Goal: Complete application form: Complete application form

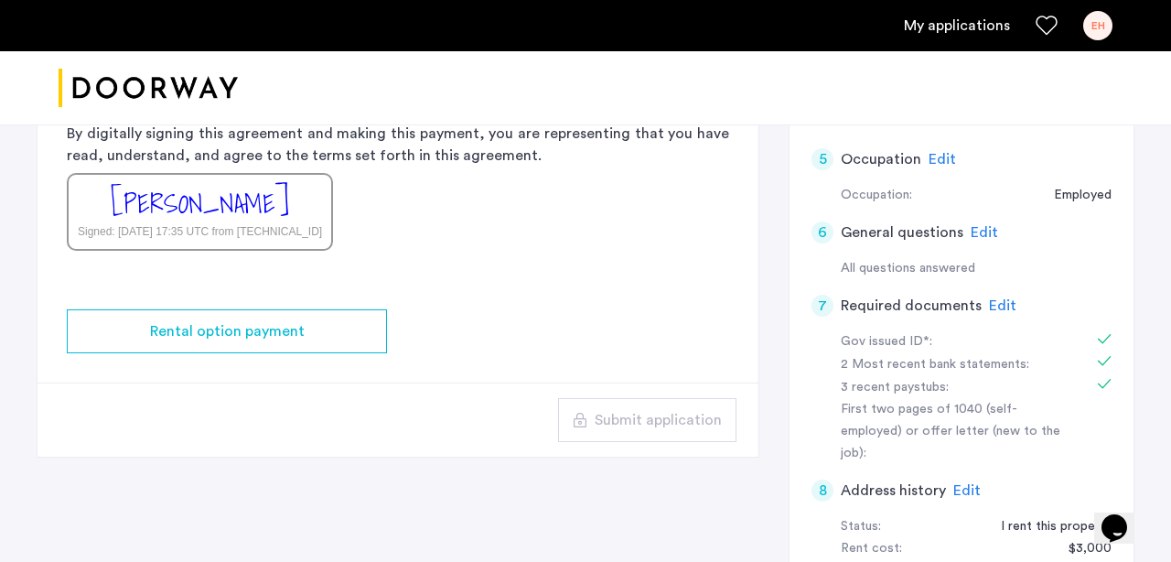
scroll to position [509, 0]
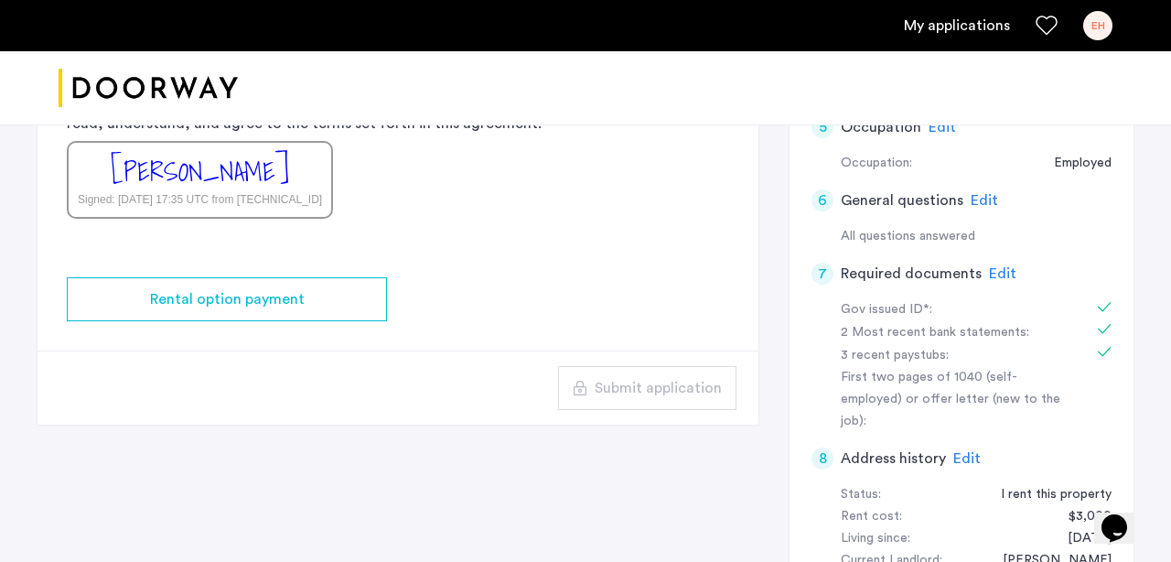
click at [994, 276] on span "Edit" at bounding box center [1002, 273] width 27 height 15
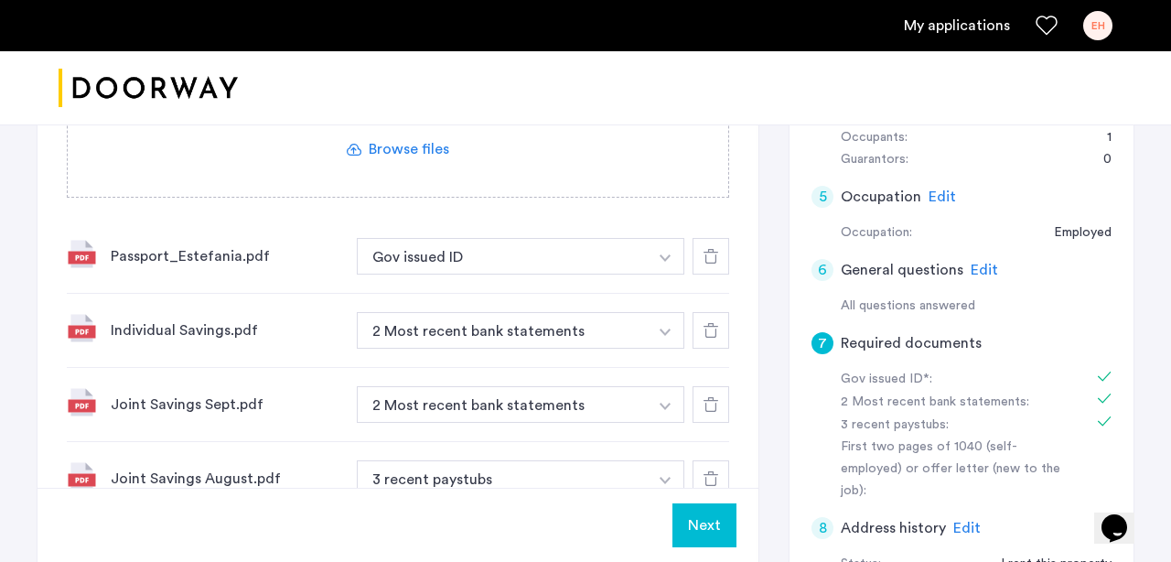
scroll to position [442, 0]
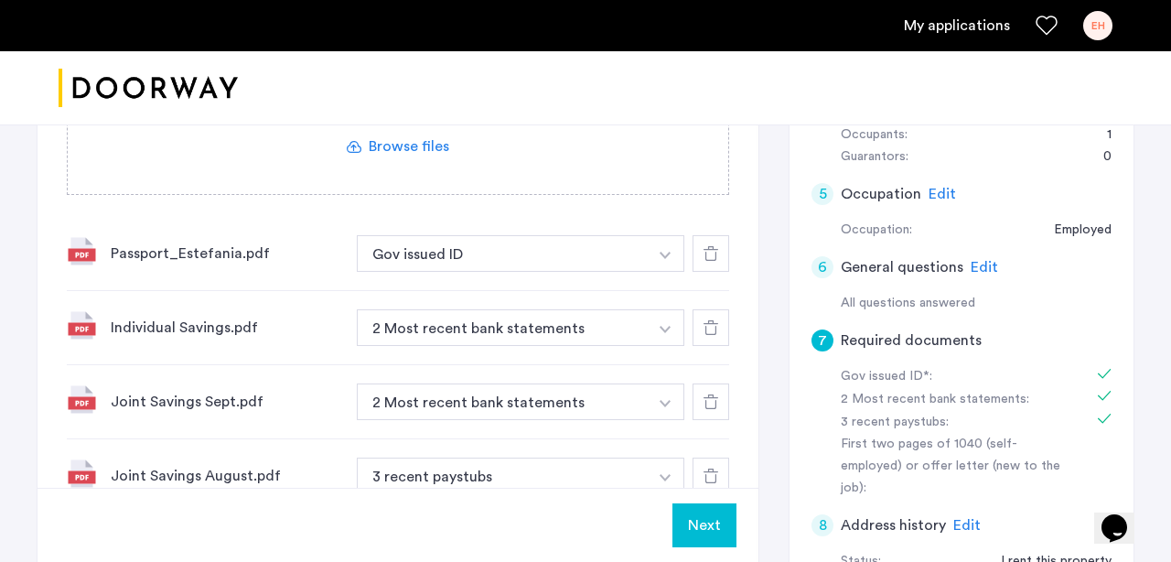
click at [262, 325] on div "Individual Savings.pdf" at bounding box center [226, 327] width 231 height 22
click at [712, 326] on icon at bounding box center [710, 327] width 15 height 15
click at [711, 326] on icon at bounding box center [710, 327] width 15 height 15
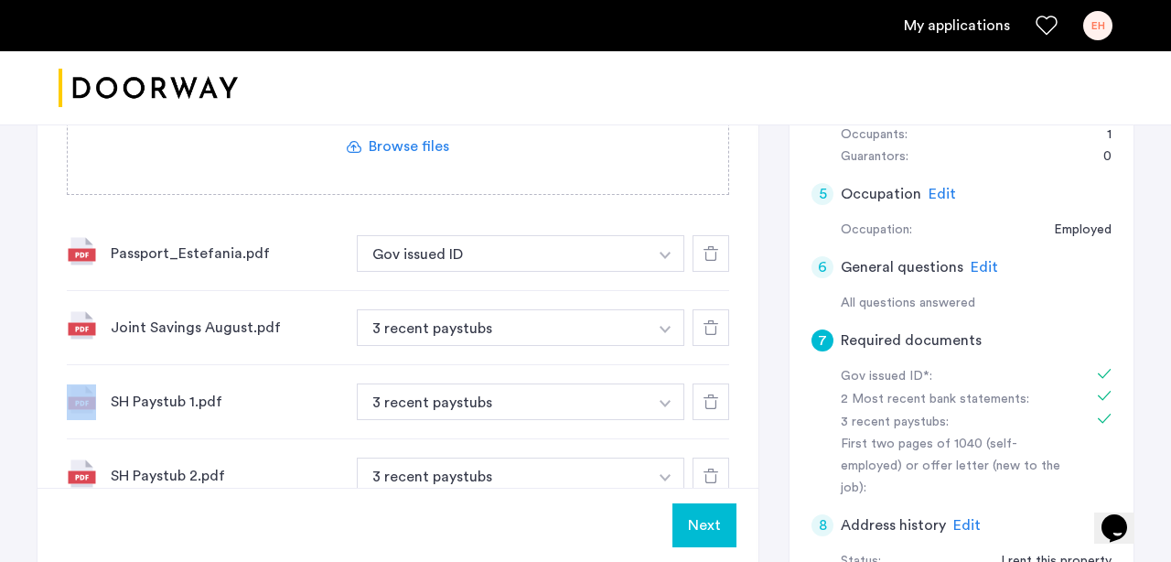
click at [711, 326] on icon at bounding box center [710, 327] width 15 height 15
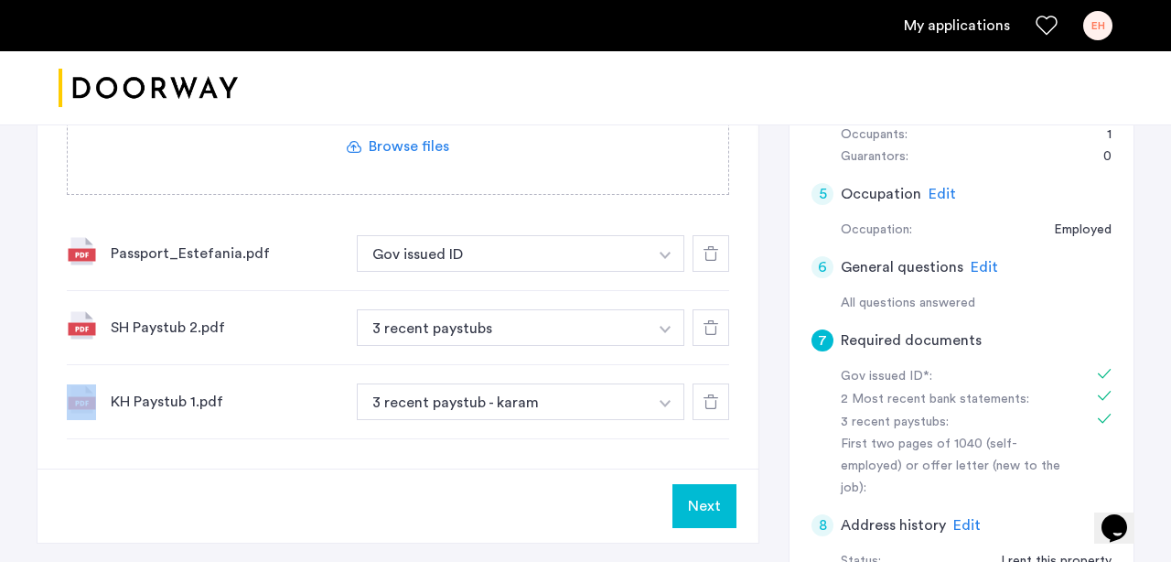
click at [711, 326] on icon at bounding box center [710, 327] width 15 height 15
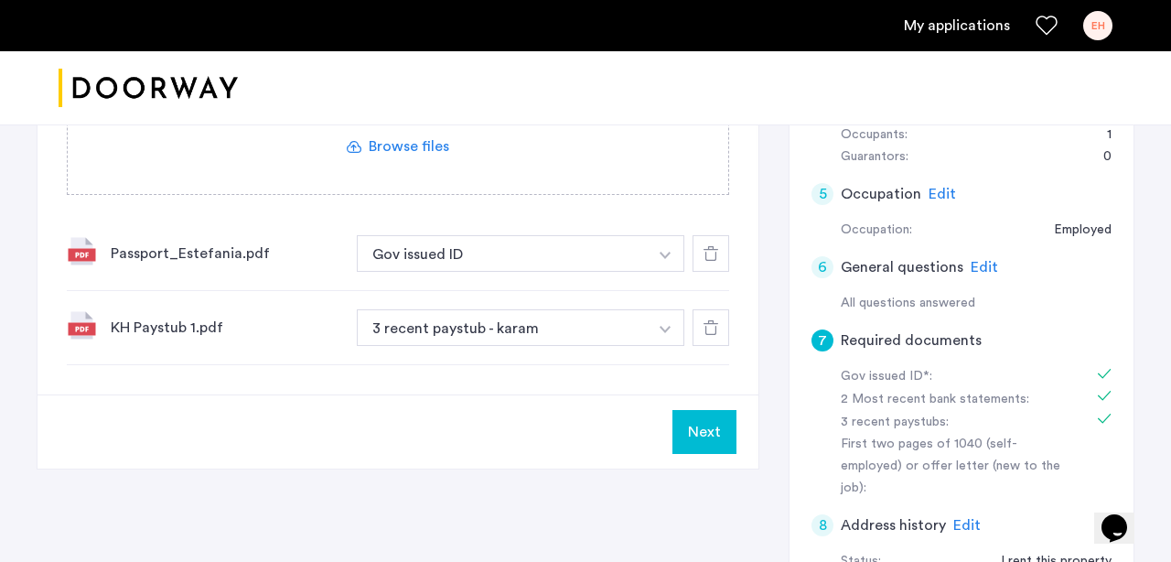
click at [711, 326] on icon at bounding box center [710, 327] width 15 height 15
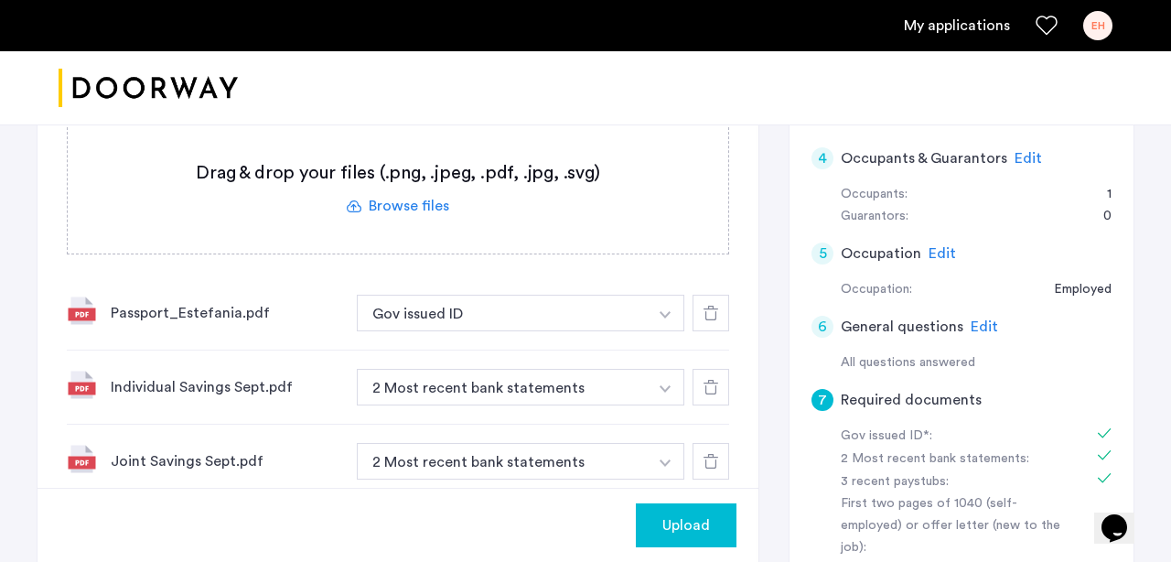
scroll to position [373, 0]
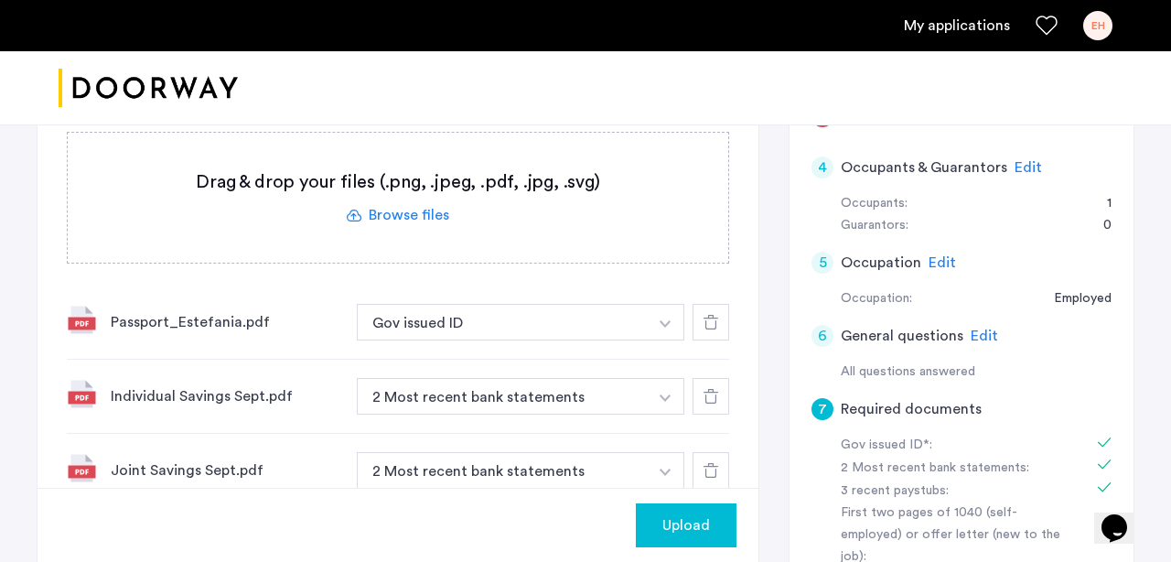
click at [389, 224] on label at bounding box center [398, 198] width 660 height 130
click at [0, 0] on input "file" at bounding box center [0, 0] width 0 height 0
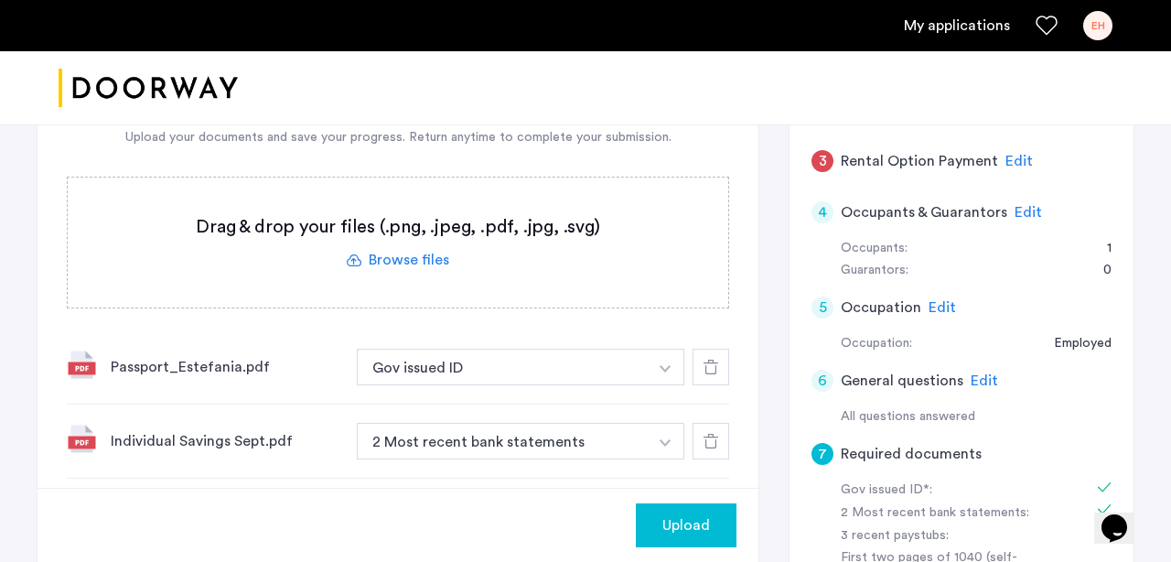
scroll to position [334, 0]
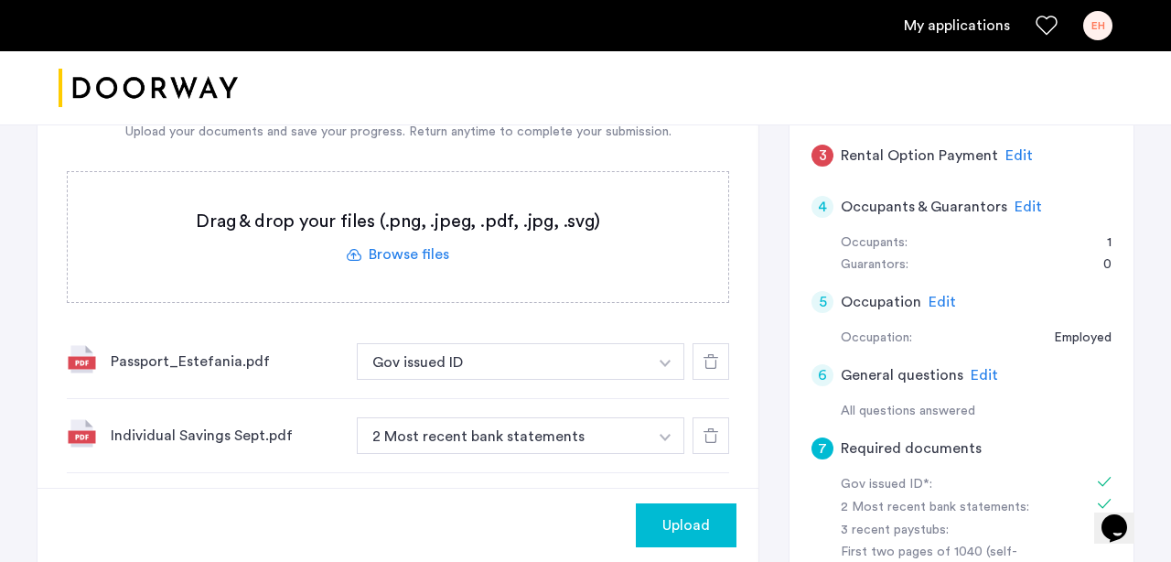
click at [412, 252] on label at bounding box center [398, 237] width 660 height 130
click at [0, 0] on input "file" at bounding box center [0, 0] width 0 height 0
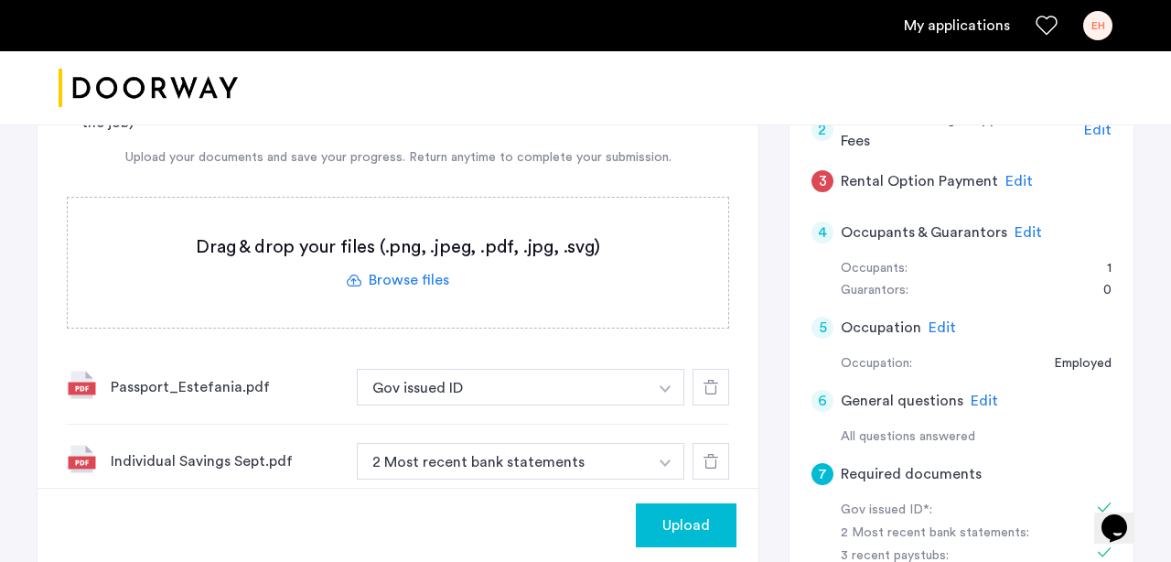
scroll to position [301, 0]
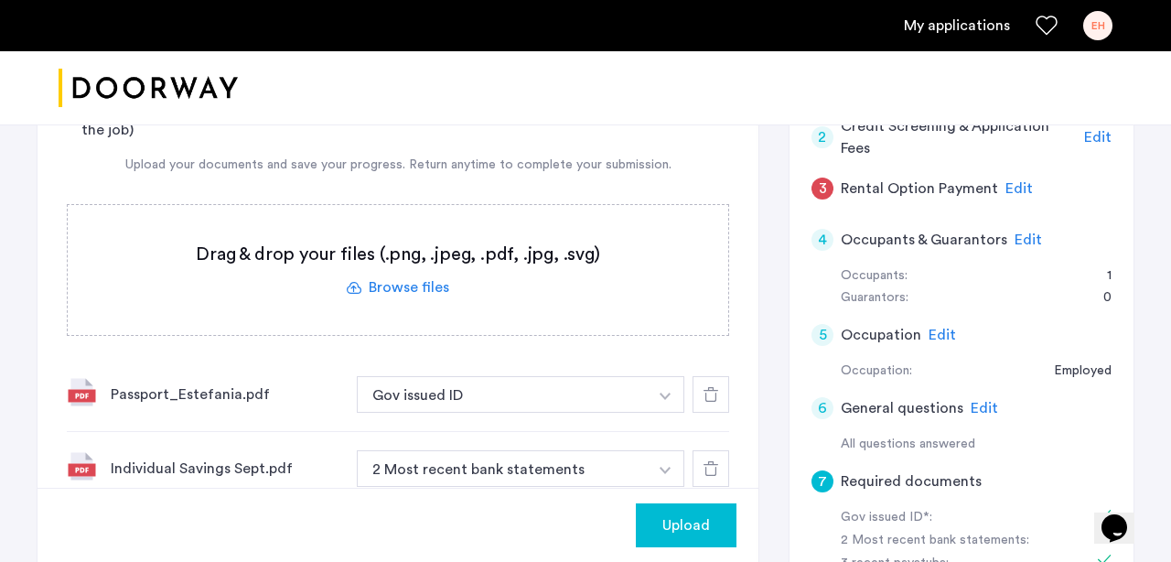
click at [404, 276] on label at bounding box center [398, 270] width 660 height 130
click at [0, 0] on input "file" at bounding box center [0, 0] width 0 height 0
click at [410, 294] on label at bounding box center [398, 270] width 660 height 130
click at [0, 0] on input "file" at bounding box center [0, 0] width 0 height 0
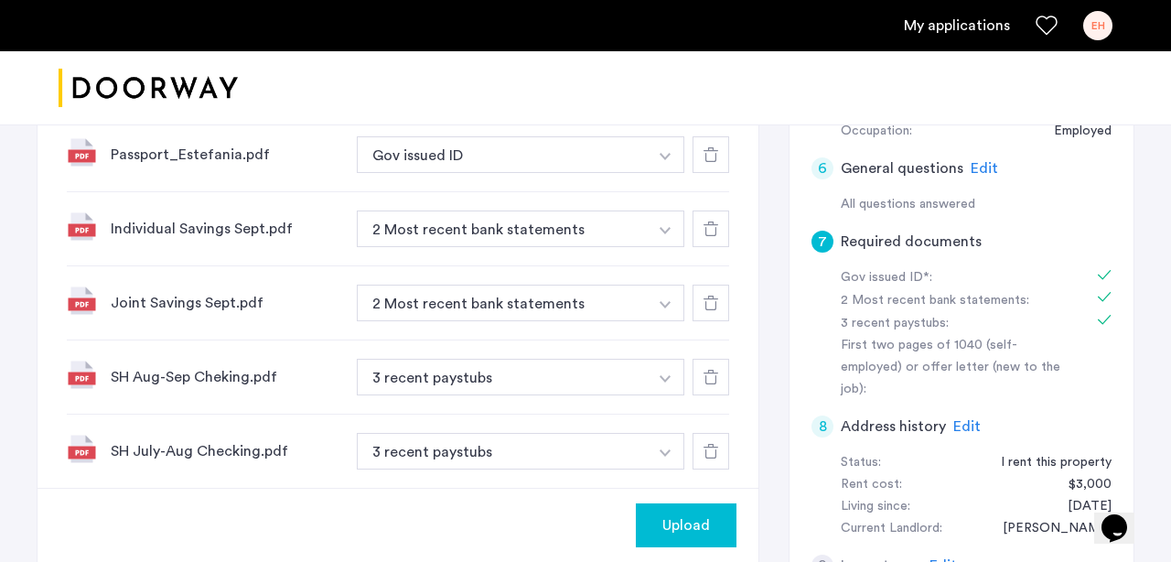
scroll to position [553, 0]
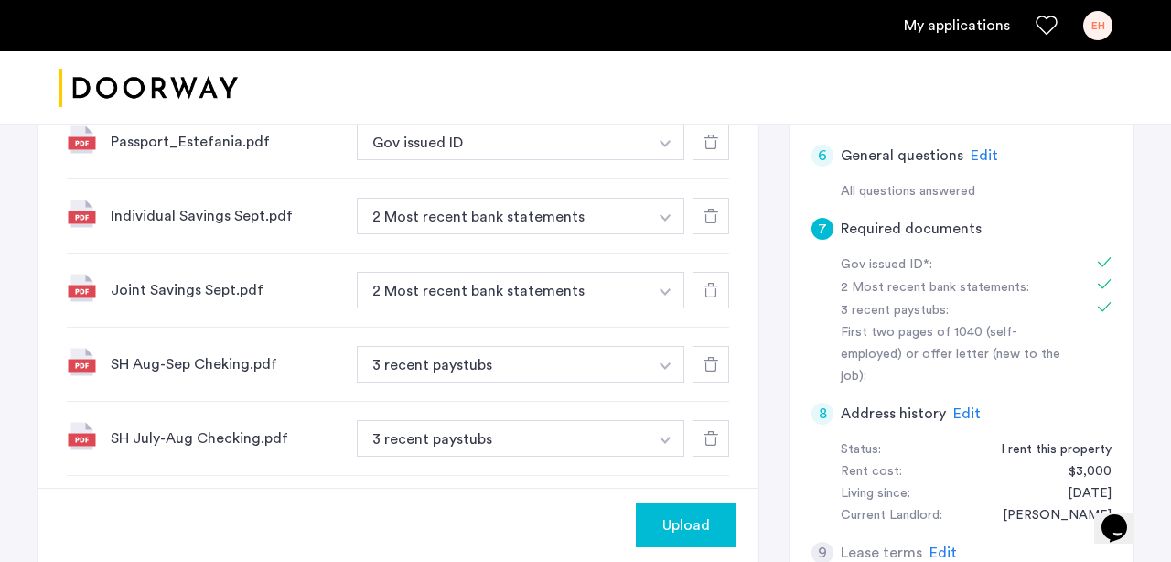
click at [467, 361] on button "3 recent paystubs" at bounding box center [502, 364] width 291 height 37
click at [467, 367] on button "3 recent paystubs" at bounding box center [502, 364] width 291 height 37
click at [528, 368] on button "3 recent paystubs" at bounding box center [502, 364] width 291 height 37
click at [586, 372] on button "3 recent paystubs" at bounding box center [502, 364] width 291 height 37
click at [677, 362] on button "button" at bounding box center [665, 364] width 37 height 37
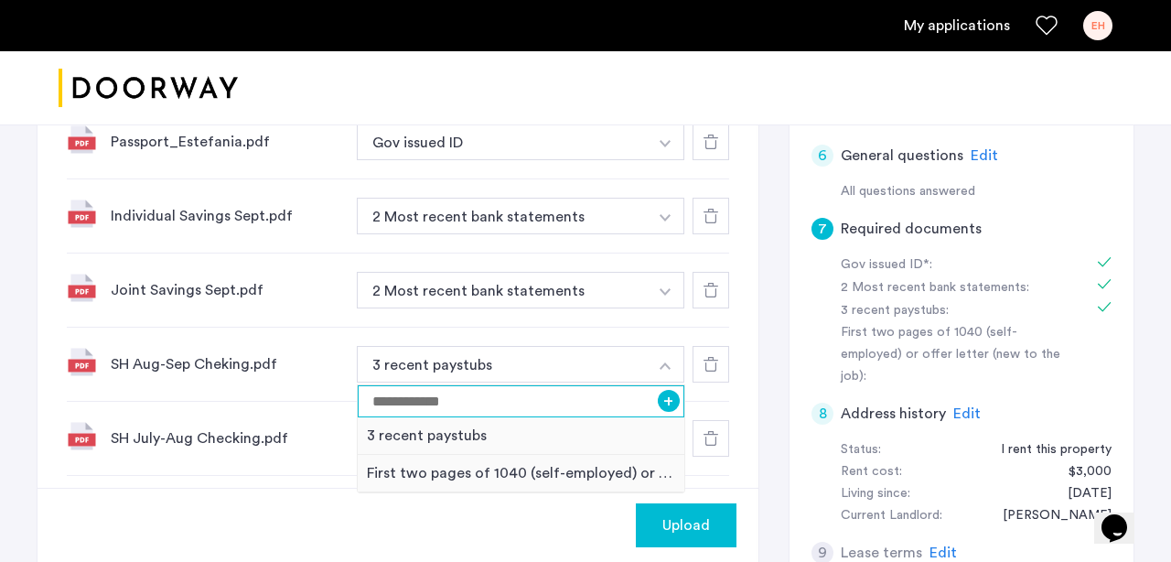
click at [540, 409] on input at bounding box center [521, 401] width 327 height 32
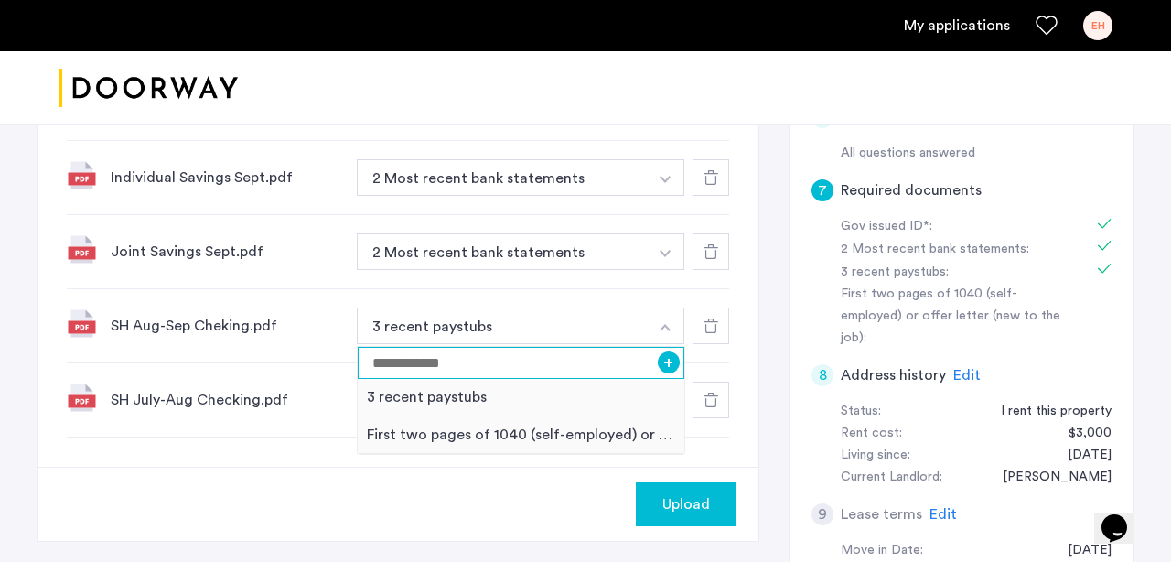
scroll to position [593, 0]
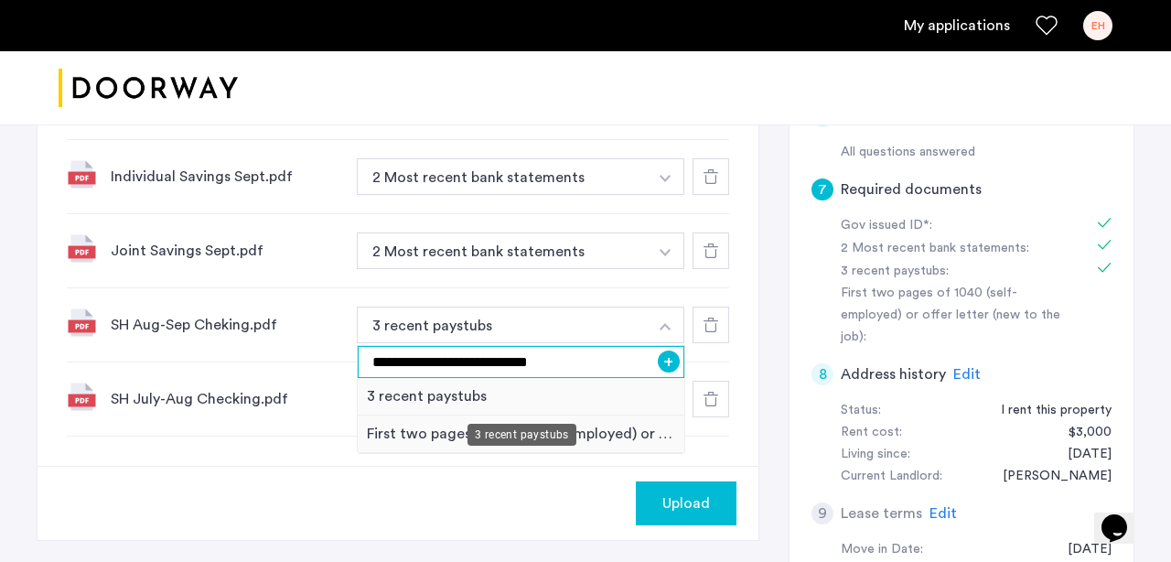
click at [538, 351] on input "**********" at bounding box center [521, 362] width 327 height 32
type input "**********"
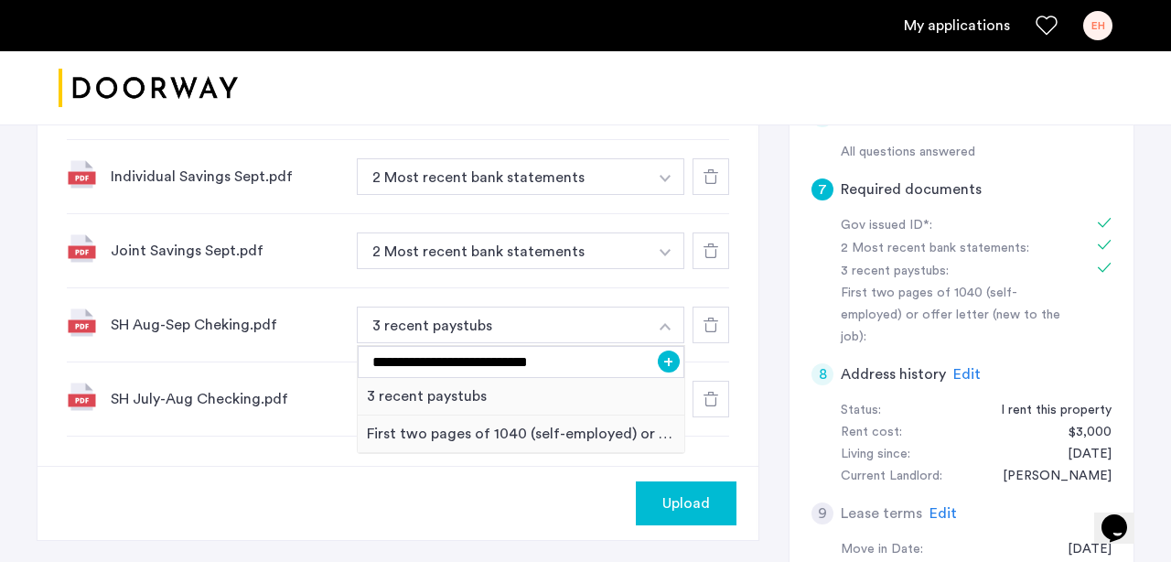
click at [668, 365] on button "+" at bounding box center [669, 361] width 22 height 22
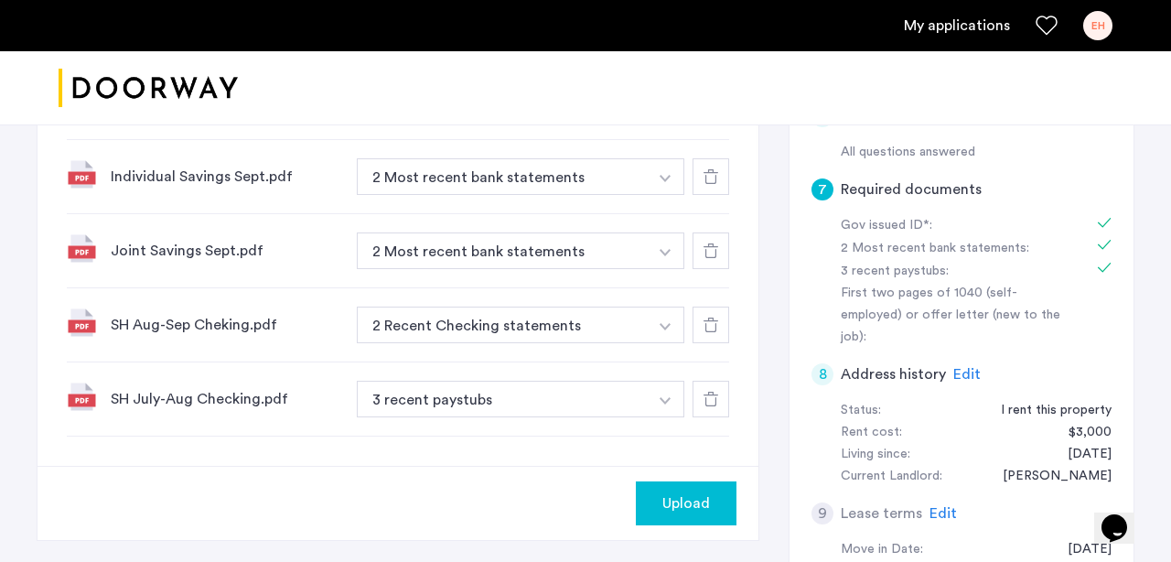
click at [659, 402] on img "button" at bounding box center [664, 400] width 11 height 7
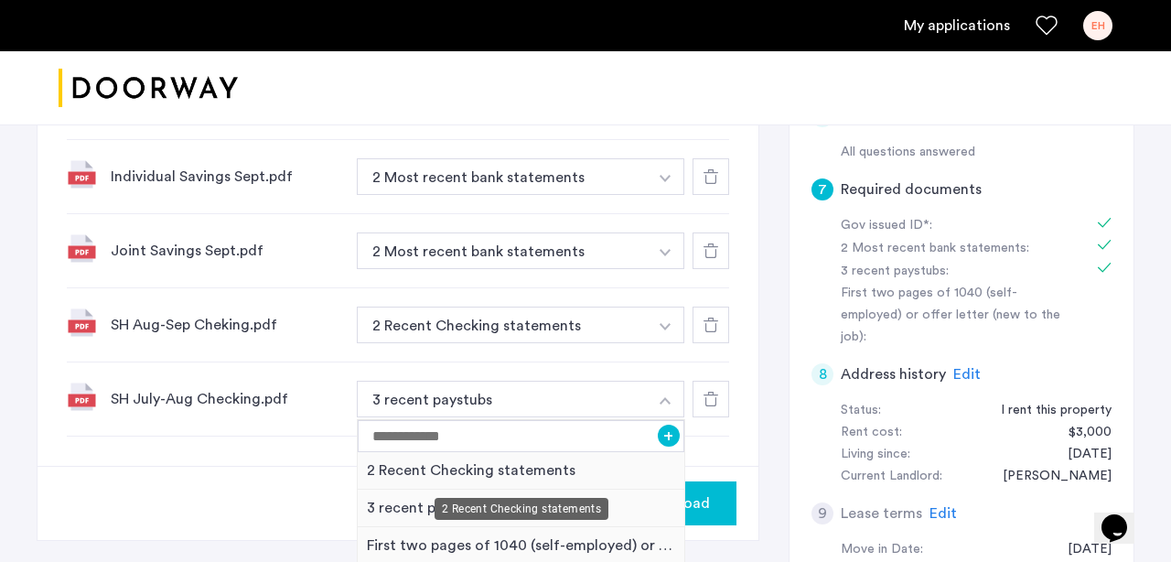
click at [573, 465] on div "2 Recent Checking statements" at bounding box center [521, 470] width 327 height 37
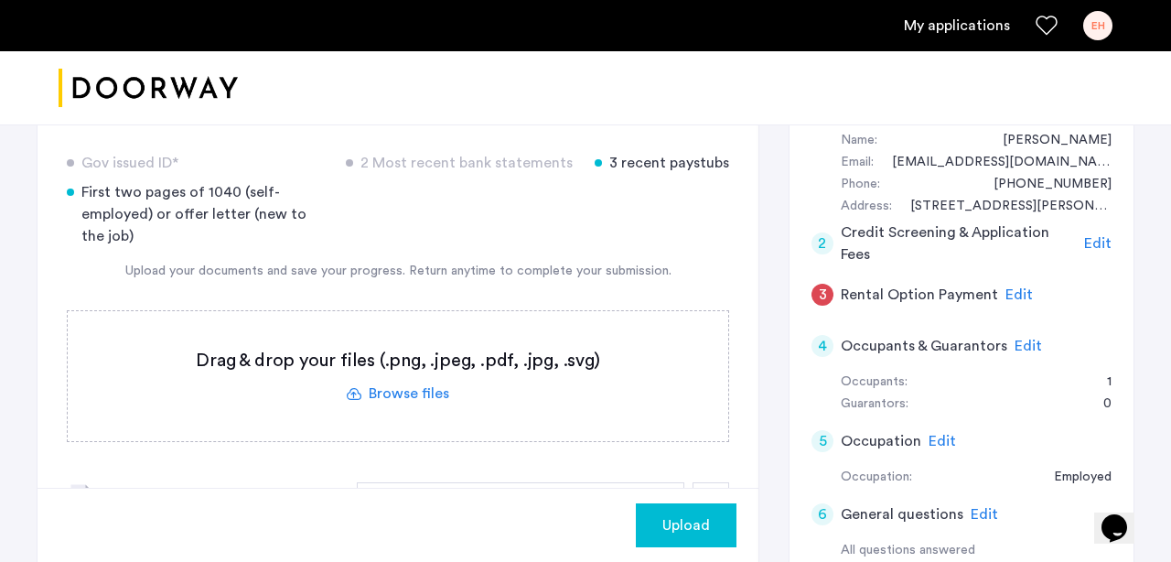
scroll to position [204, 0]
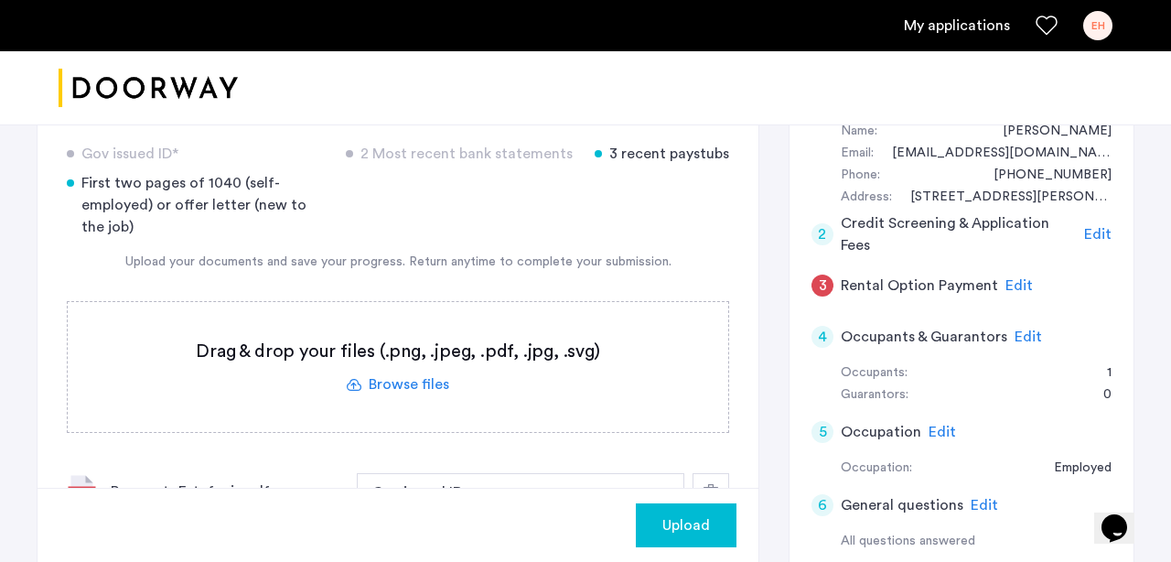
click at [388, 392] on label at bounding box center [398, 367] width 660 height 130
click at [0, 0] on input "file" at bounding box center [0, 0] width 0 height 0
click at [388, 385] on label at bounding box center [398, 367] width 660 height 130
click at [0, 0] on input "file" at bounding box center [0, 0] width 0 height 0
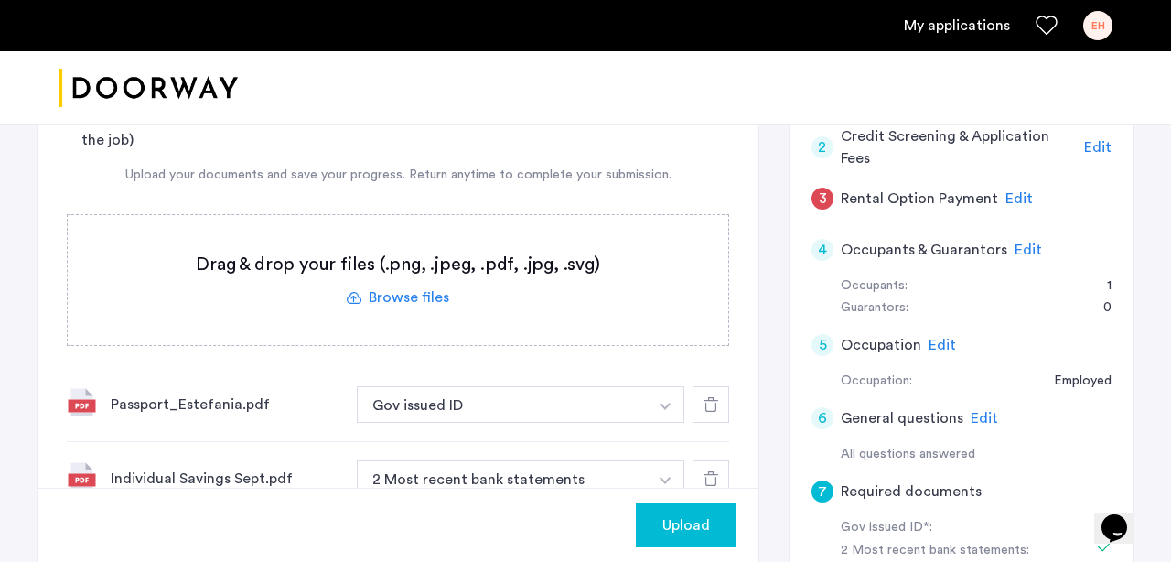
scroll to position [285, 0]
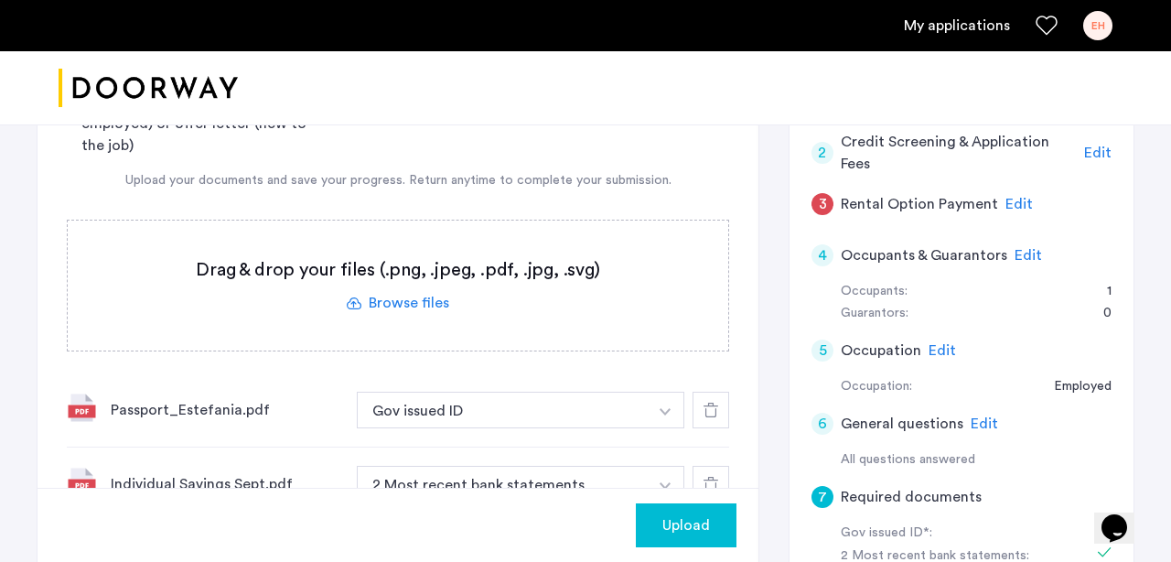
click at [411, 306] on label at bounding box center [398, 285] width 660 height 130
click at [0, 0] on input "file" at bounding box center [0, 0] width 0 height 0
click at [398, 304] on label at bounding box center [398, 285] width 660 height 130
click at [0, 0] on input "file" at bounding box center [0, 0] width 0 height 0
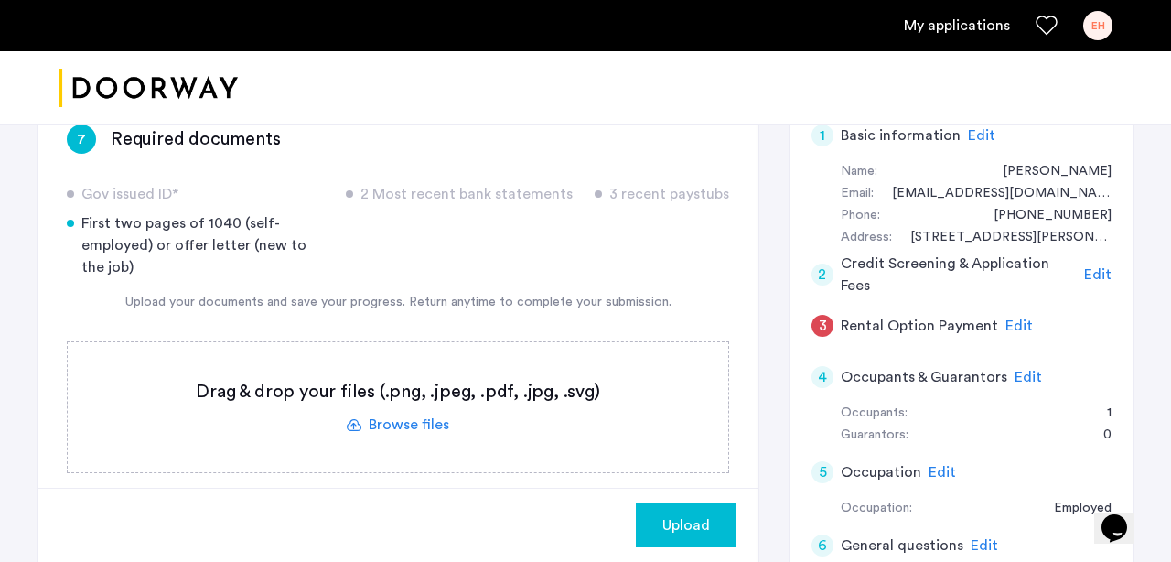
scroll to position [215, 0]
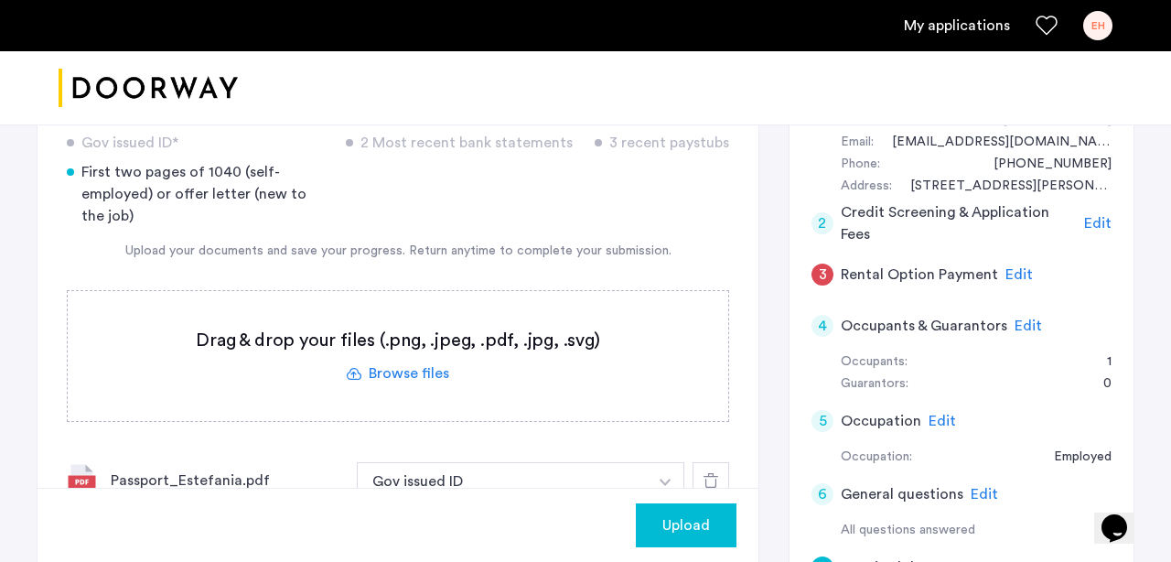
click at [399, 371] on label at bounding box center [398, 356] width 660 height 130
click at [0, 0] on input "file" at bounding box center [0, 0] width 0 height 0
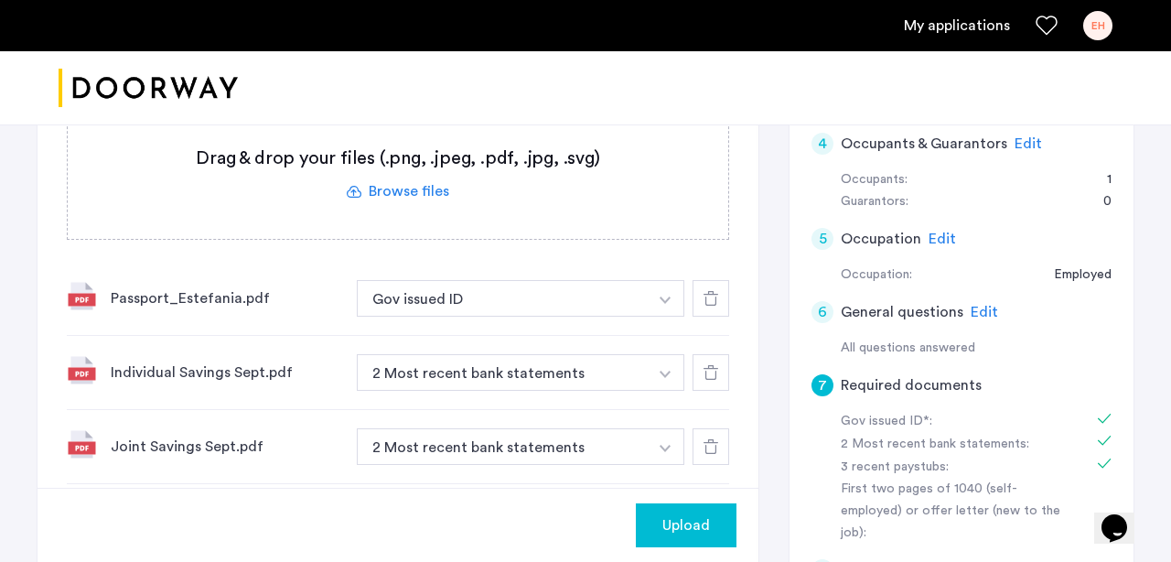
scroll to position [321, 0]
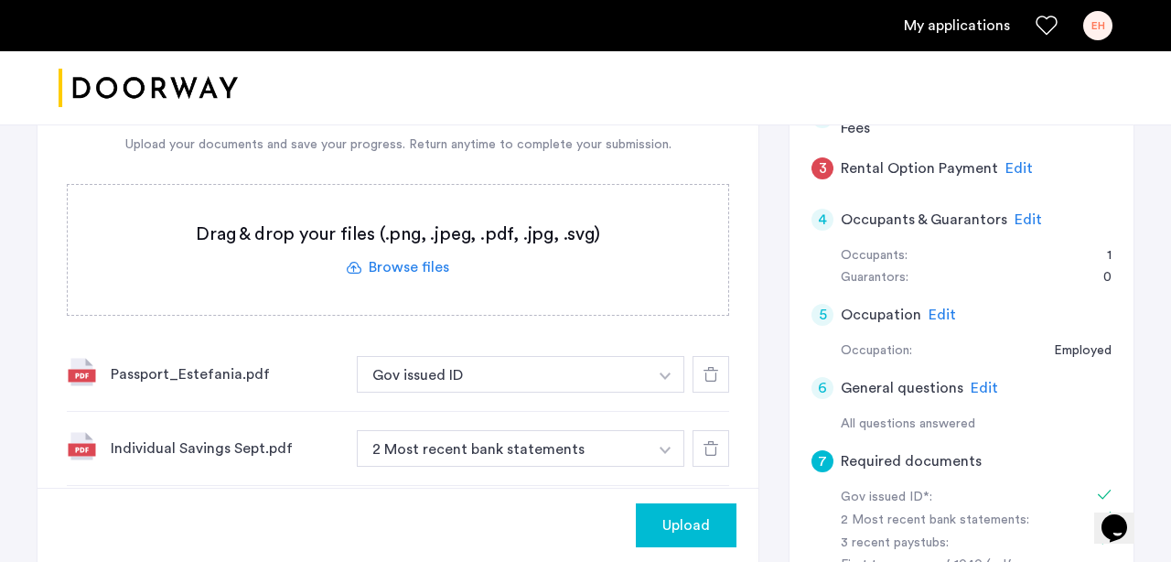
click at [412, 258] on label at bounding box center [398, 250] width 660 height 130
click at [0, 0] on input "file" at bounding box center [0, 0] width 0 height 0
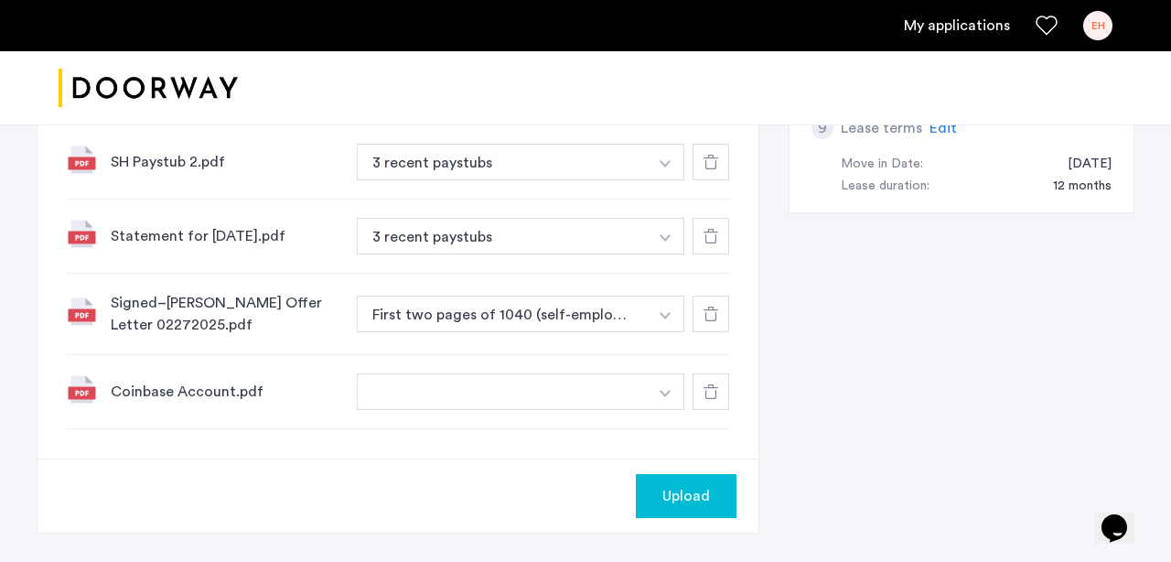
scroll to position [1000, 0]
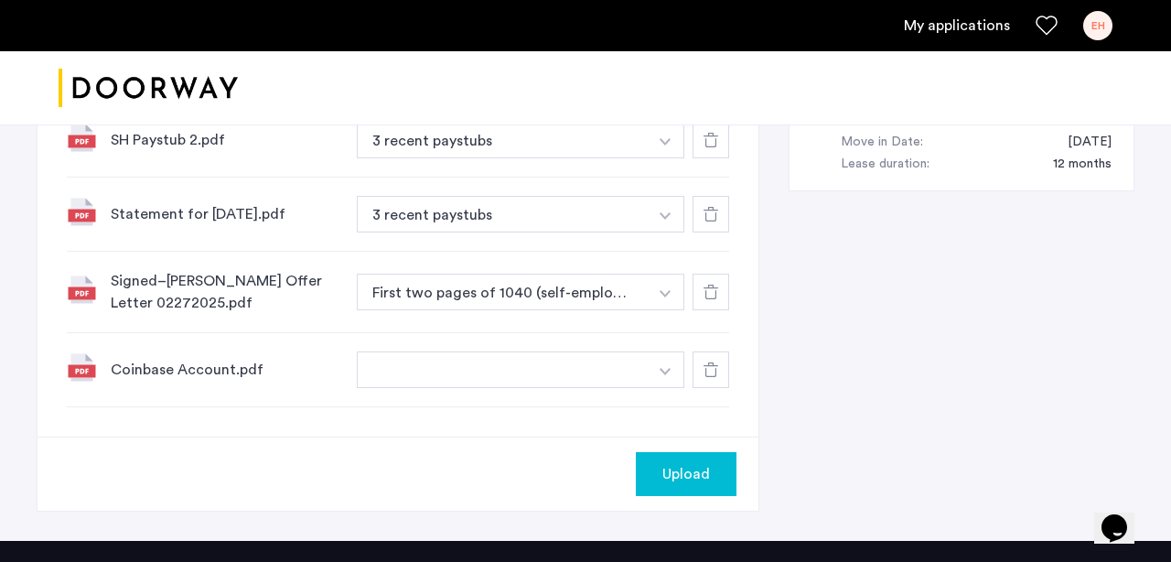
click at [423, 375] on button "button" at bounding box center [502, 369] width 291 height 37
click at [662, 370] on img "button" at bounding box center [664, 371] width 11 height 7
click at [511, 414] on input at bounding box center [521, 407] width 327 height 32
type input "*"
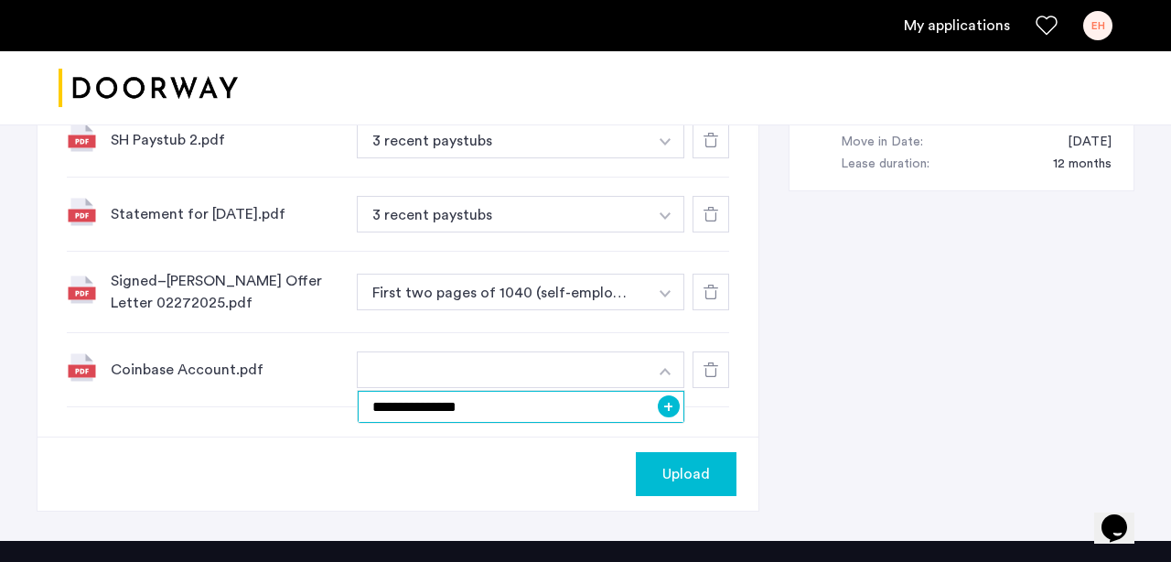
type input "**********"
click at [669, 411] on button "+" at bounding box center [669, 406] width 22 height 22
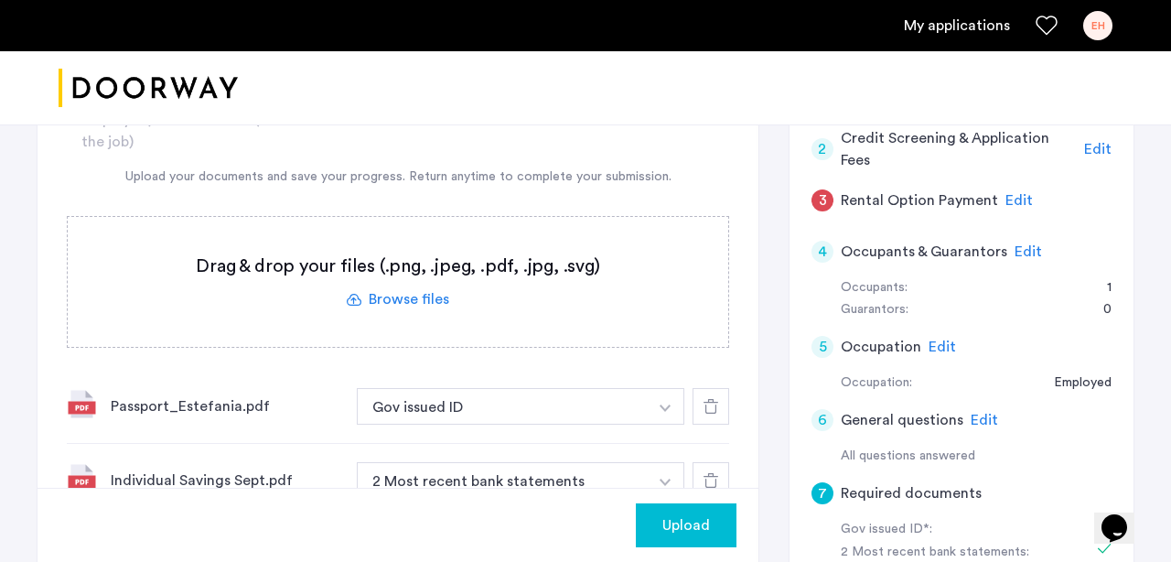
scroll to position [271, 0]
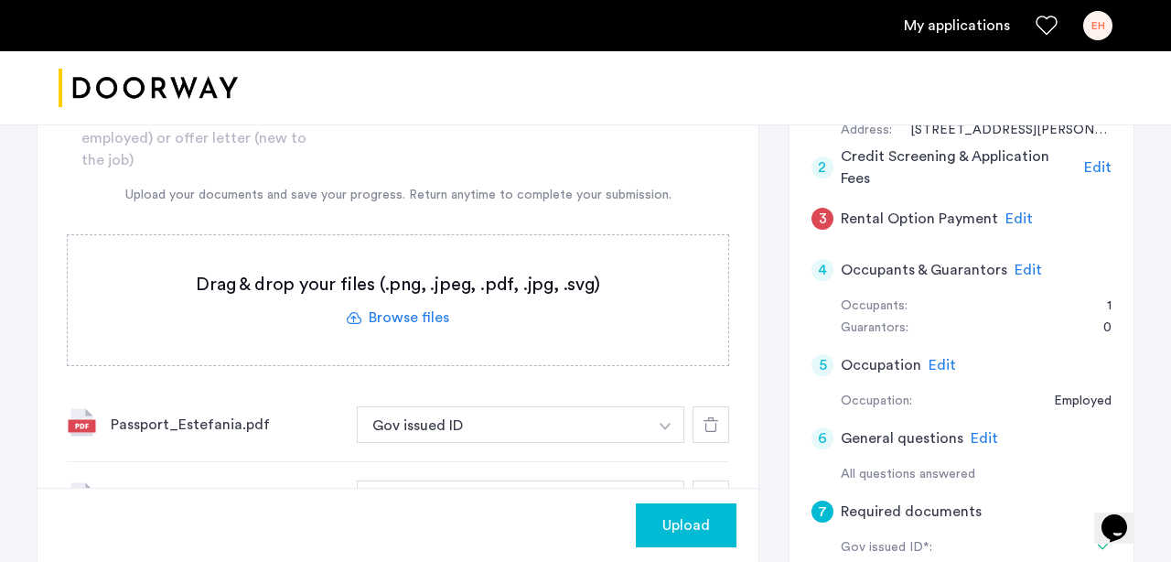
click at [412, 323] on label at bounding box center [398, 300] width 660 height 130
click at [0, 0] on input "file" at bounding box center [0, 0] width 0 height 0
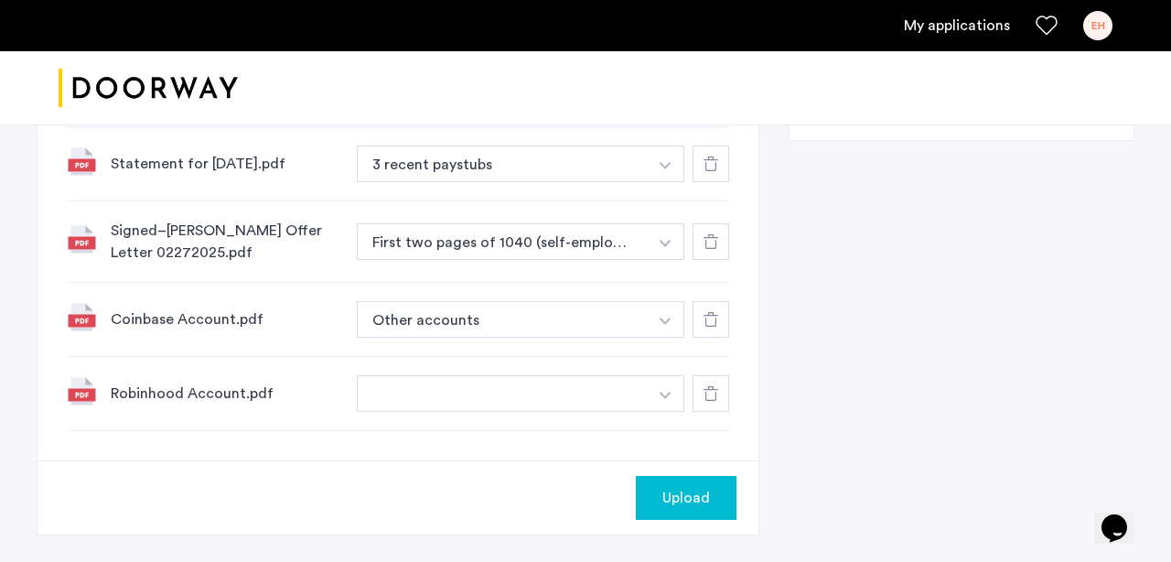
scroll to position [1108, 0]
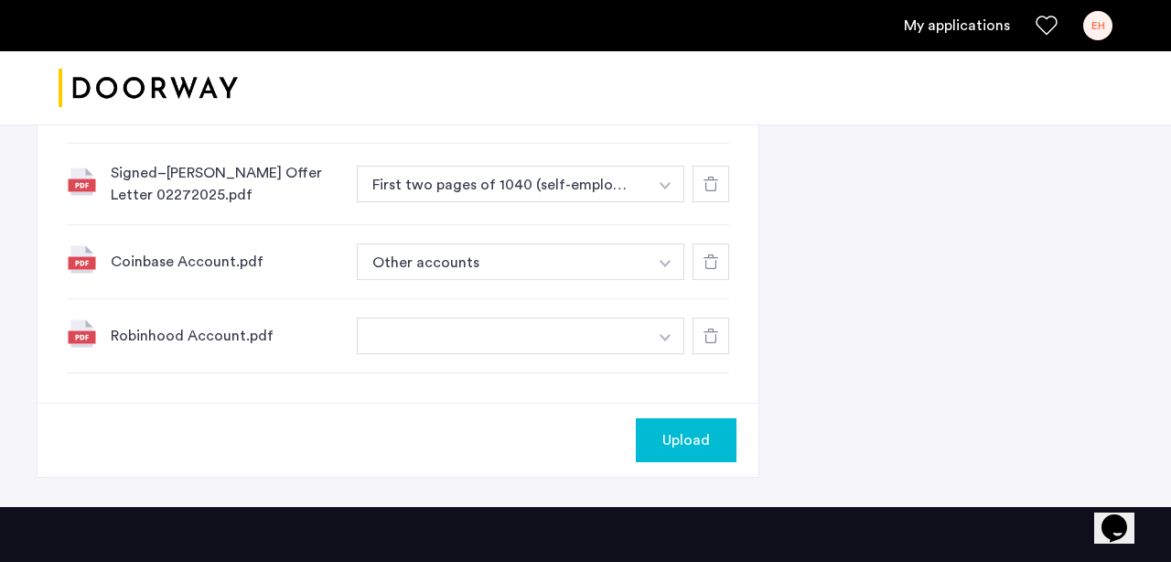
click at [448, 327] on button "button" at bounding box center [502, 335] width 291 height 37
click at [445, 334] on button "button" at bounding box center [502, 335] width 291 height 37
click at [670, 336] on button "button" at bounding box center [665, 335] width 37 height 37
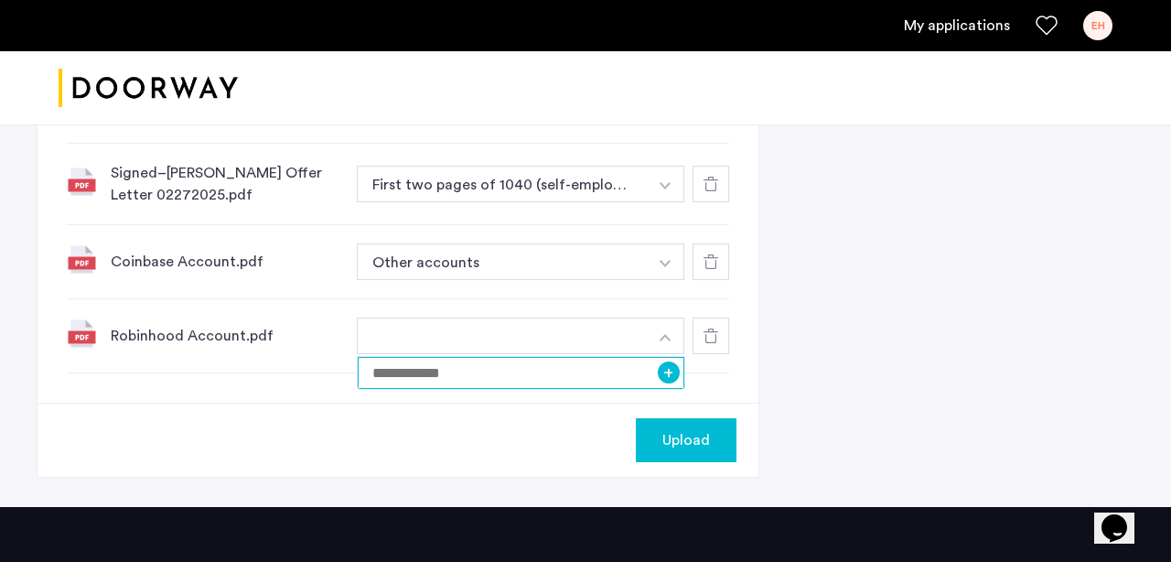
click at [516, 381] on input at bounding box center [521, 373] width 327 height 32
type input "**********"
click at [666, 373] on button "+" at bounding box center [669, 372] width 22 height 22
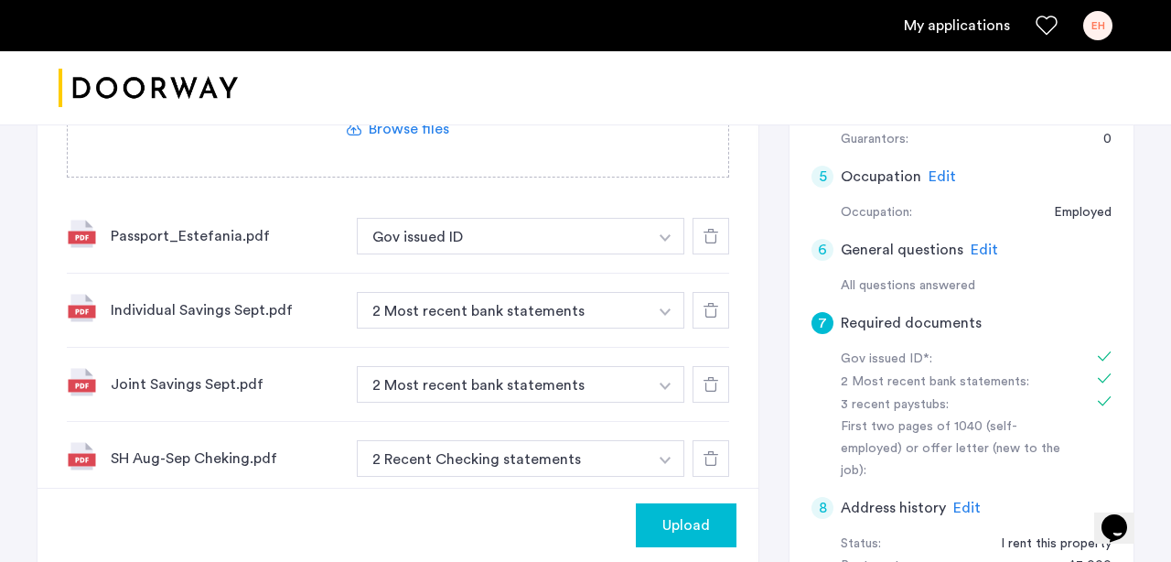
scroll to position [482, 0]
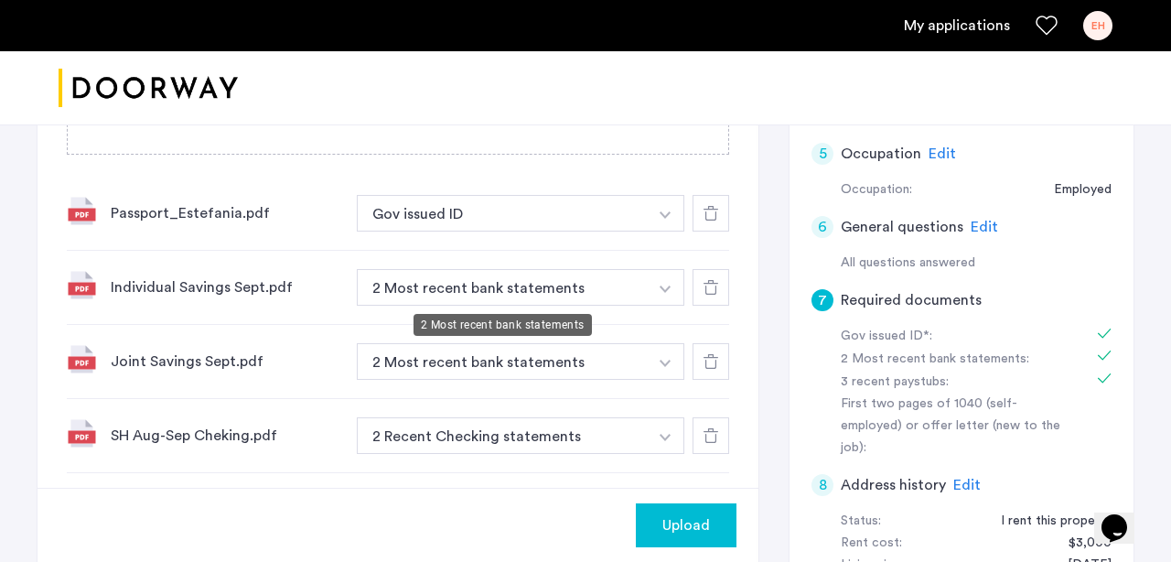
click at [424, 290] on button "2 Most recent bank statements" at bounding box center [502, 287] width 291 height 37
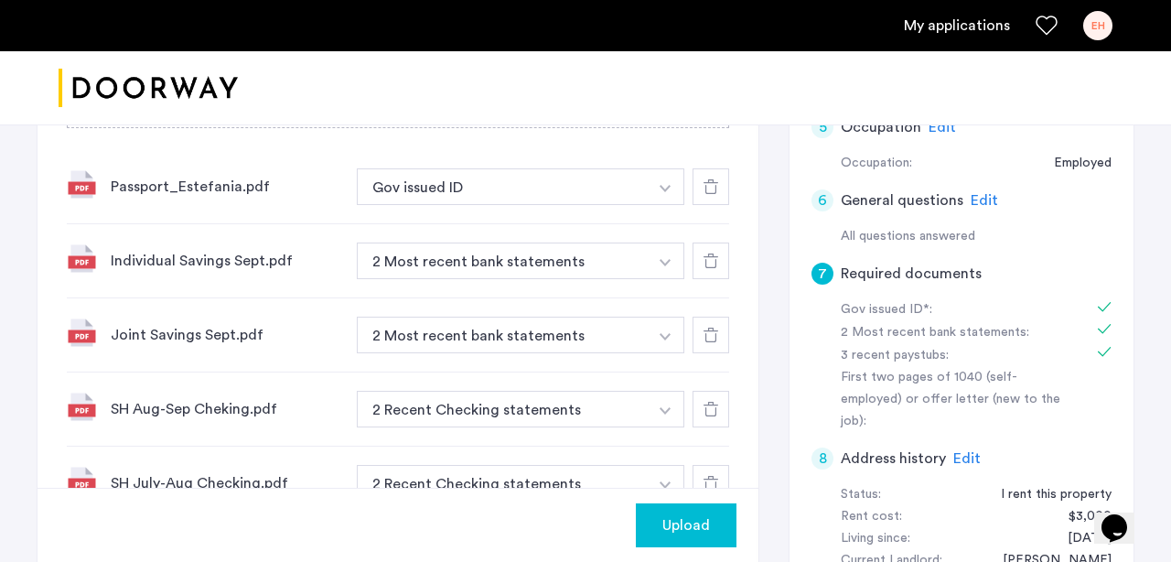
scroll to position [534, 0]
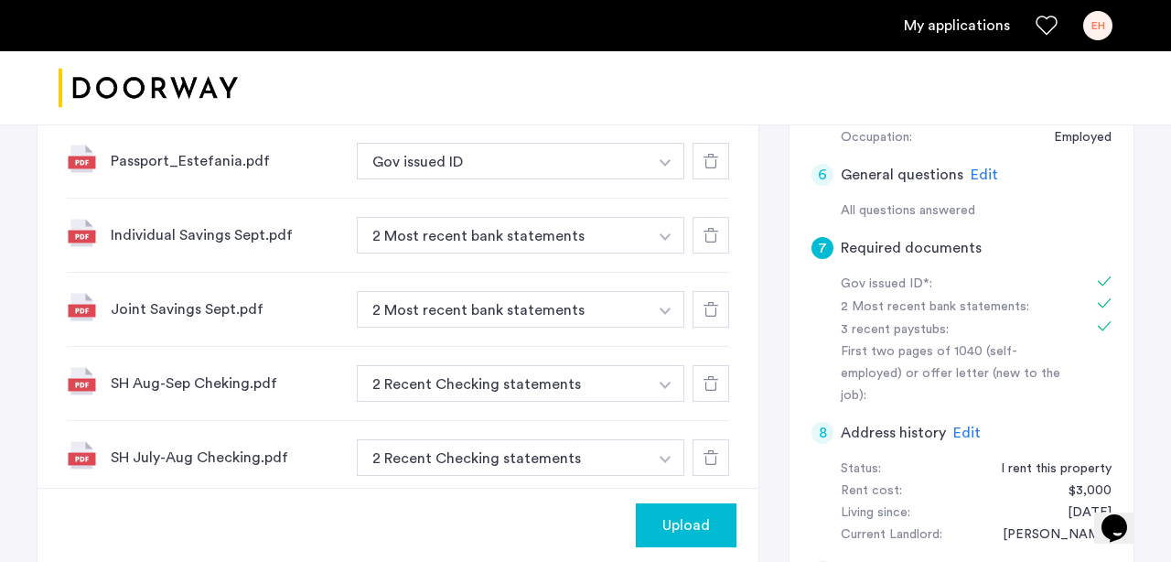
click at [673, 235] on button "button" at bounding box center [665, 235] width 37 height 37
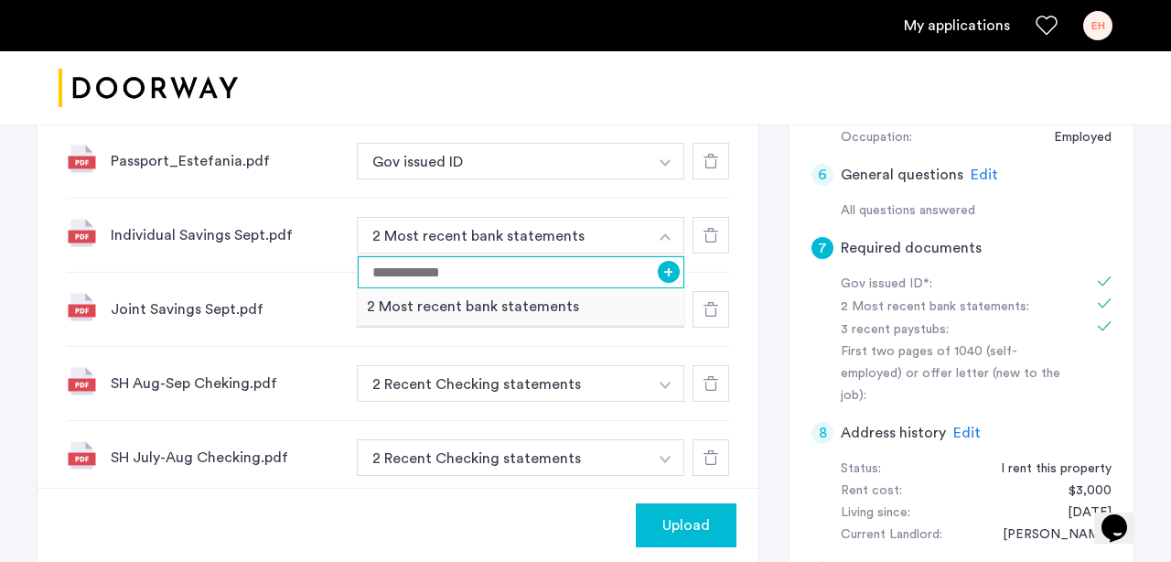
click at [531, 280] on input at bounding box center [521, 272] width 327 height 32
type input "**********"
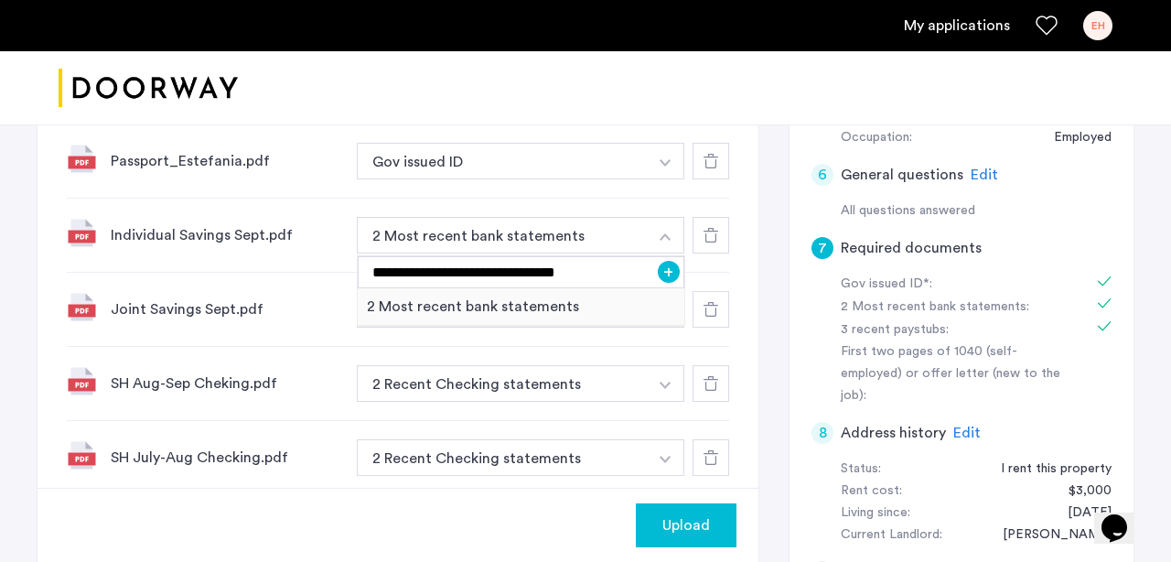
click at [678, 271] on button "+" at bounding box center [669, 272] width 22 height 22
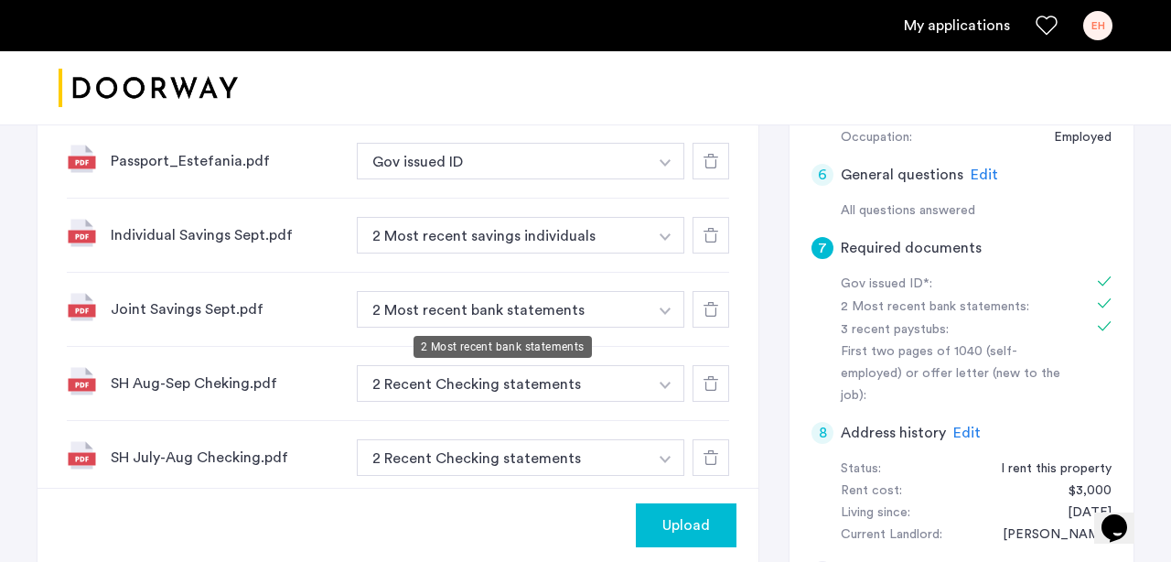
click at [553, 316] on button "2 Most recent bank statements" at bounding box center [502, 309] width 291 height 37
click at [554, 336] on div "2 Most recent bank statements" at bounding box center [502, 347] width 178 height 22
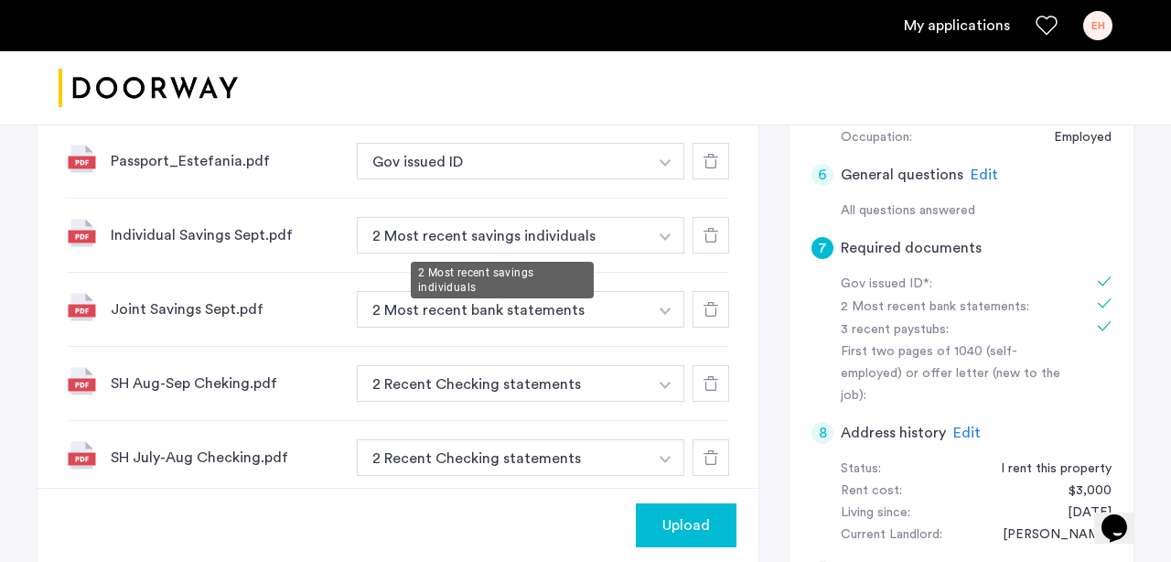
click at [605, 247] on button "2 Most recent savings individuals" at bounding box center [502, 235] width 291 height 37
click at [659, 238] on img "button" at bounding box center [664, 236] width 11 height 7
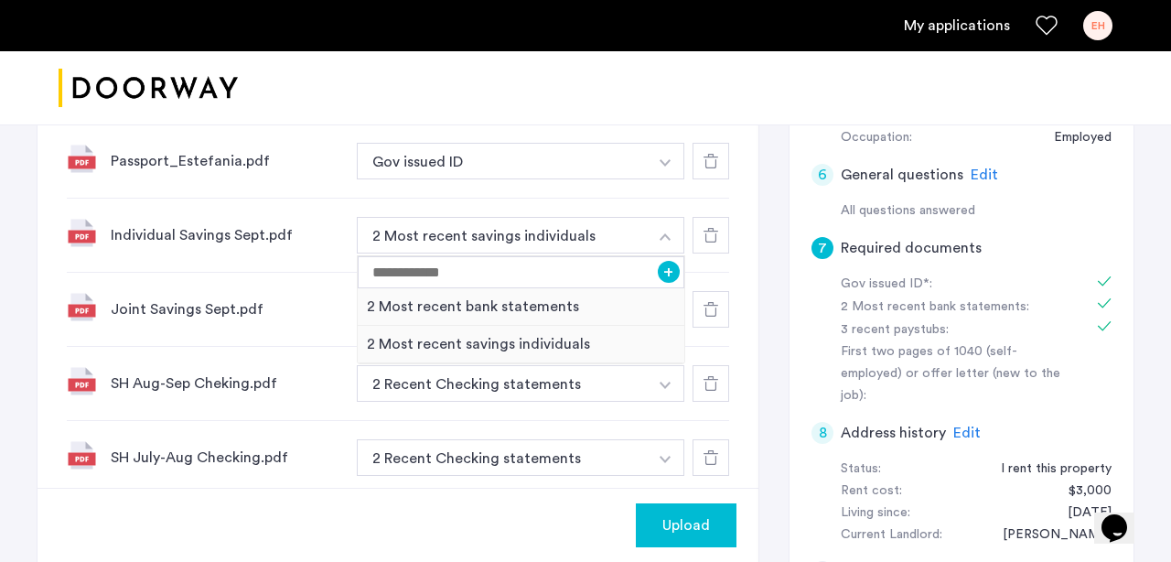
click at [670, 238] on button "button" at bounding box center [665, 235] width 37 height 37
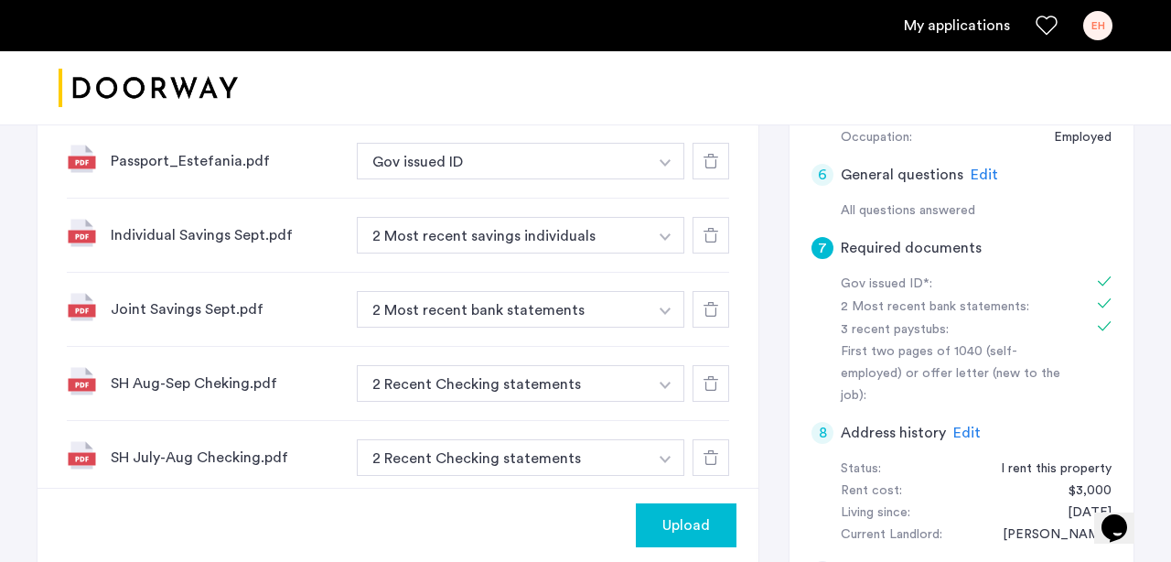
click at [670, 238] on button "button" at bounding box center [665, 235] width 37 height 37
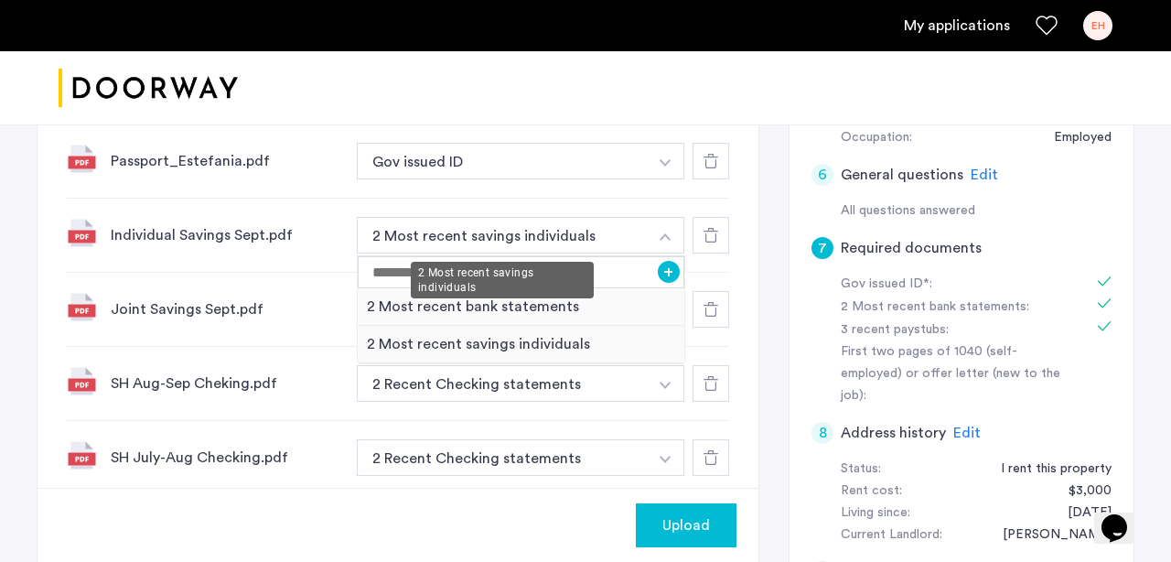
click at [605, 238] on button "2 Most recent savings individuals" at bounding box center [502, 235] width 291 height 37
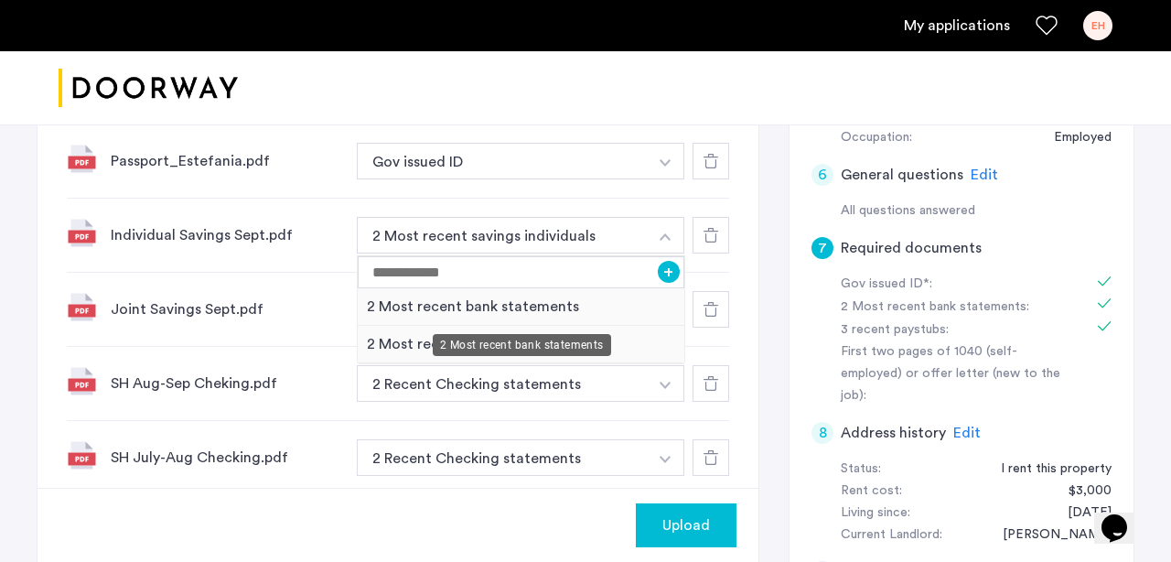
click at [556, 293] on div "2 Most recent bank statements" at bounding box center [521, 306] width 327 height 37
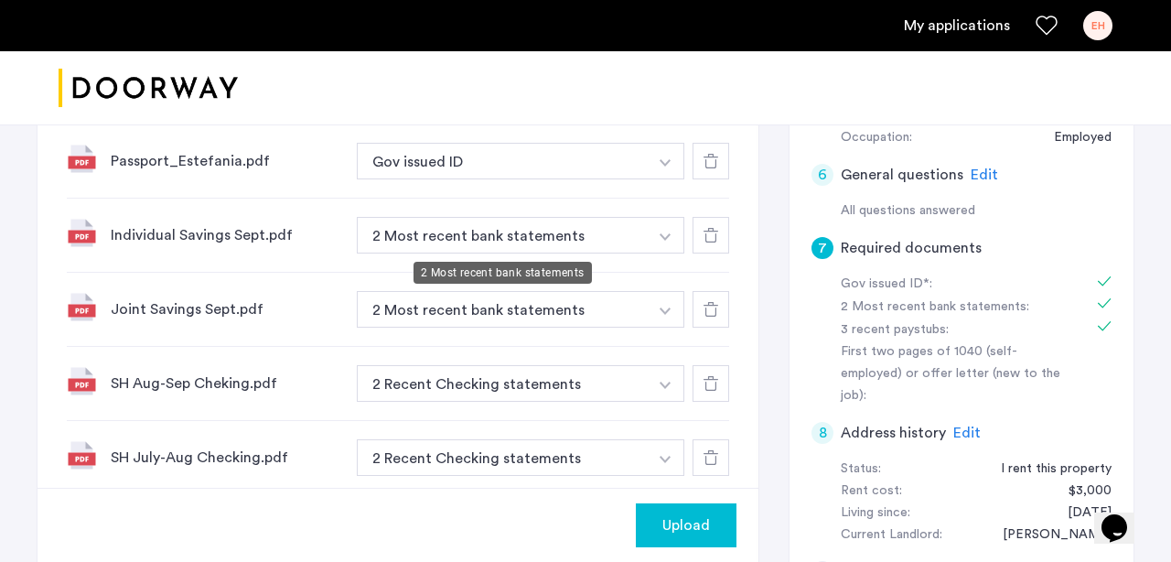
click at [606, 239] on button "2 Most recent bank statements" at bounding box center [502, 235] width 291 height 37
click at [658, 236] on button "button" at bounding box center [665, 235] width 37 height 37
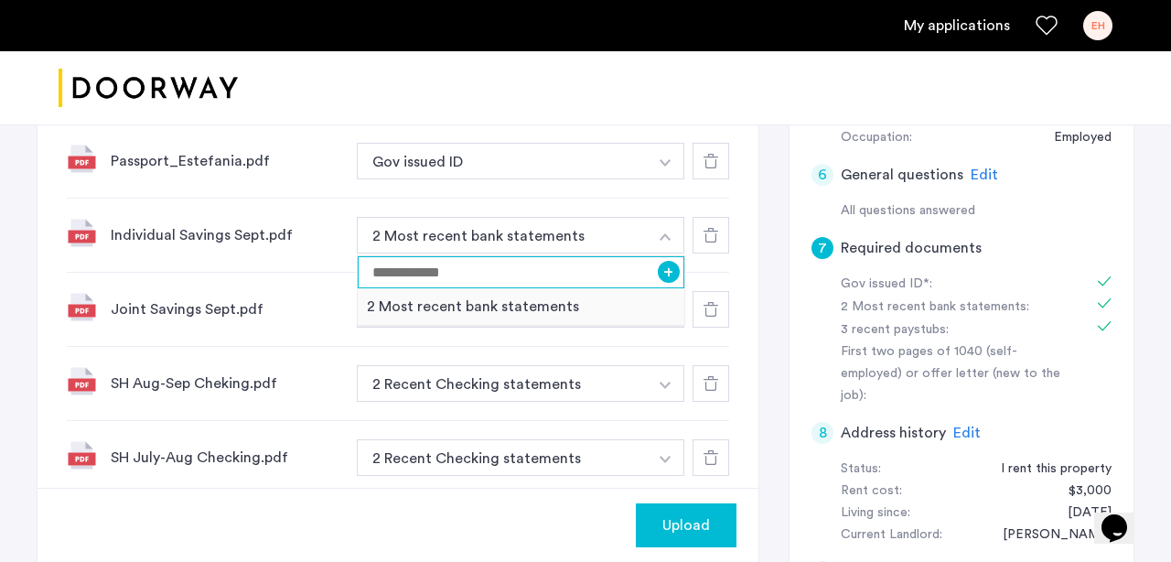
click at [554, 272] on input at bounding box center [521, 272] width 327 height 32
click at [554, 257] on input "**********" at bounding box center [521, 272] width 327 height 32
type input "**********"
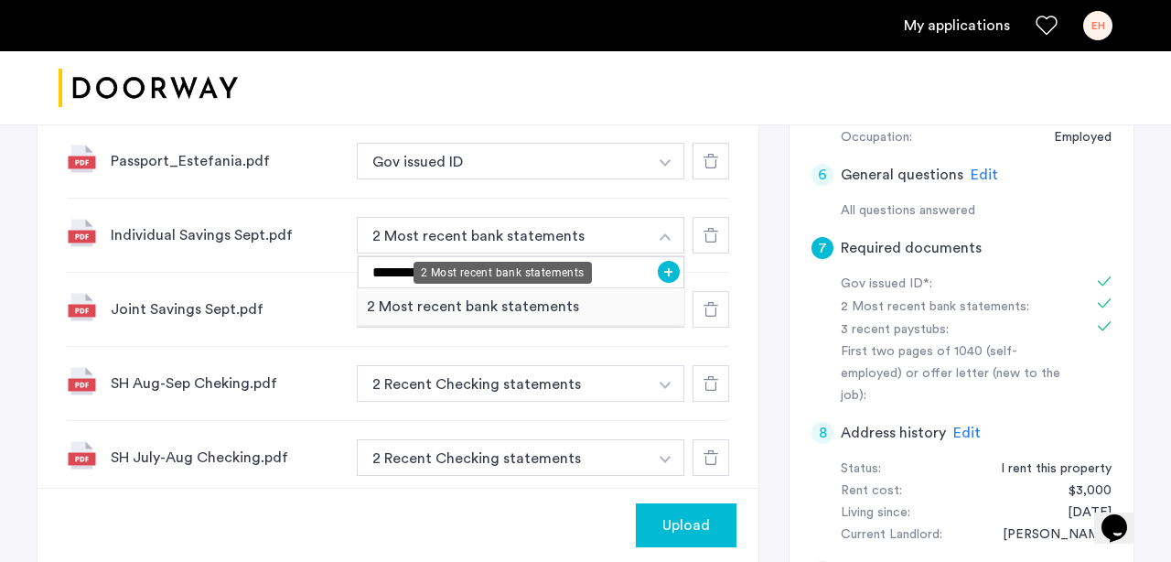
click at [544, 242] on button "2 Most recent bank statements" at bounding box center [502, 235] width 291 height 37
click at [531, 233] on button "2 Most recent bank statements" at bounding box center [502, 235] width 291 height 37
click at [523, 272] on input "**********" at bounding box center [521, 272] width 327 height 32
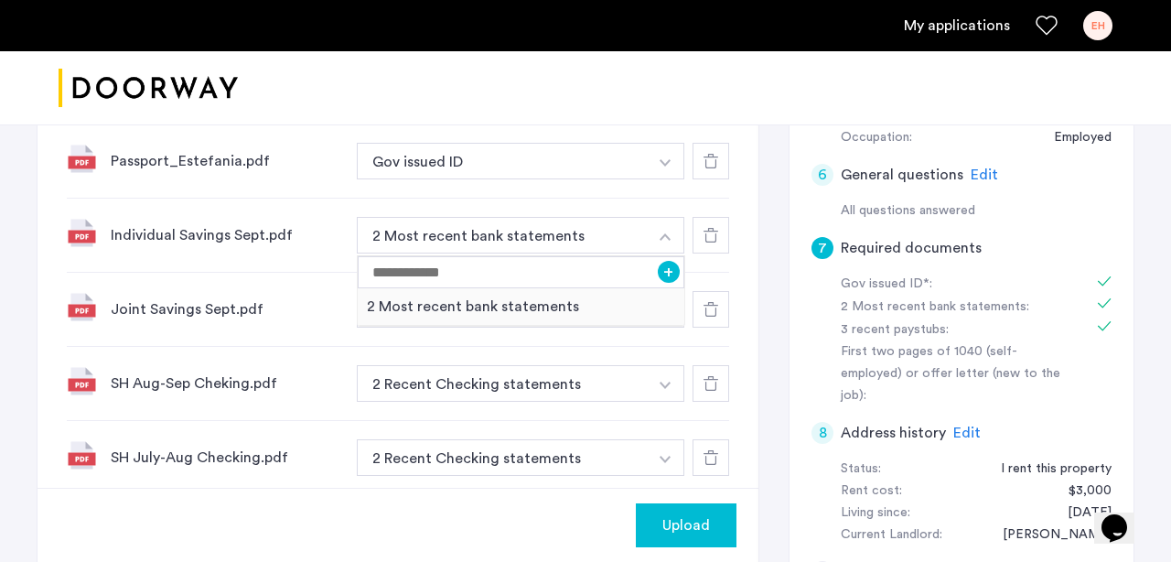
click at [224, 339] on div "Joint Savings Sept.pdf 2 Most recent bank statements + 2 Most recent bank state…" at bounding box center [398, 310] width 662 height 74
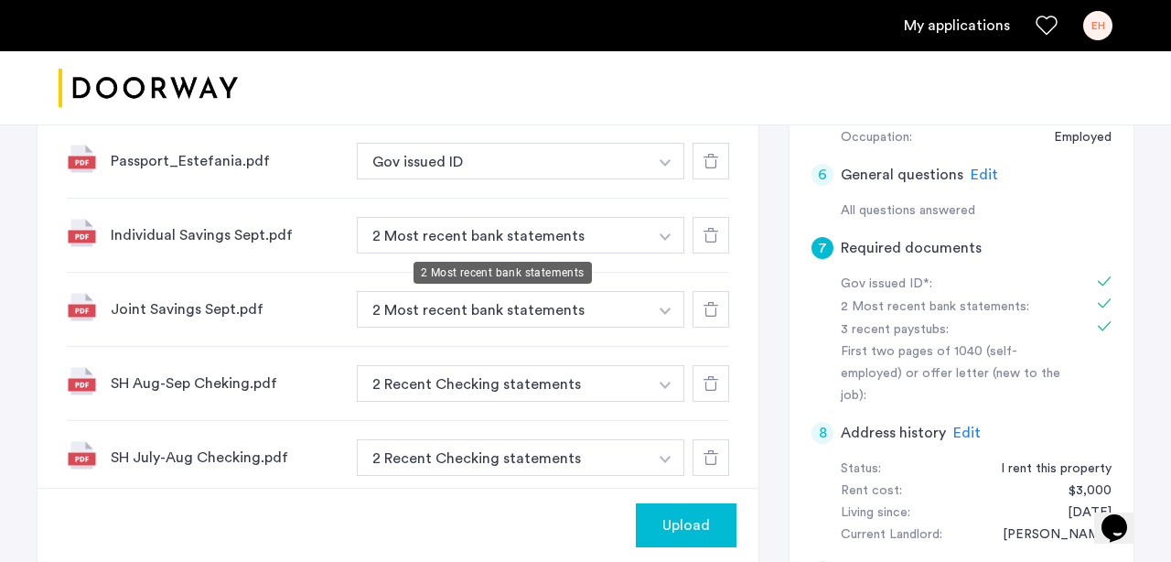
click at [422, 232] on button "2 Most recent bank statements" at bounding box center [502, 235] width 291 height 37
click at [420, 234] on button "2 Most recent bank statements" at bounding box center [502, 235] width 291 height 37
click at [487, 234] on button "2 Most recent bank statements" at bounding box center [502, 235] width 291 height 37
click at [668, 234] on img "button" at bounding box center [664, 236] width 11 height 7
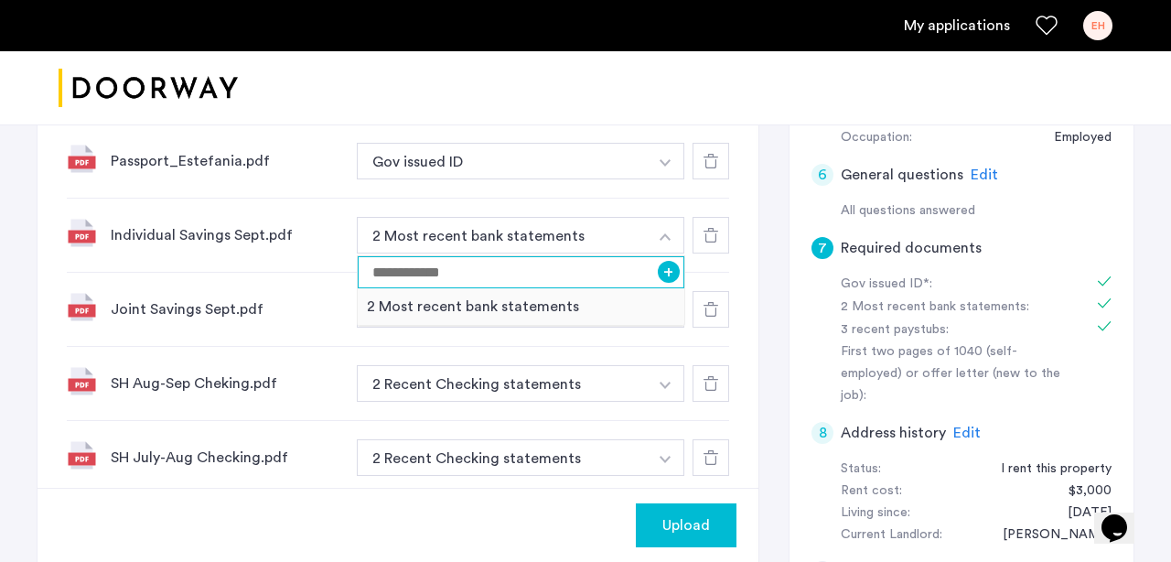
click at [560, 275] on input at bounding box center [521, 272] width 327 height 32
type input "**********"
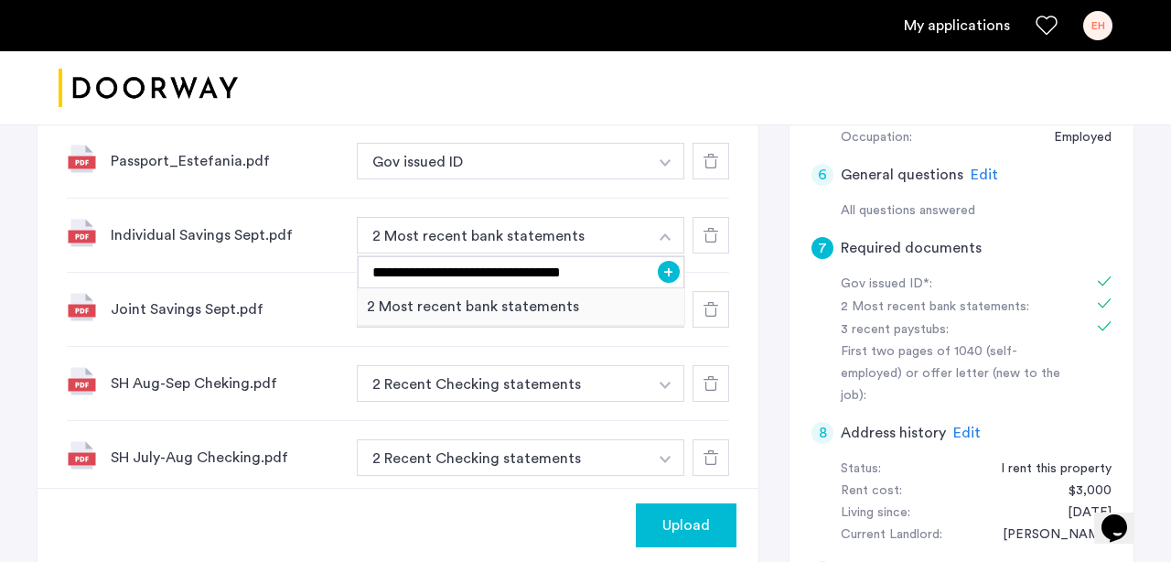
click at [665, 269] on button "+" at bounding box center [669, 272] width 22 height 22
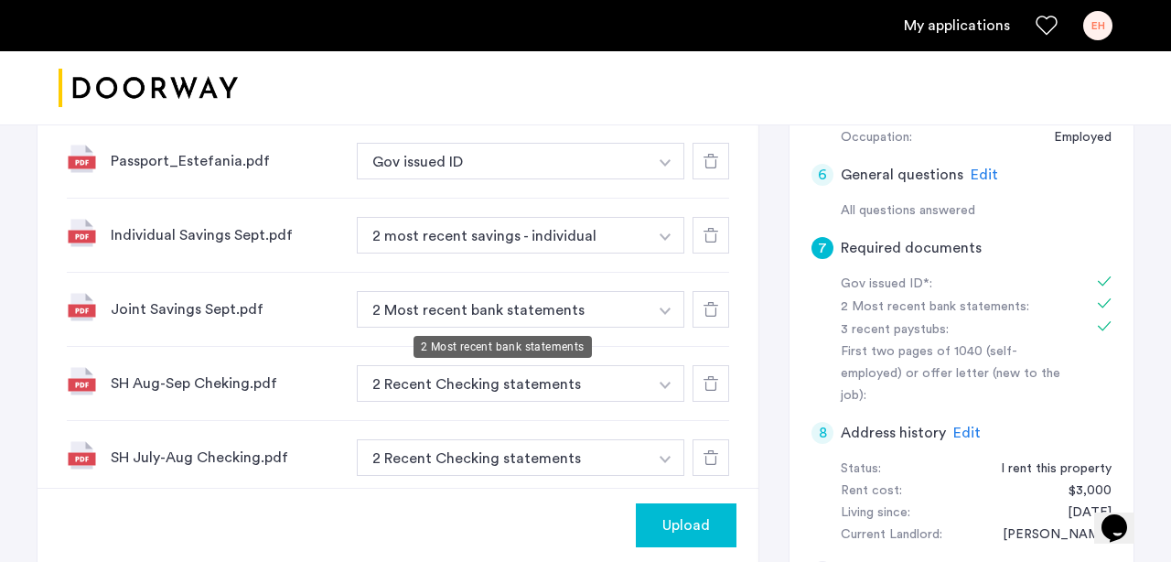
click at [504, 314] on button "2 Most recent bank statements" at bounding box center [502, 309] width 291 height 37
click at [660, 307] on img "button" at bounding box center [664, 310] width 11 height 7
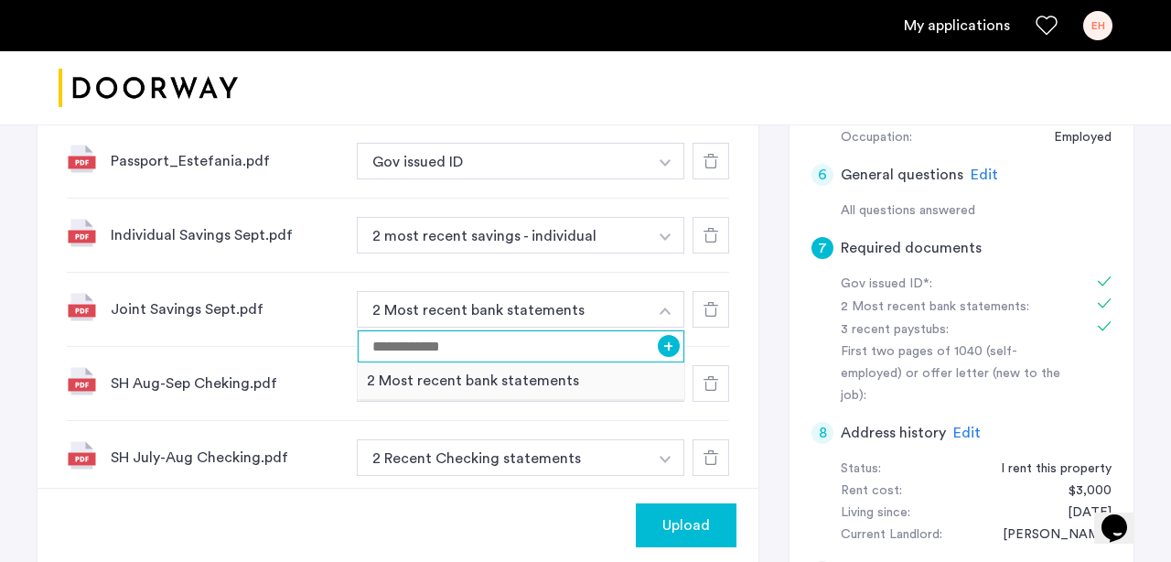
click at [607, 348] on input at bounding box center [521, 346] width 327 height 32
type input "**********"
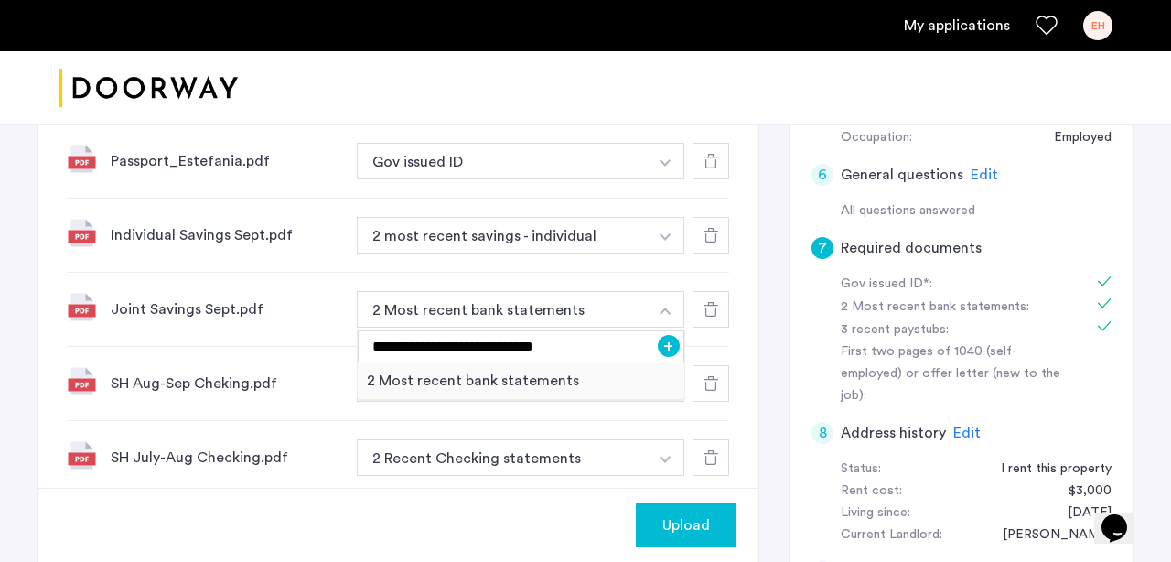
click at [674, 345] on button "+" at bounding box center [669, 346] width 22 height 22
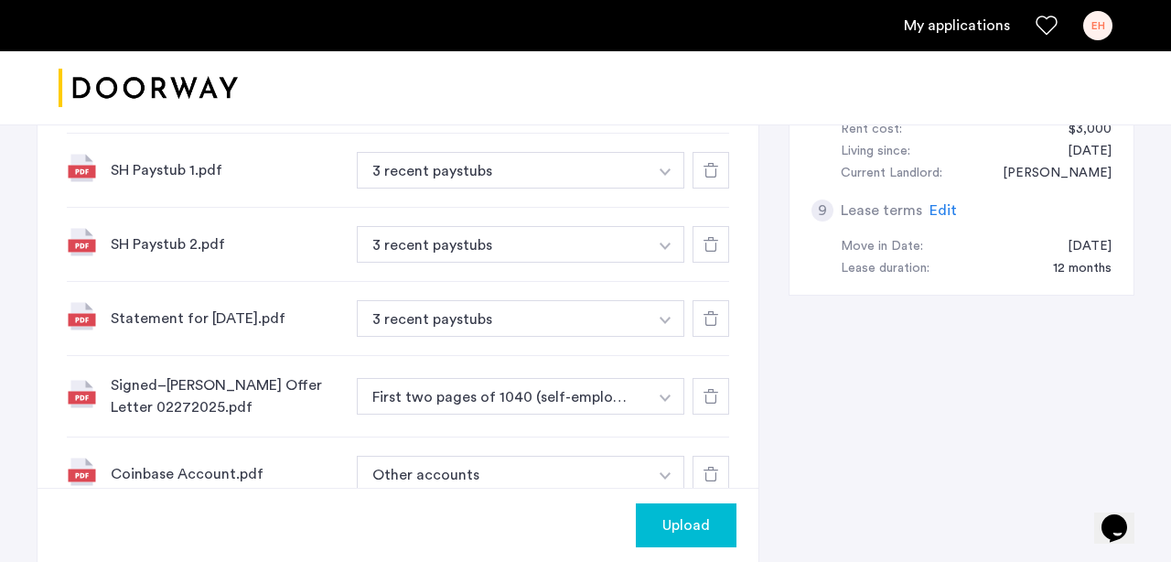
scroll to position [916, 0]
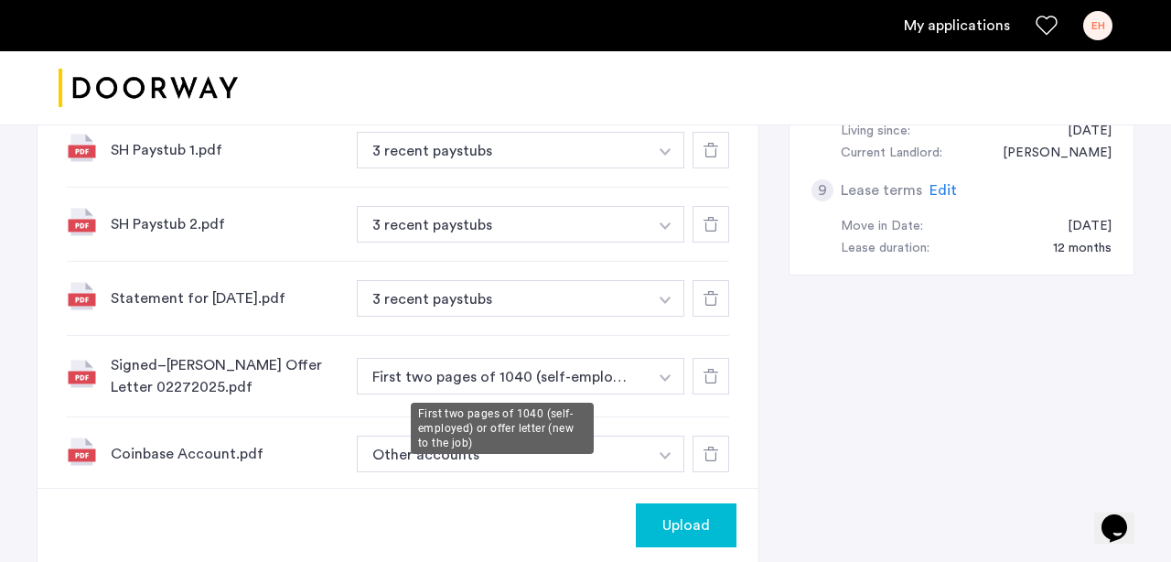
click at [448, 376] on button "First two pages of 1040 (self-employed) or offer letter (new to the job)" at bounding box center [502, 376] width 291 height 37
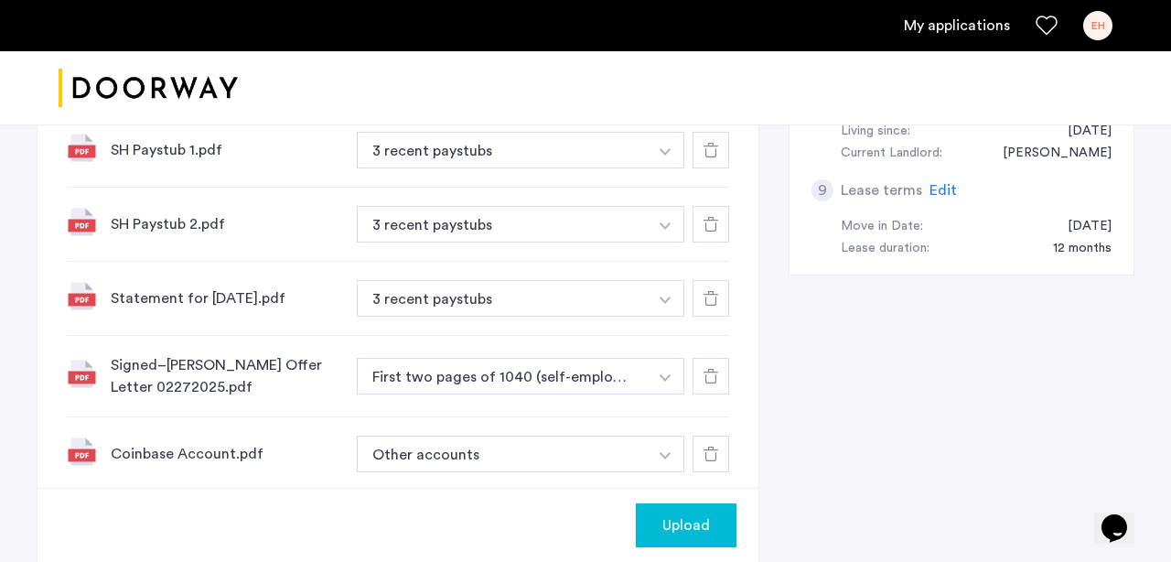
click at [530, 365] on button "First two pages of 1040 (self-employed) or offer letter (new to the job)" at bounding box center [502, 376] width 291 height 37
click at [663, 378] on img "button" at bounding box center [664, 377] width 11 height 7
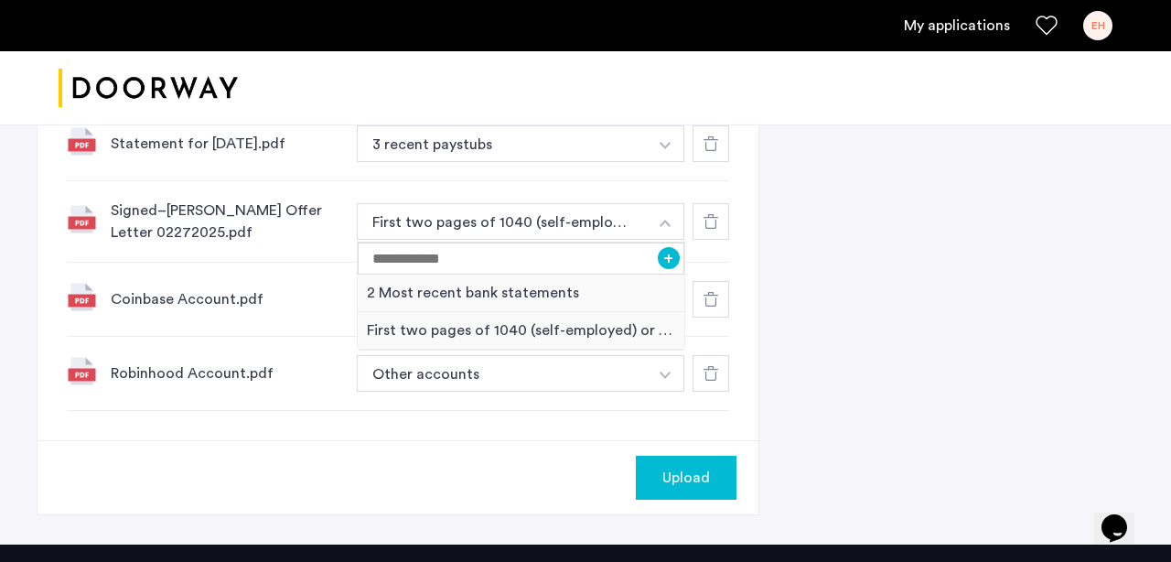
scroll to position [1072, 0]
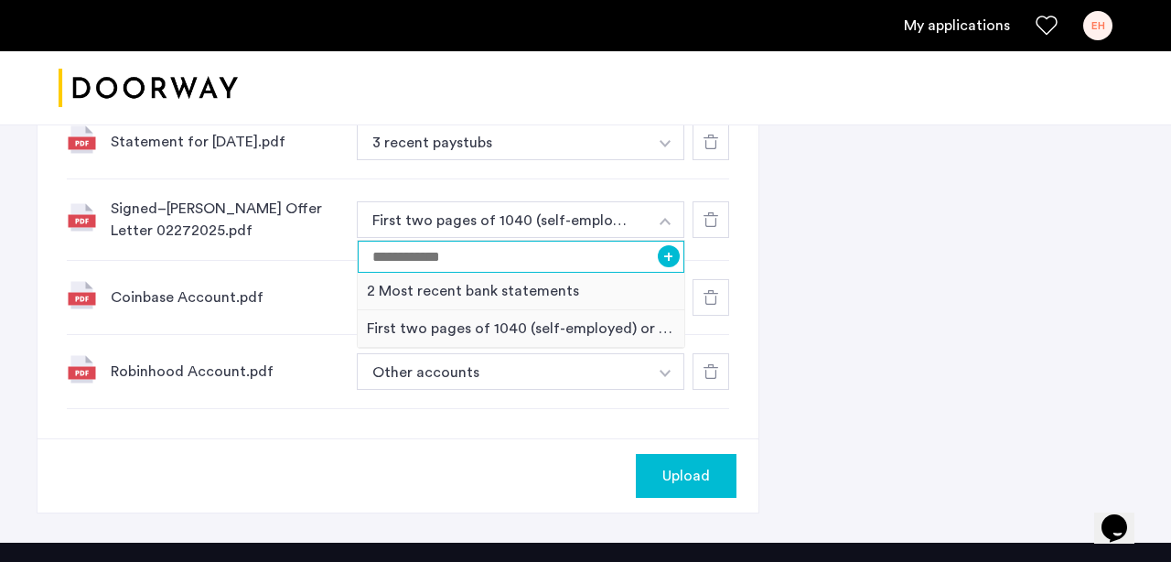
click at [488, 252] on input at bounding box center [521, 257] width 327 height 32
type input "**********"
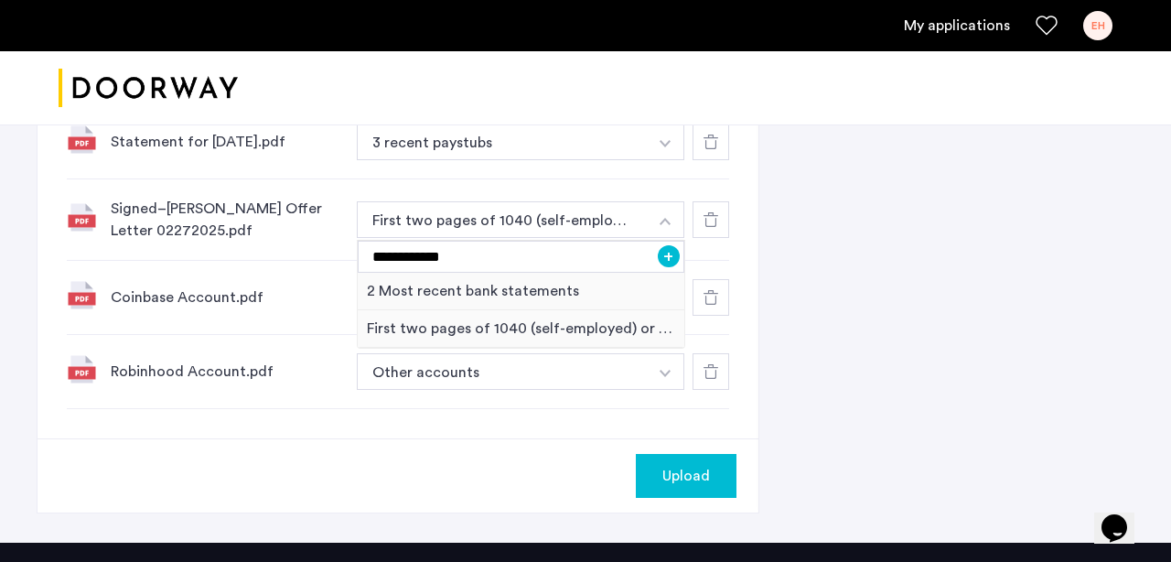
click at [669, 251] on button "+" at bounding box center [669, 256] width 22 height 22
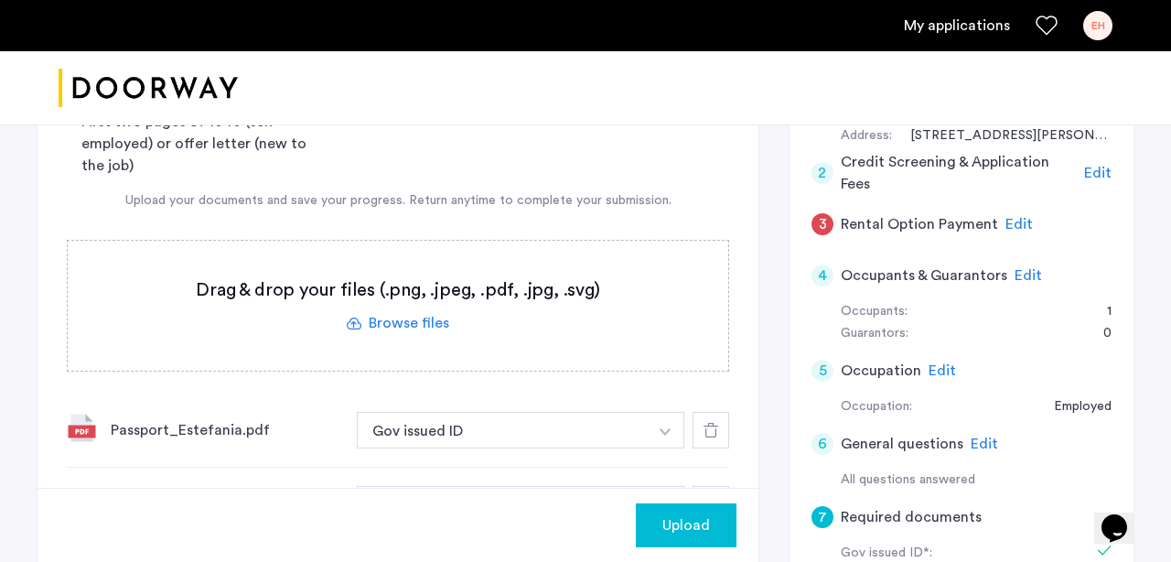
scroll to position [344, 0]
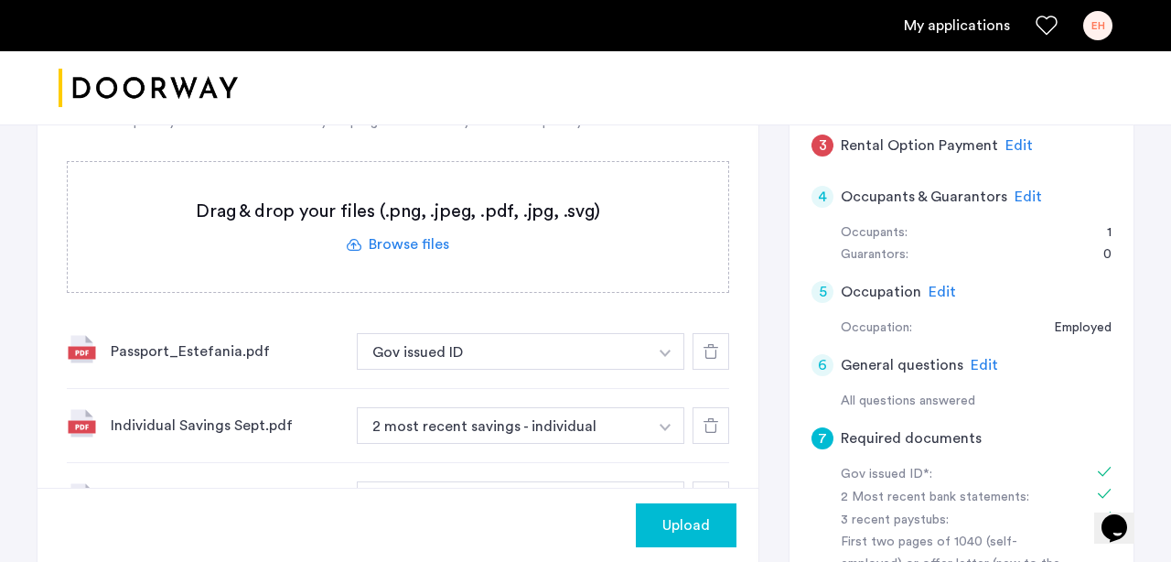
click at [398, 244] on label at bounding box center [398, 227] width 660 height 130
click at [0, 0] on input "file" at bounding box center [0, 0] width 0 height 0
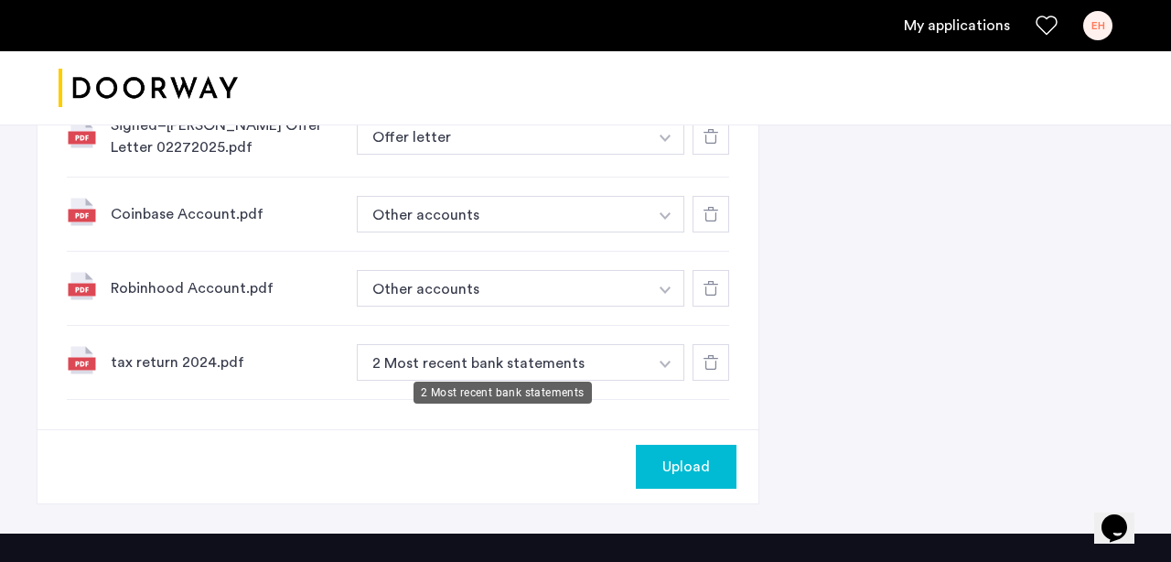
scroll to position [1153, 0]
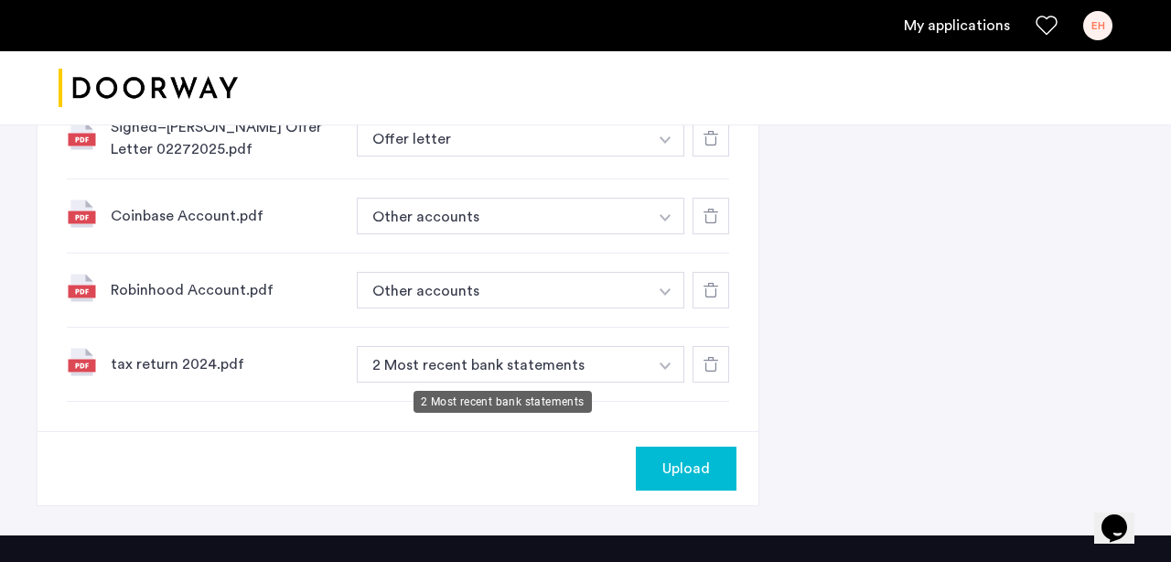
click at [612, 368] on button "2 Most recent bank statements" at bounding box center [502, 364] width 291 height 37
click at [590, 369] on button "2 Most recent bank statements" at bounding box center [502, 364] width 291 height 37
click at [670, 368] on button "button" at bounding box center [665, 364] width 37 height 37
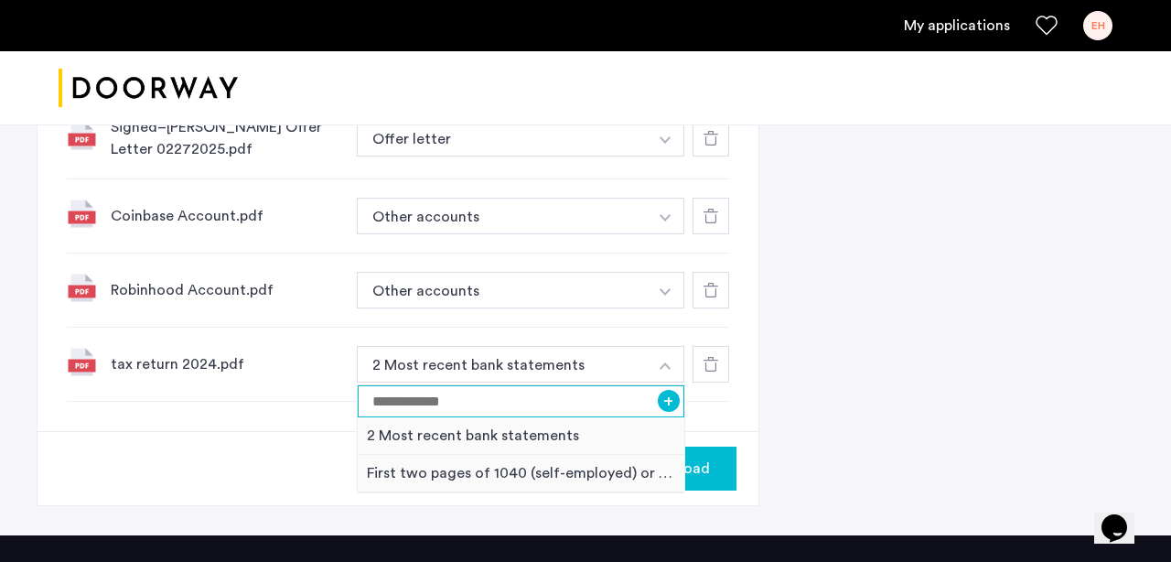
click at [606, 405] on input at bounding box center [521, 401] width 327 height 32
type input "**********"
click at [646, 404] on input "**********" at bounding box center [521, 401] width 327 height 32
click at [658, 404] on input "**********" at bounding box center [521, 401] width 327 height 32
click at [665, 404] on button "+" at bounding box center [669, 401] width 22 height 22
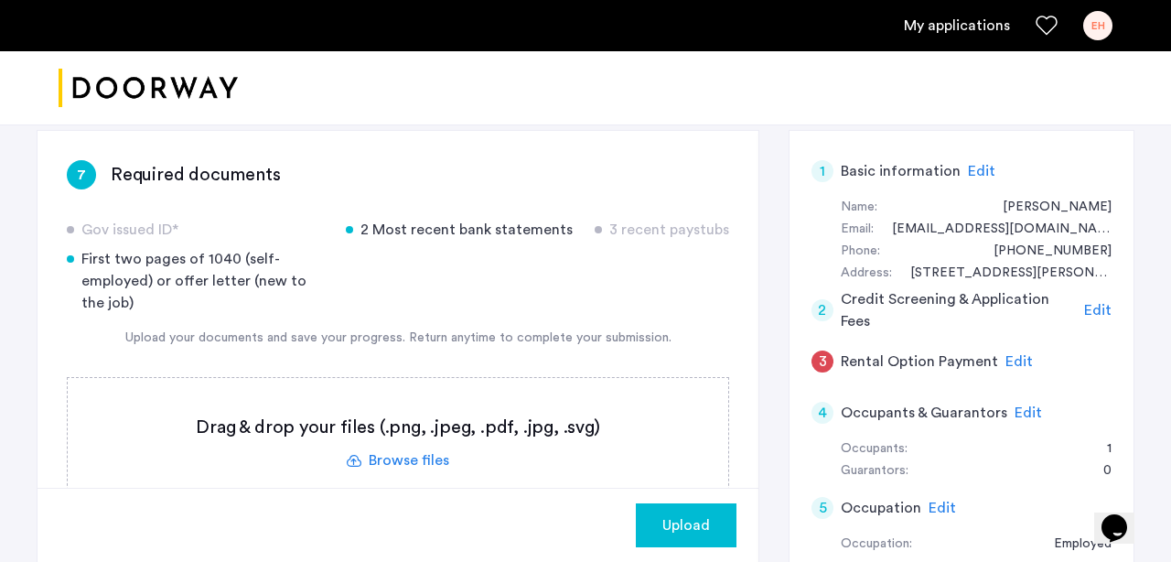
scroll to position [127, 0]
click at [405, 230] on div "2 Most recent bank statements" at bounding box center [459, 231] width 227 height 22
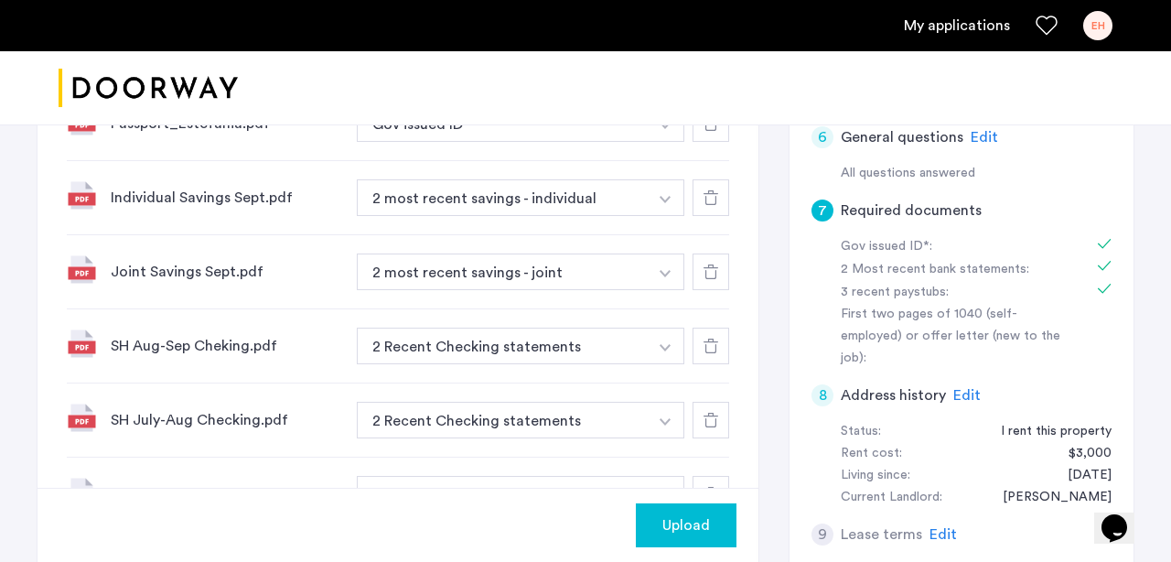
scroll to position [578, 0]
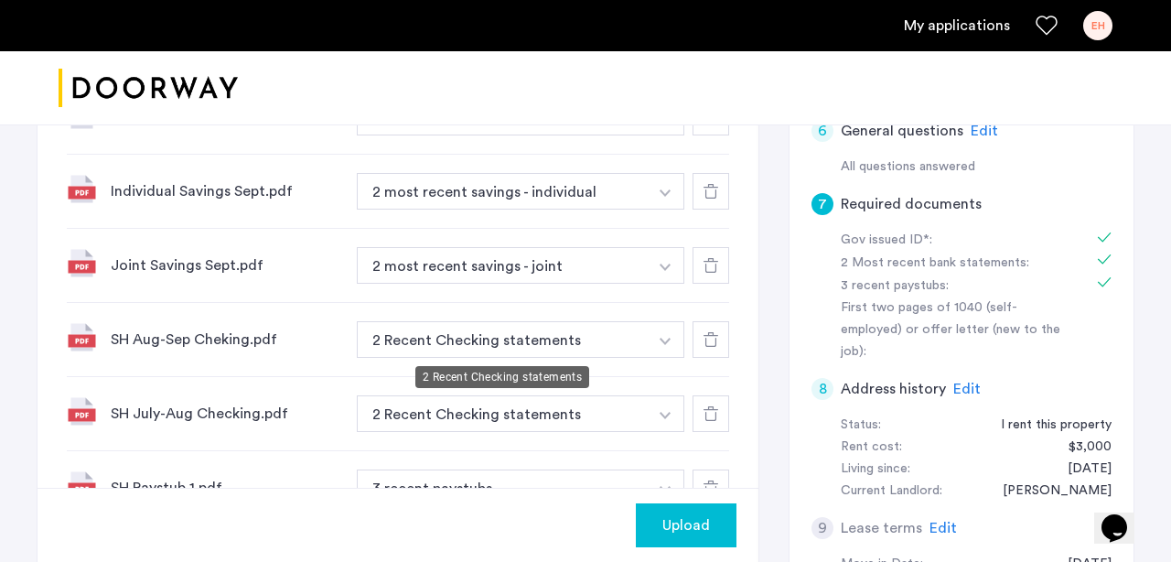
click at [429, 337] on button "2 Recent Checking statements" at bounding box center [502, 339] width 291 height 37
click at [669, 339] on img "button" at bounding box center [664, 340] width 11 height 7
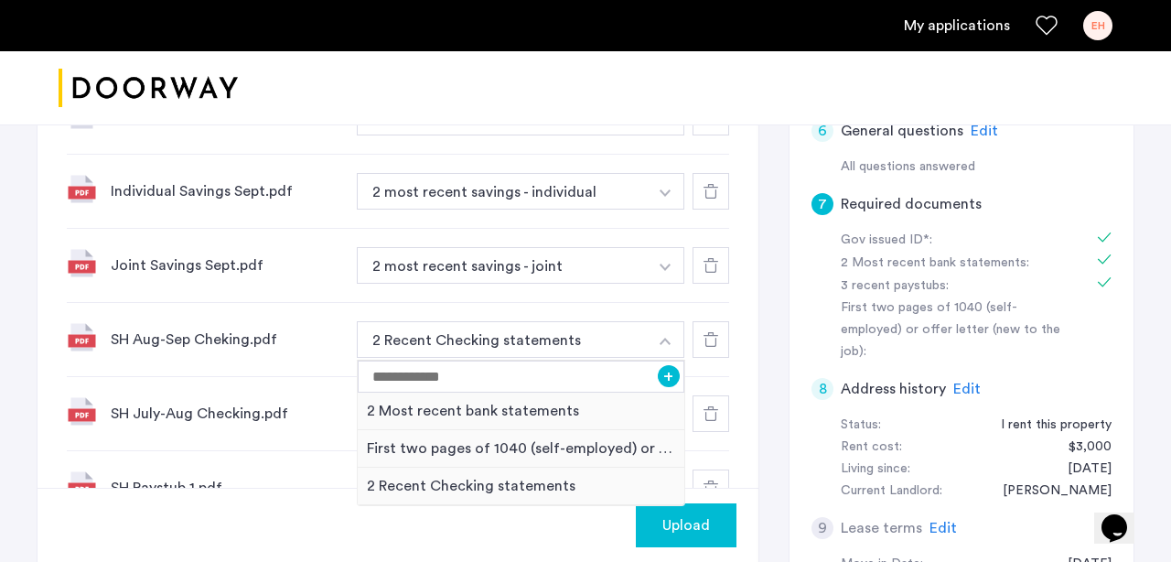
click at [669, 339] on img "button" at bounding box center [664, 340] width 11 height 7
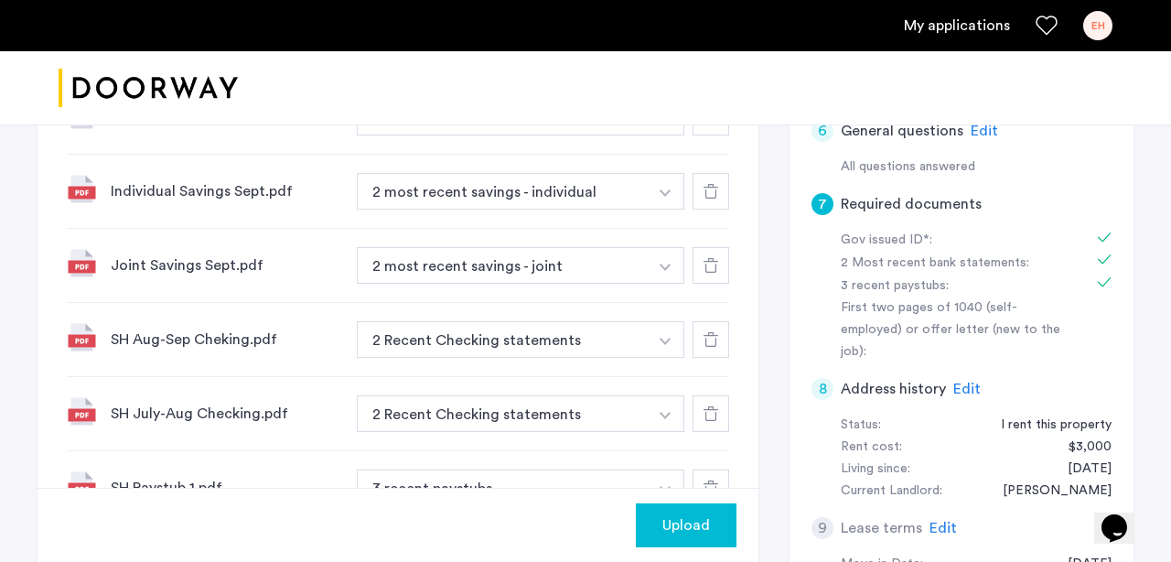
click at [669, 339] on img "button" at bounding box center [664, 340] width 11 height 7
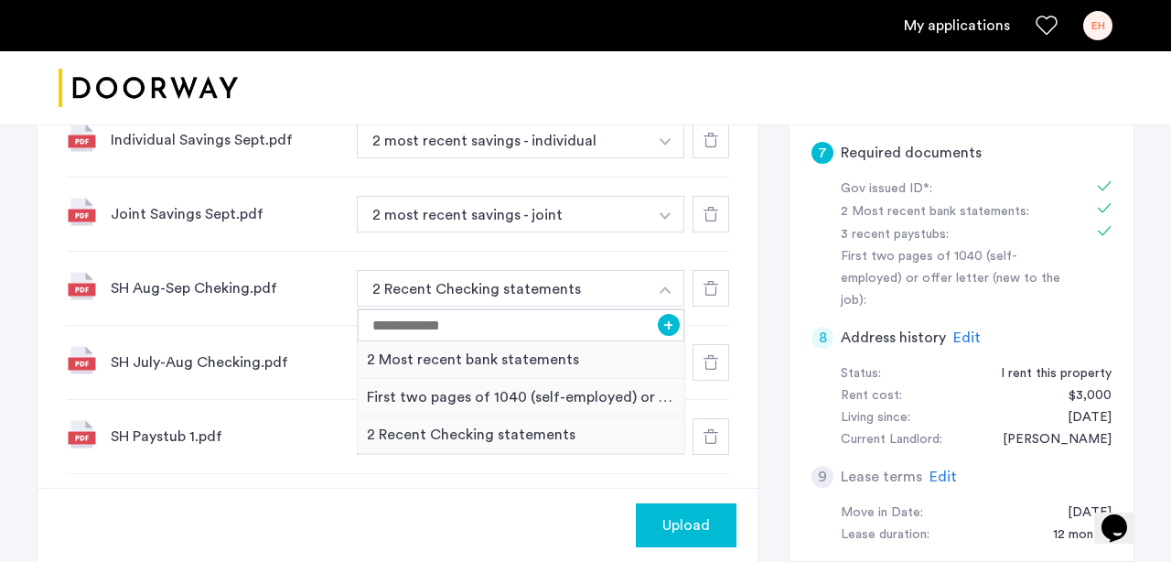
scroll to position [641, 0]
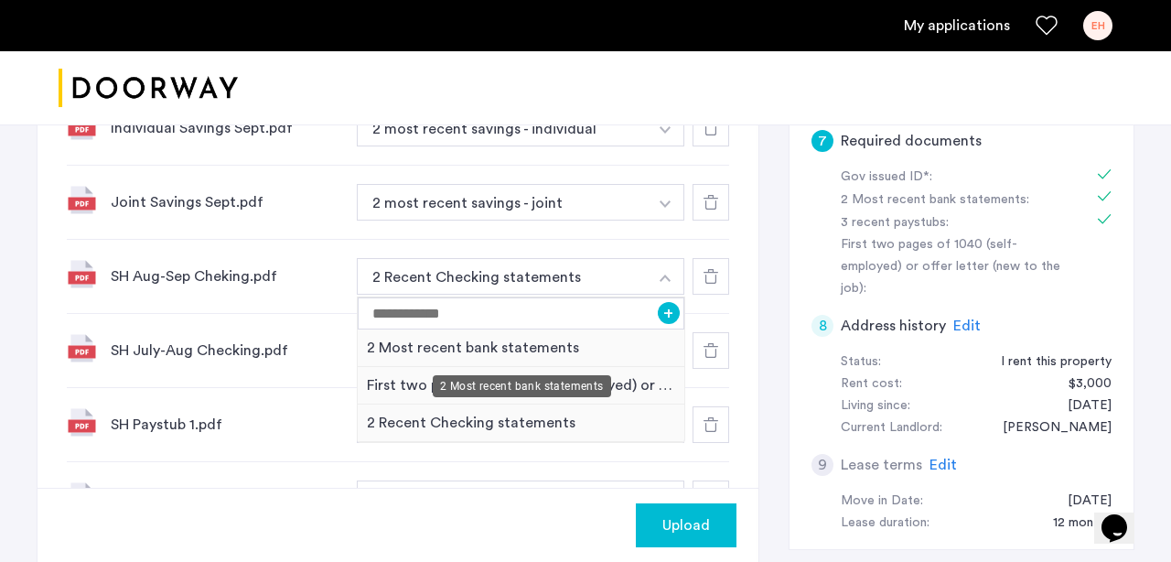
click at [451, 344] on div "2 Most recent bank statements" at bounding box center [521, 347] width 327 height 37
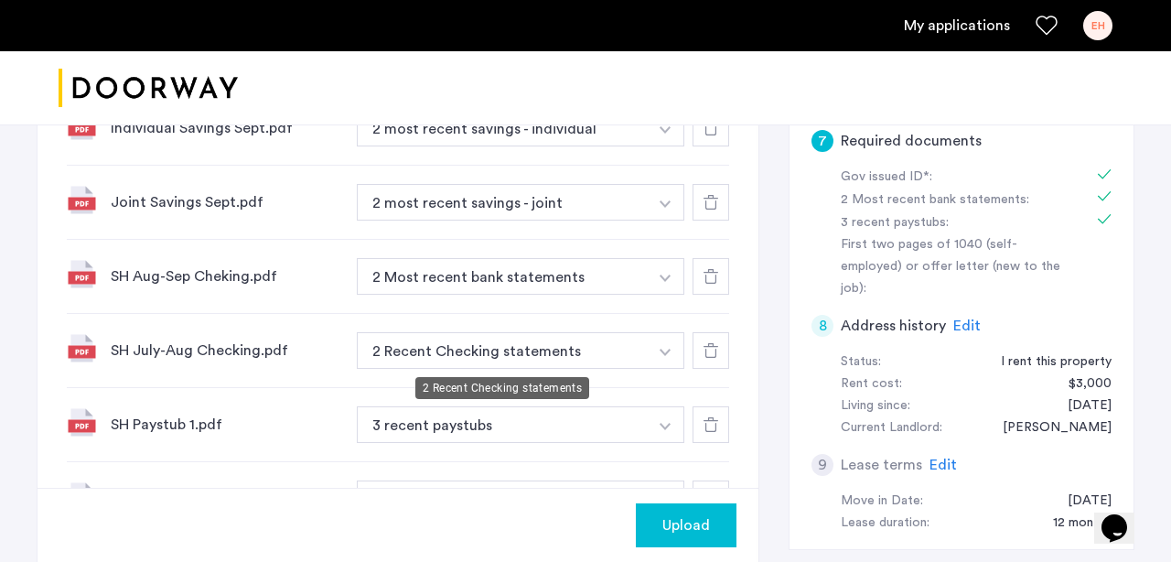
click at [437, 348] on button "2 Recent Checking statements" at bounding box center [502, 350] width 291 height 37
click at [436, 349] on button "2 Recent Checking statements" at bounding box center [502, 350] width 291 height 37
click at [528, 370] on div "SH July-Aug Checking.pdf 2 Recent Checking statements + 2 Most recent bank stat…" at bounding box center [398, 351] width 662 height 74
click at [602, 348] on button "2 Recent Checking statements" at bounding box center [502, 350] width 291 height 37
click at [649, 349] on button "button" at bounding box center [665, 350] width 37 height 37
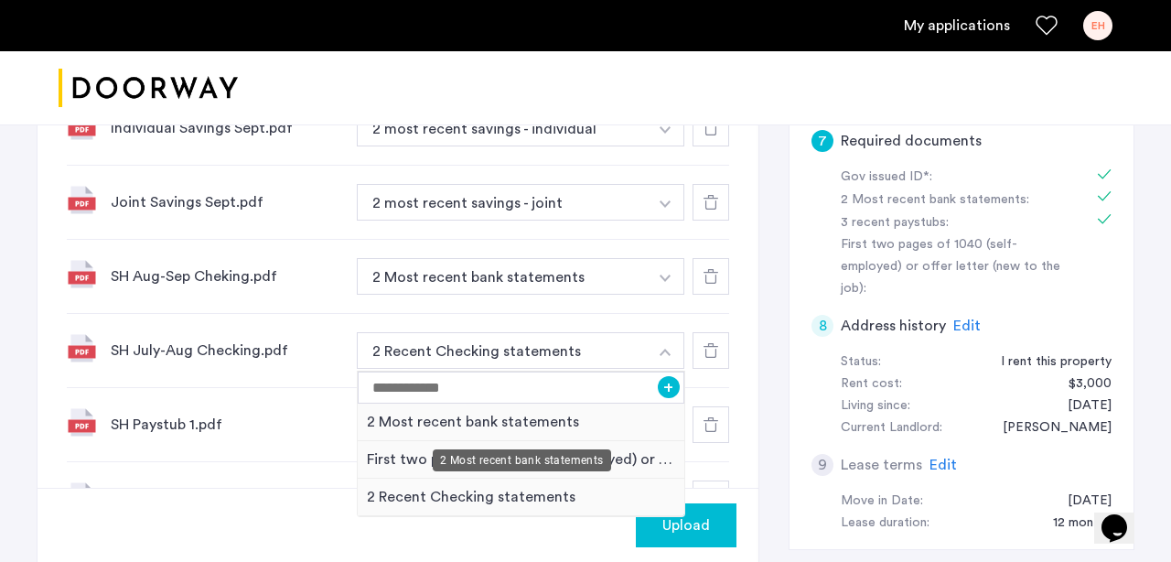
click at [531, 416] on div "2 Most recent bank statements" at bounding box center [521, 421] width 327 height 37
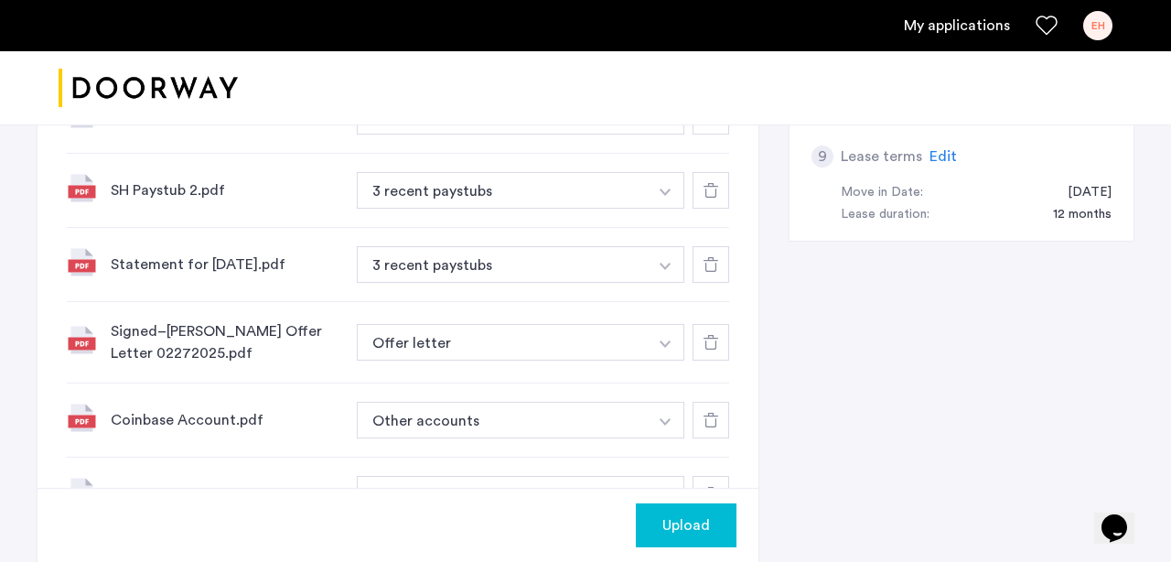
scroll to position [959, 0]
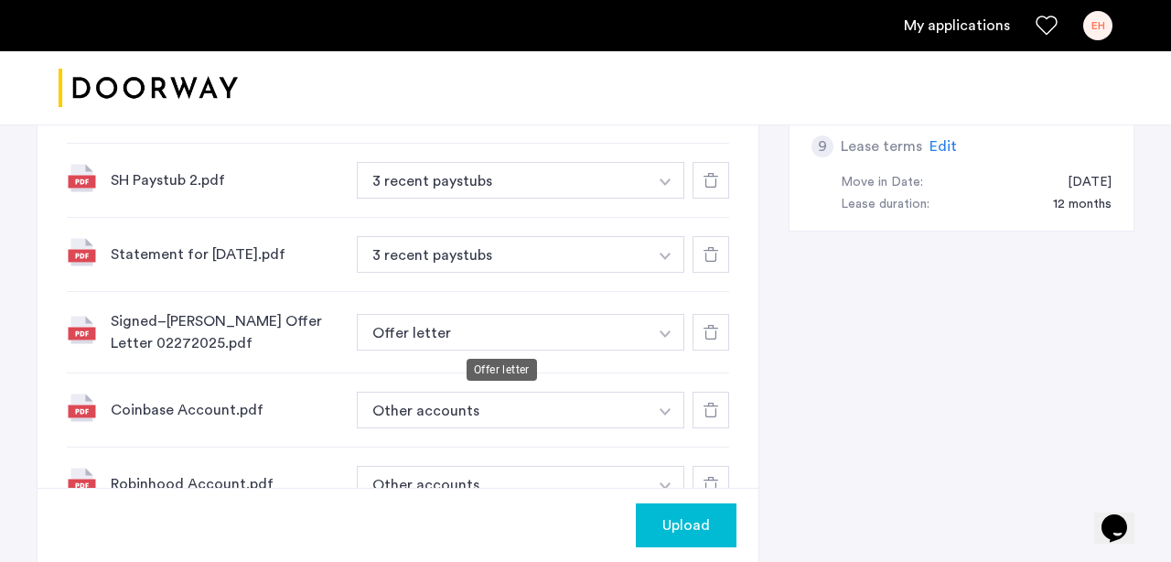
click at [446, 341] on button "Offer letter" at bounding box center [502, 332] width 291 height 37
click at [443, 338] on button "Offer letter" at bounding box center [502, 332] width 291 height 37
click at [439, 337] on button "Offer letter" at bounding box center [502, 332] width 291 height 37
click at [470, 327] on button "Offer letter" at bounding box center [502, 332] width 291 height 37
click at [667, 333] on img "button" at bounding box center [664, 333] width 11 height 7
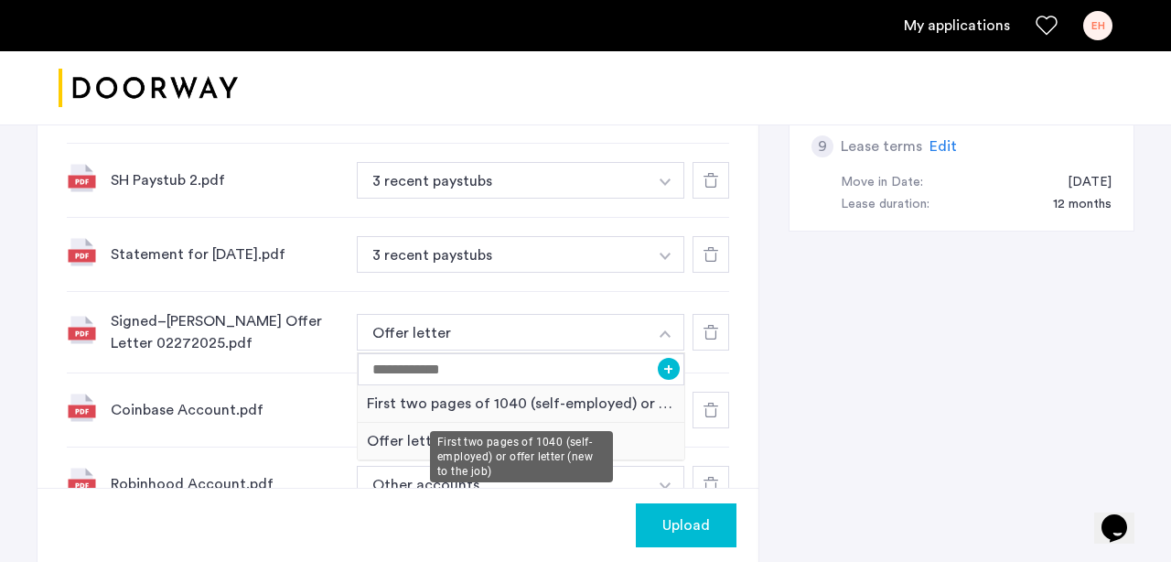
click at [499, 407] on div "First two pages of 1040 (self-employed) or offer letter (new to the job)" at bounding box center [521, 403] width 327 height 37
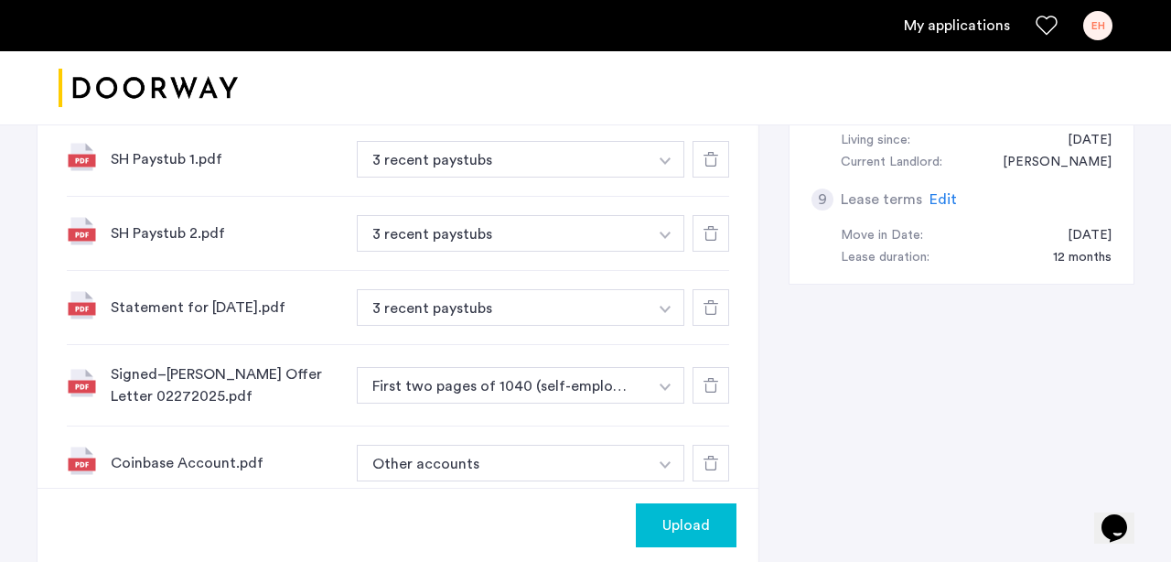
scroll to position [913, 0]
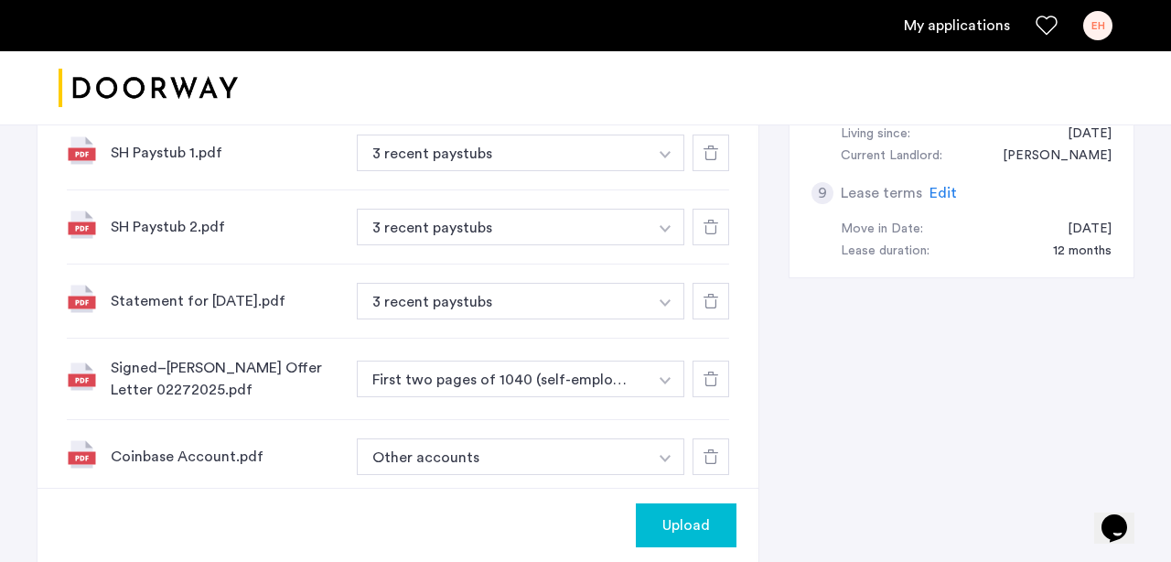
click at [672, 528] on span "Upload" at bounding box center [686, 525] width 48 height 22
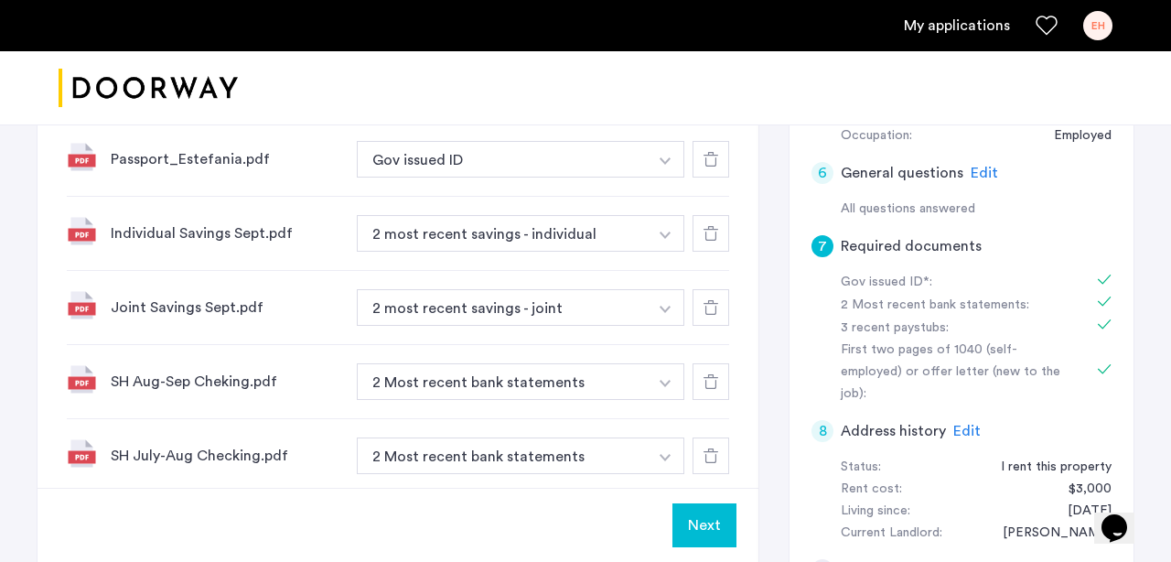
scroll to position [561, 0]
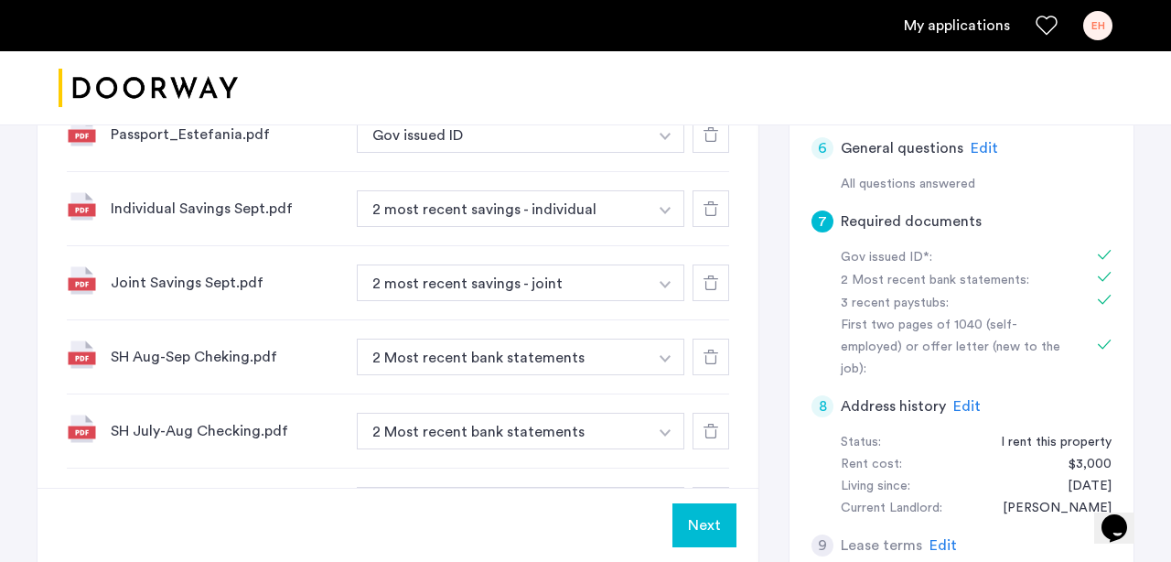
click at [703, 530] on button "Next" at bounding box center [704, 525] width 64 height 44
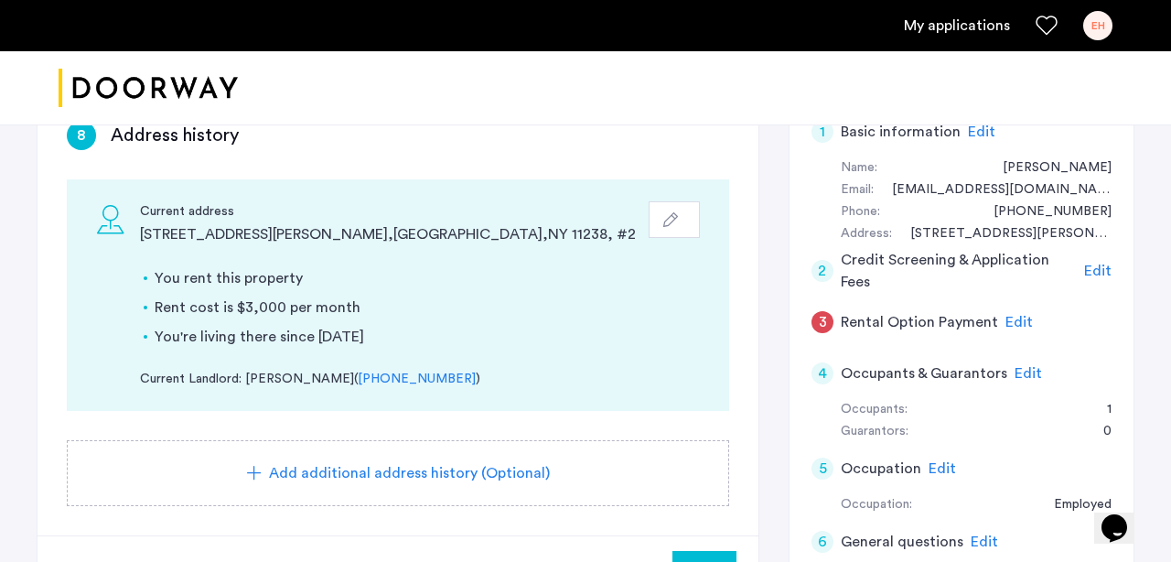
scroll to position [179, 0]
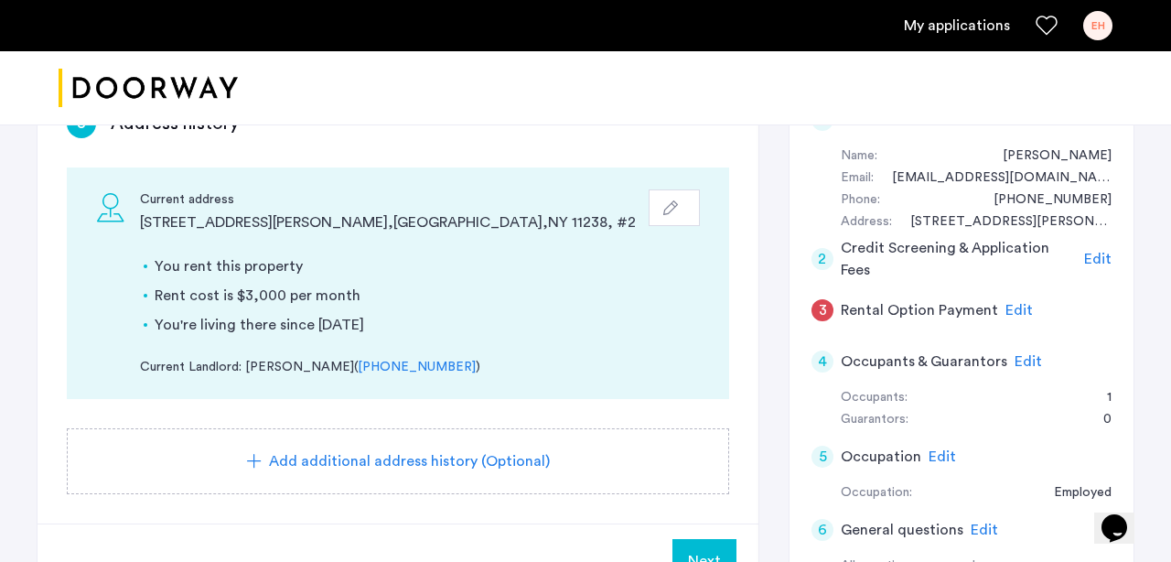
click at [406, 461] on span "Add additional address history (Optional)" at bounding box center [409, 461] width 281 height 22
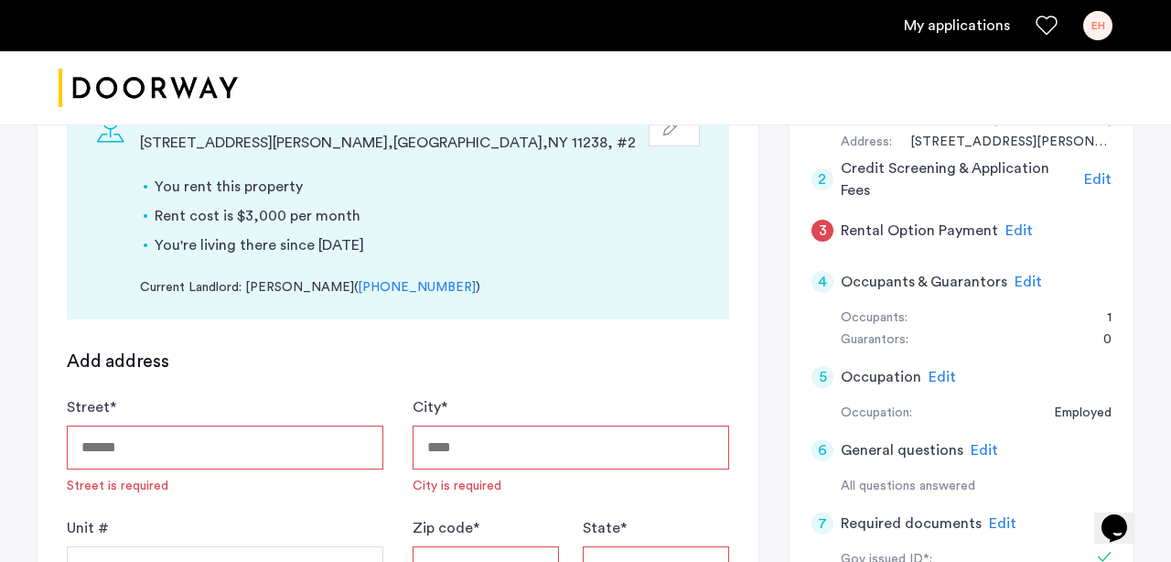
scroll to position [327, 0]
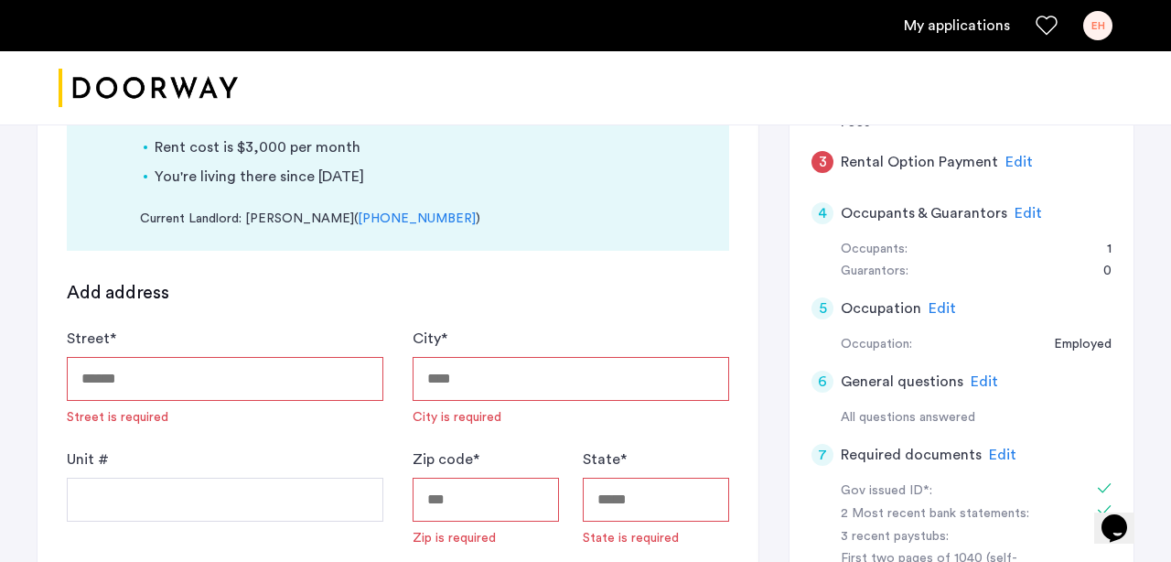
click at [171, 367] on input "Street *" at bounding box center [225, 379] width 316 height 44
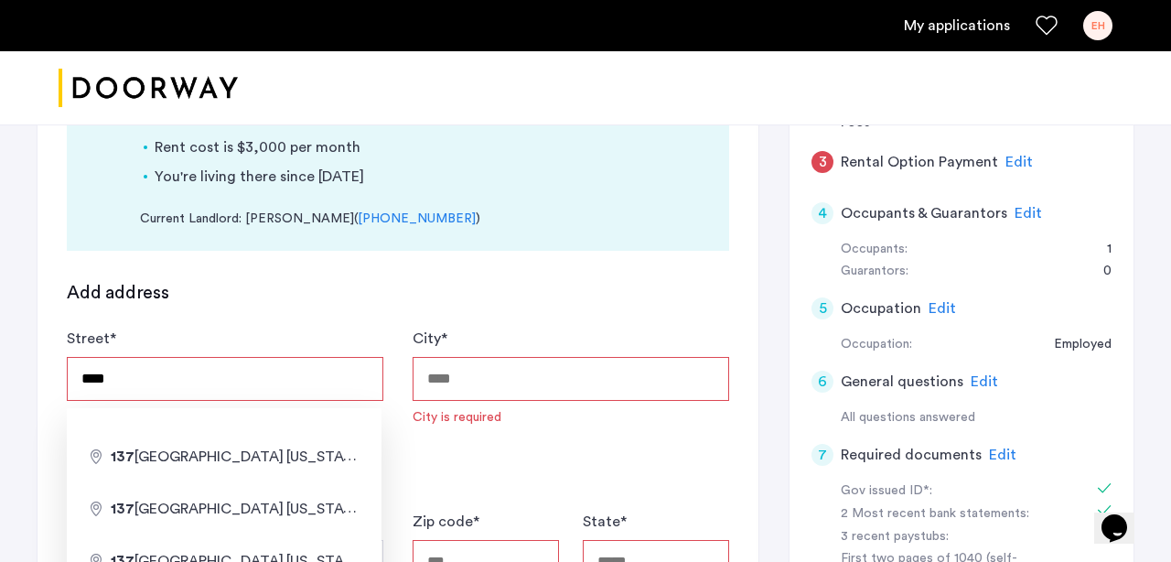
type input "**********"
type input "********"
type input "******"
type input "*****"
type input "********"
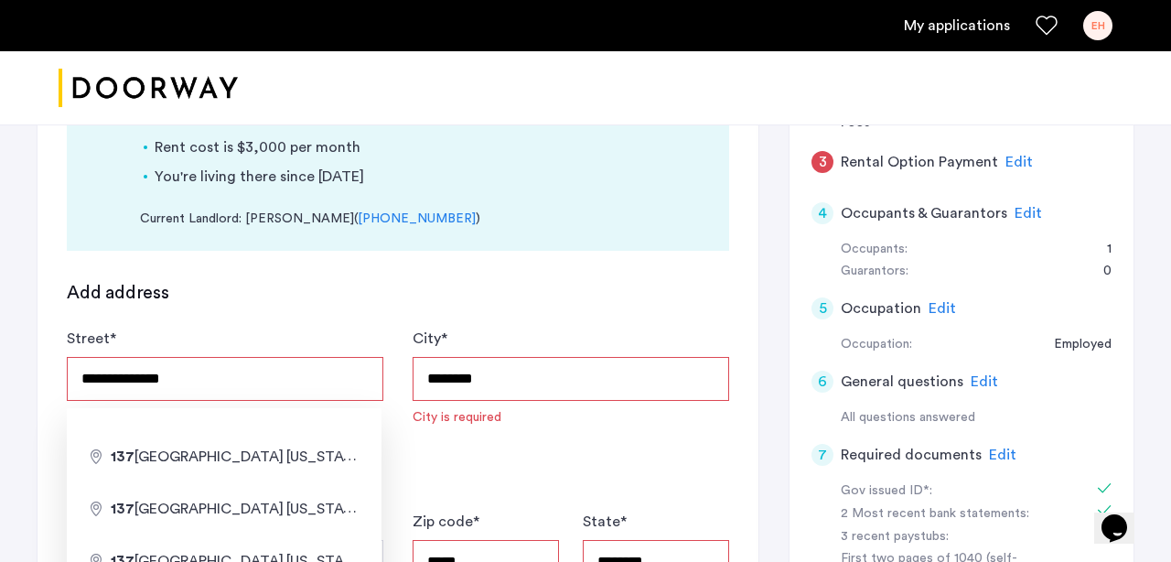
type input "**********"
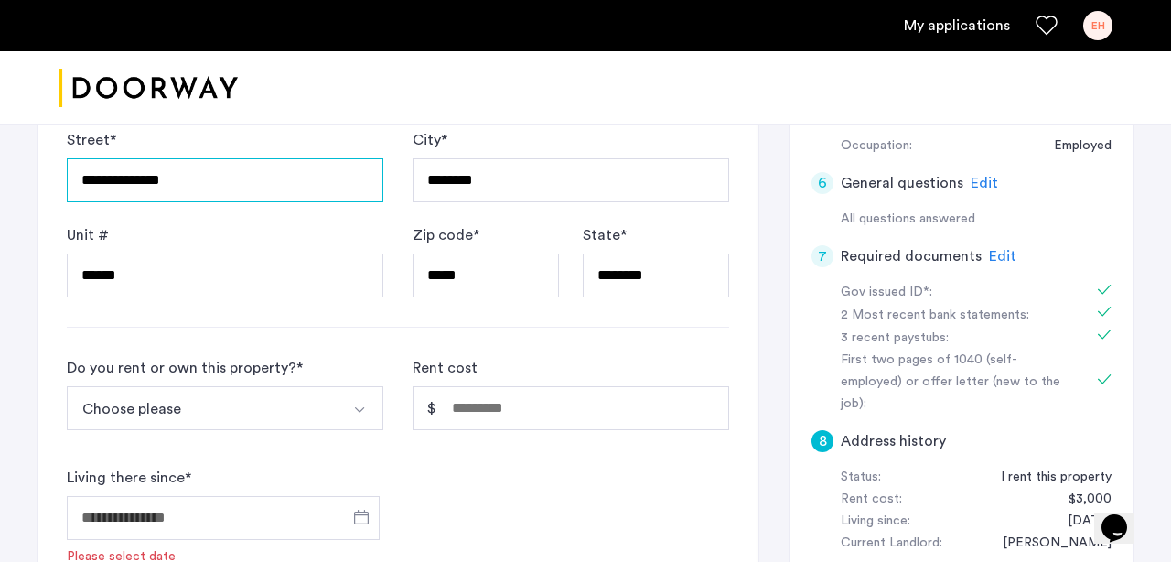
scroll to position [536, 0]
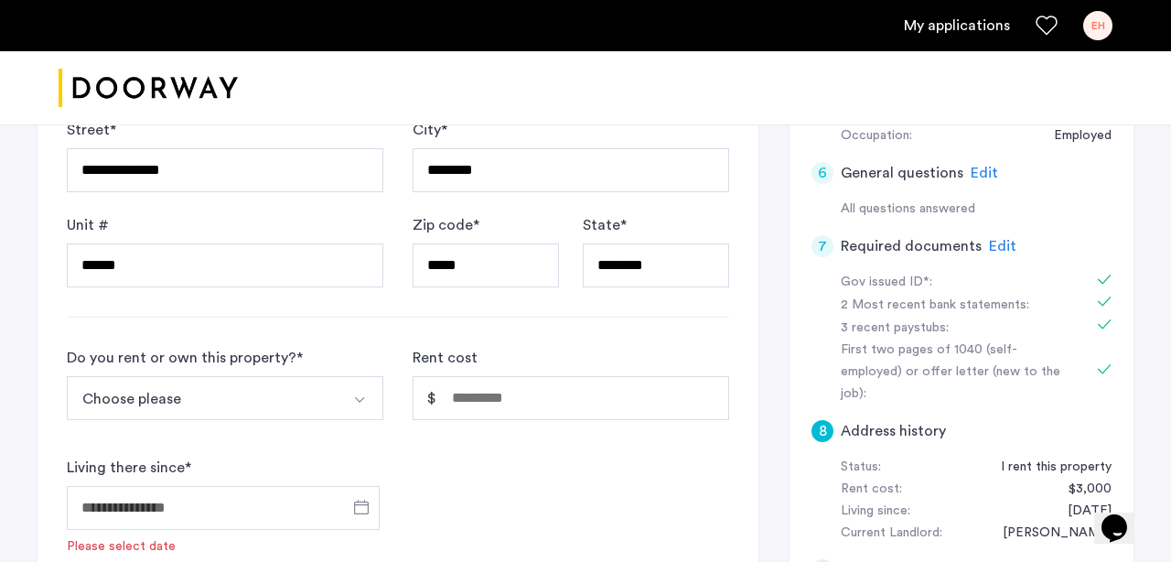
click at [169, 395] on button "Choose please" at bounding box center [203, 398] width 273 height 44
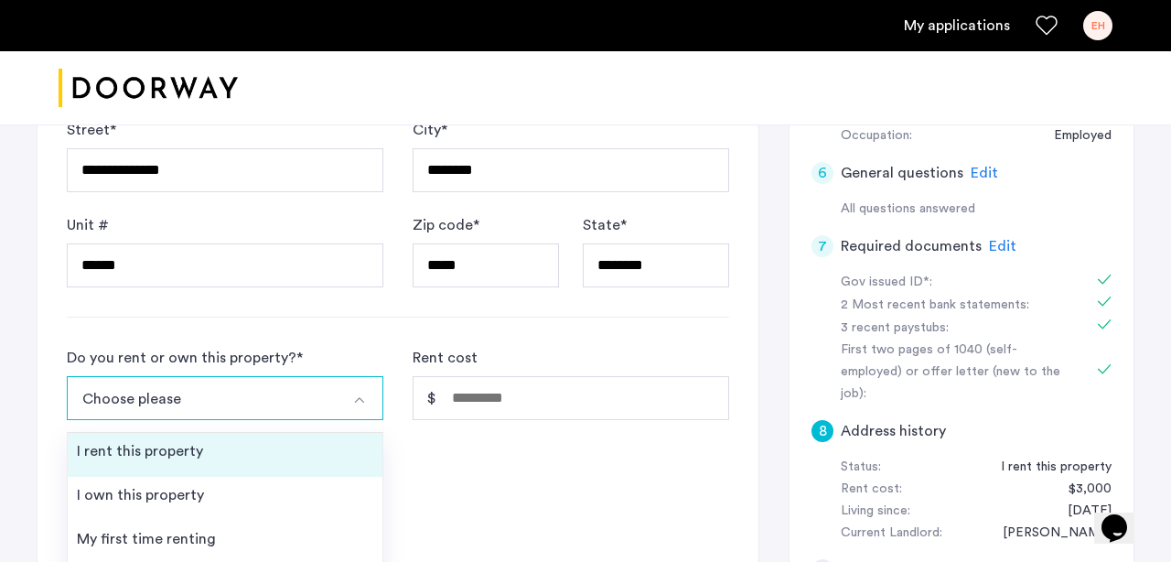
click at [145, 456] on div "I rent this property" at bounding box center [140, 451] width 126 height 22
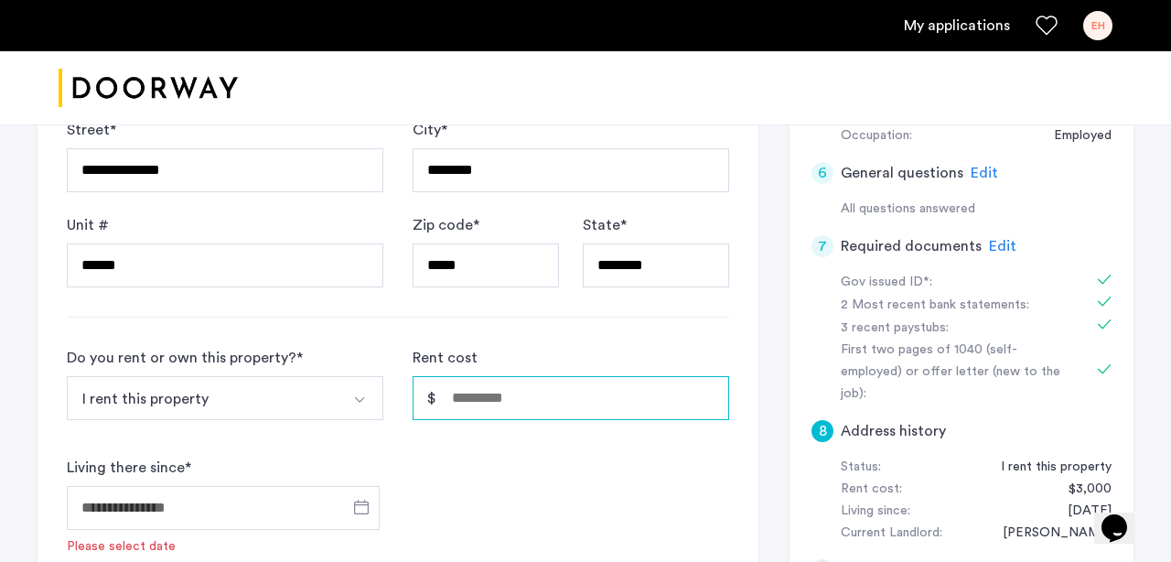
click at [486, 392] on input "Rent cost" at bounding box center [570, 398] width 316 height 44
type input "*****"
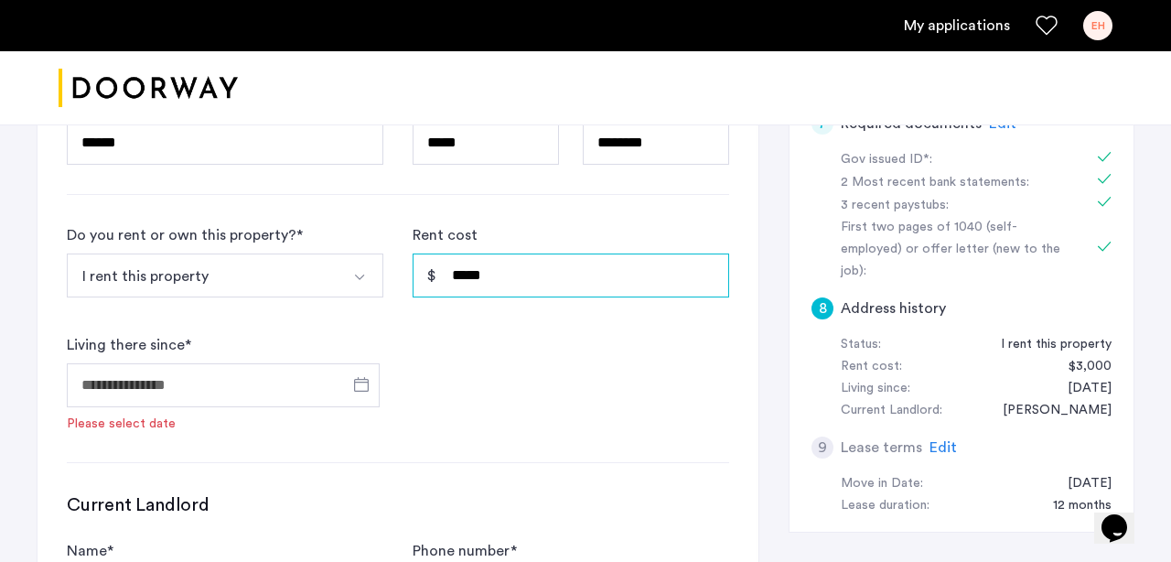
scroll to position [680, 0]
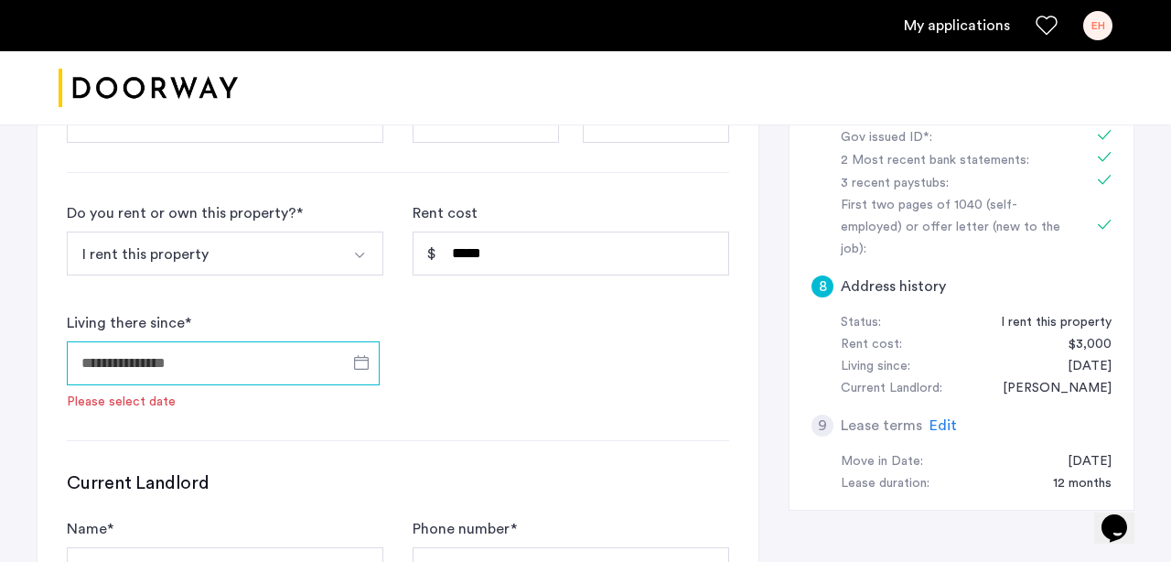
click at [209, 367] on input "Living there since *" at bounding box center [223, 363] width 313 height 44
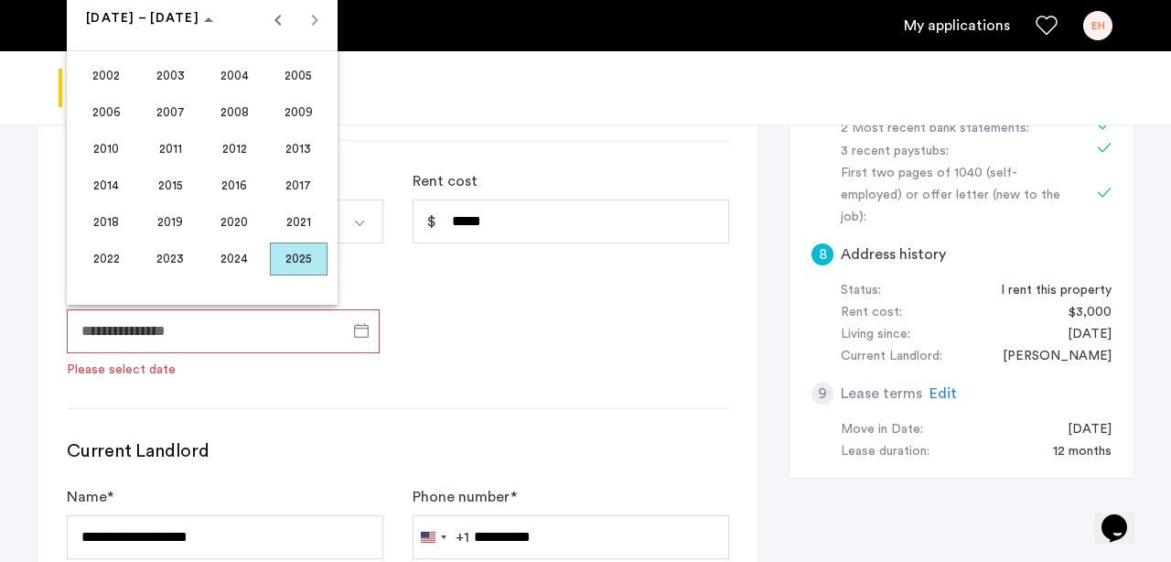
scroll to position [711, 0]
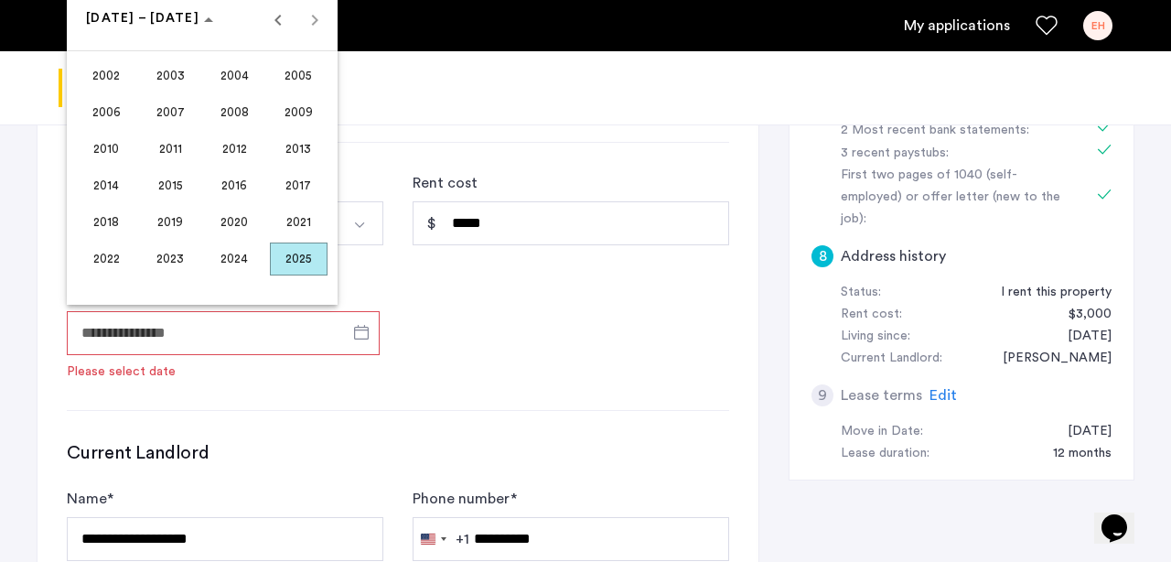
click at [112, 257] on span "2022" at bounding box center [107, 258] width 58 height 33
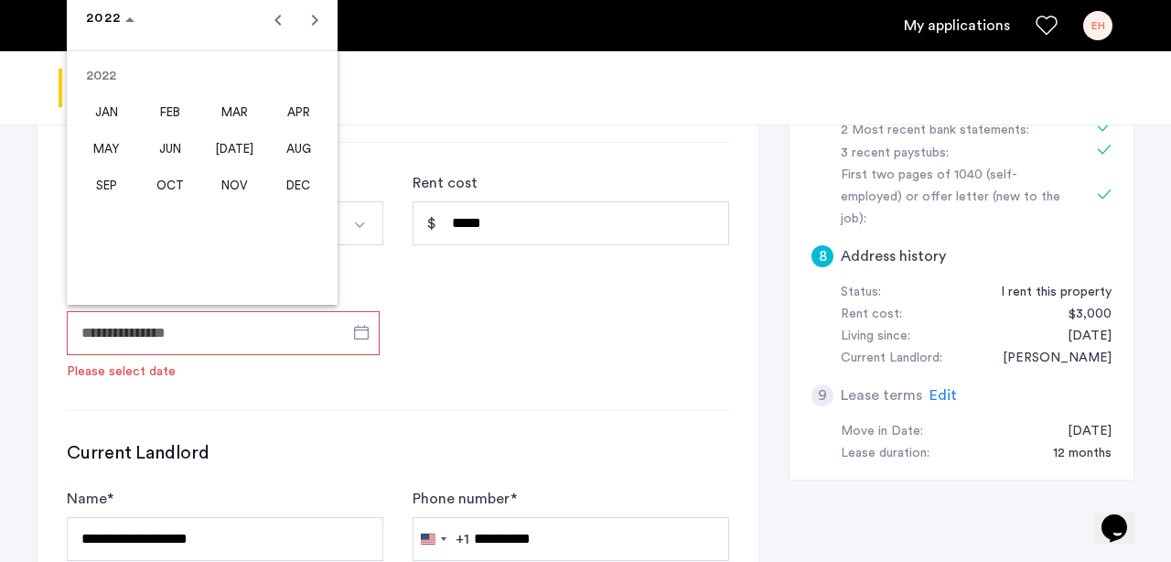
click at [224, 148] on span "[DATE]" at bounding box center [235, 149] width 58 height 33
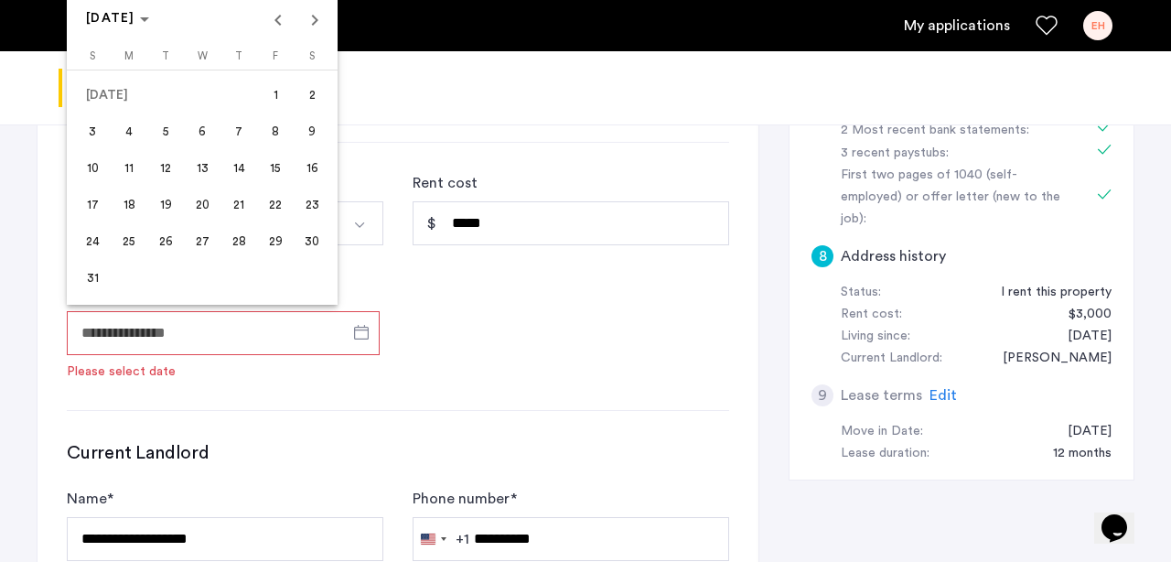
click at [276, 80] on span "1" at bounding box center [275, 95] width 33 height 33
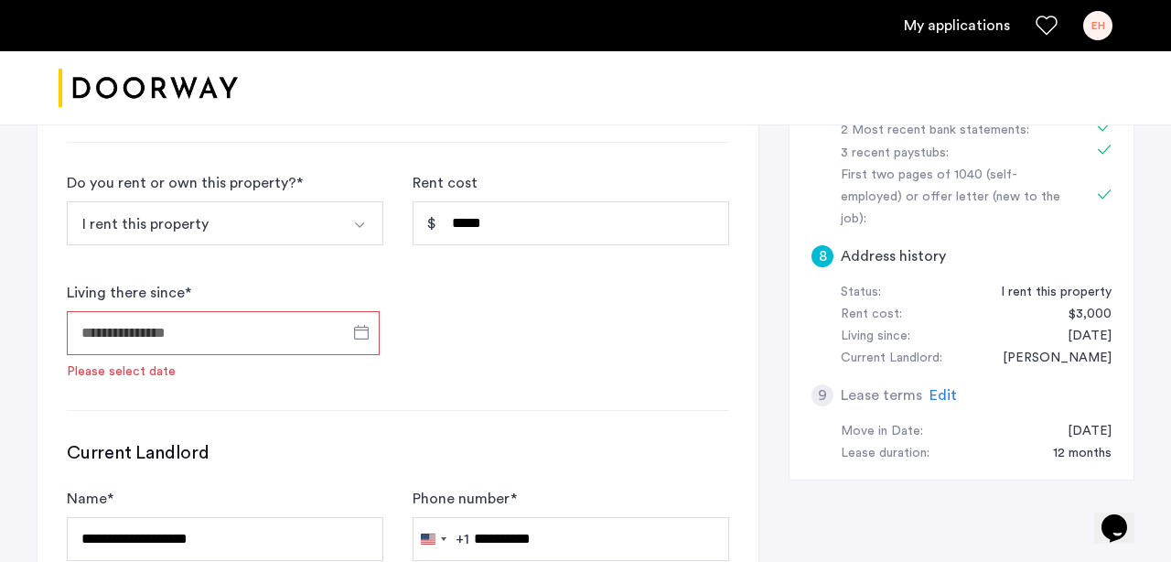
type input "**********"
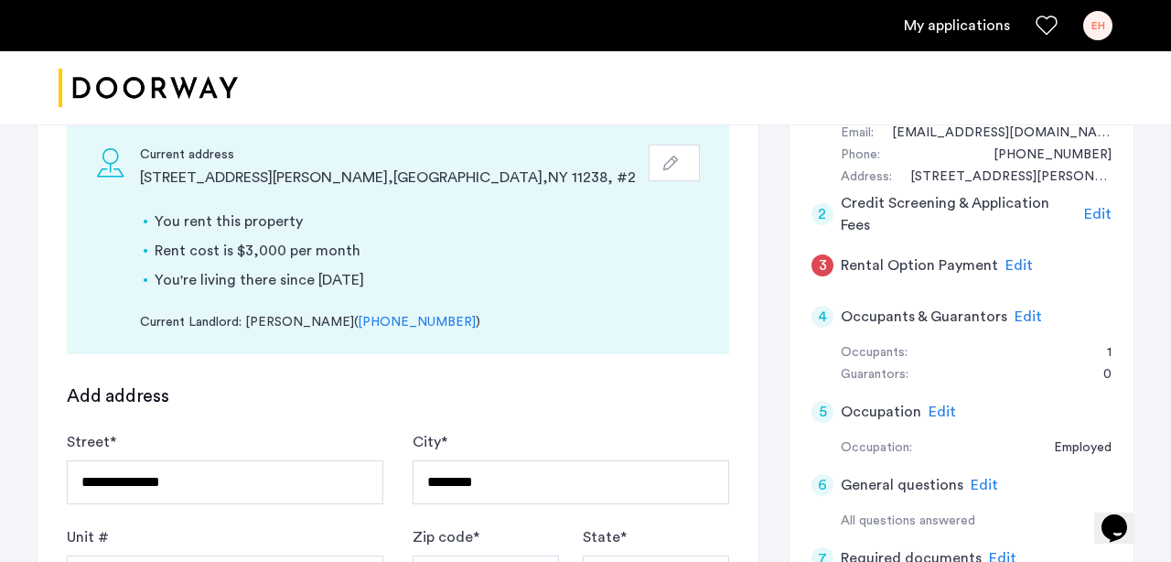
scroll to position [221, 0]
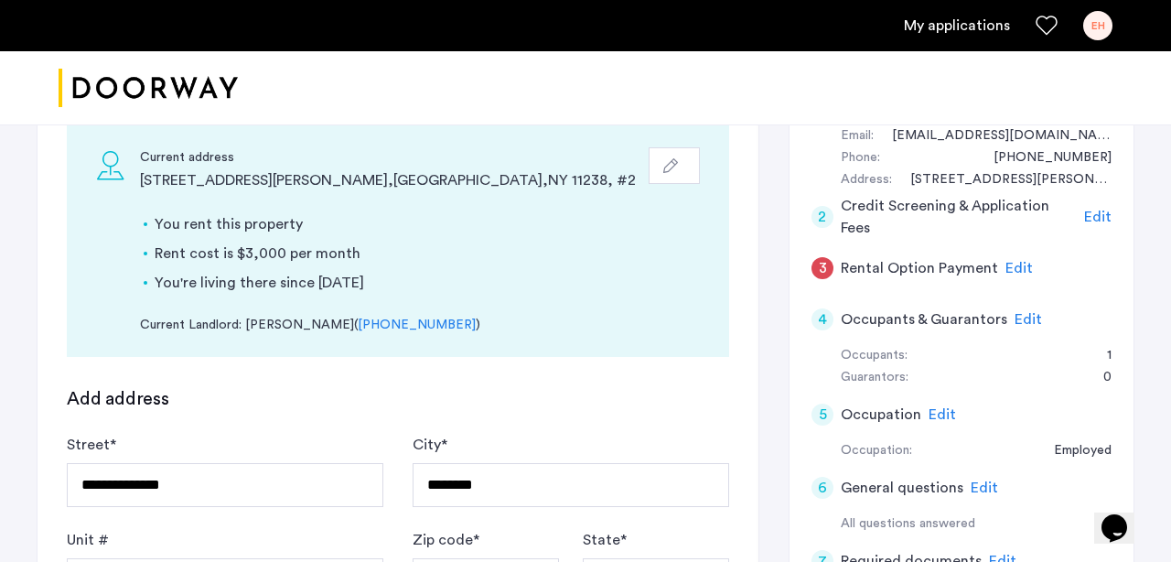
click at [284, 325] on div "Current Landlord: [PERSON_NAME] ( [PHONE_NUMBER] )" at bounding box center [420, 325] width 560 height 19
drag, startPoint x: 279, startPoint y: 324, endPoint x: 346, endPoint y: 324, distance: 66.8
click at [347, 324] on div "Current Landlord: [PERSON_NAME] ( [PHONE_NUMBER] )" at bounding box center [420, 325] width 560 height 19
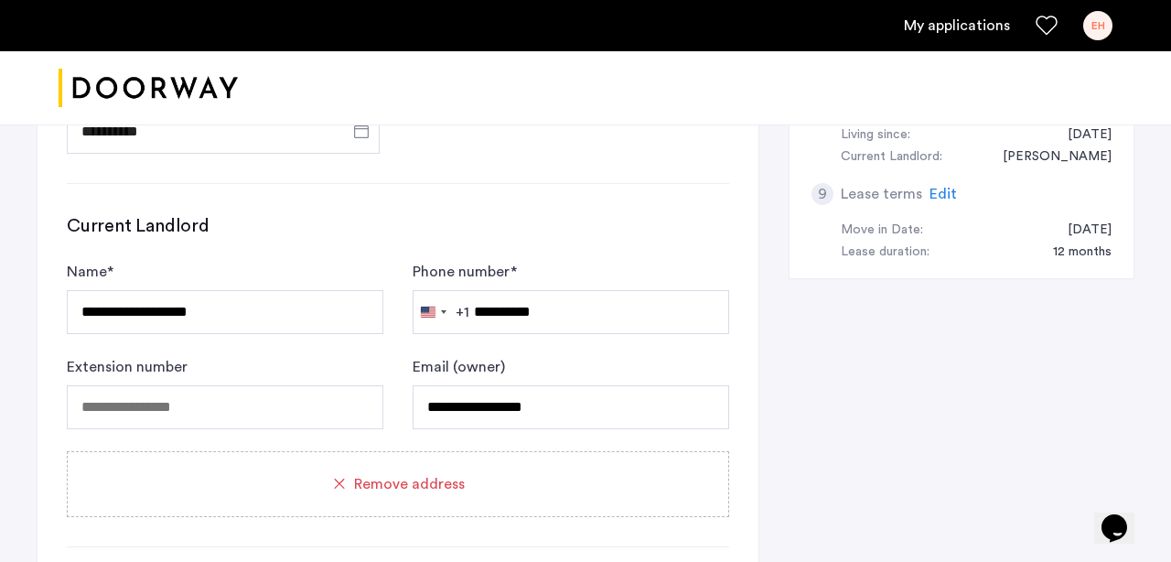
scroll to position [913, 0]
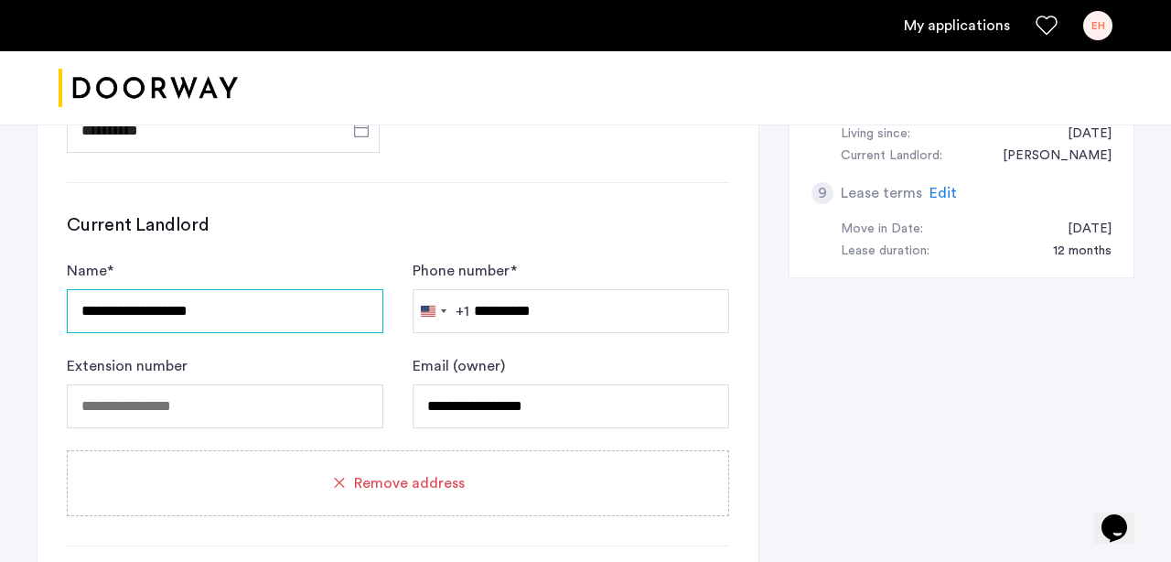
click at [297, 300] on input "**********" at bounding box center [225, 311] width 316 height 44
type input "*********"
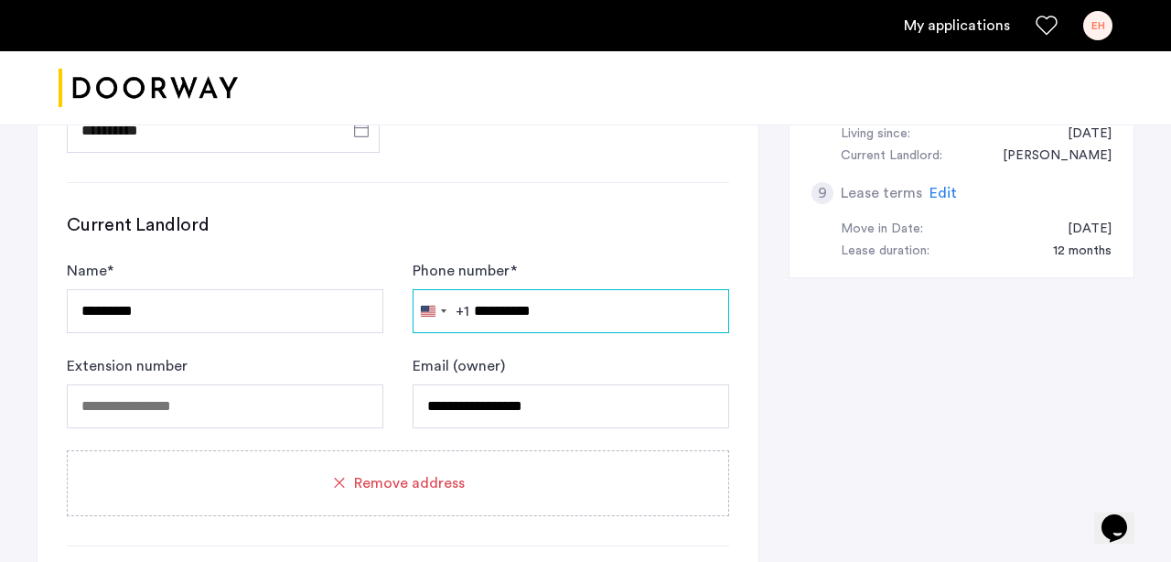
click at [560, 331] on input "**********" at bounding box center [570, 311] width 316 height 44
click at [559, 323] on input "**********" at bounding box center [570, 311] width 316 height 44
type input "**********"
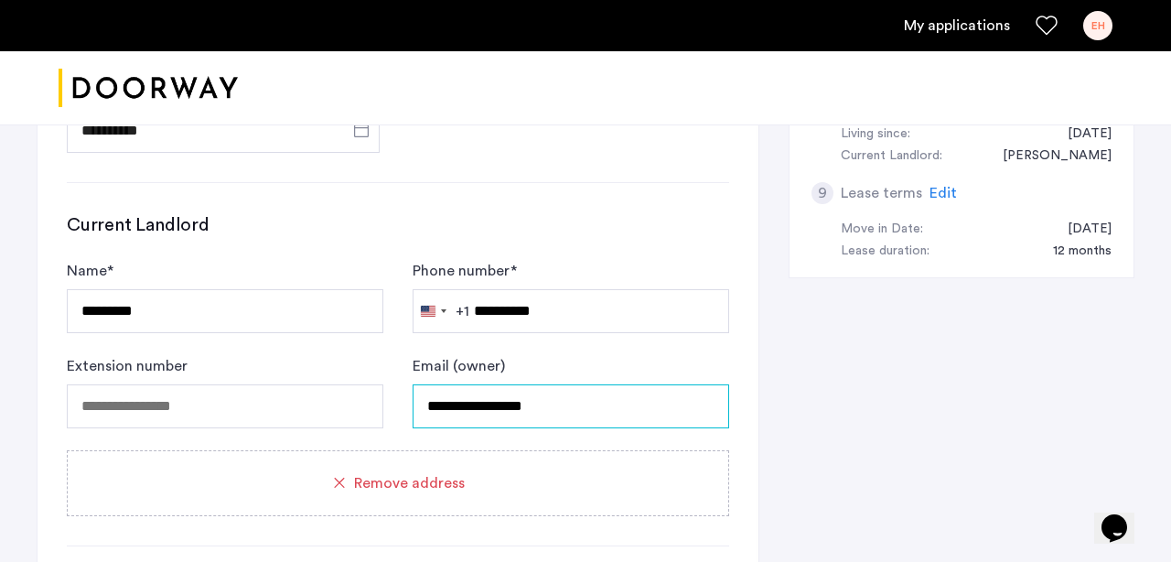
click at [537, 408] on input "**********" at bounding box center [570, 406] width 316 height 44
paste input "********"
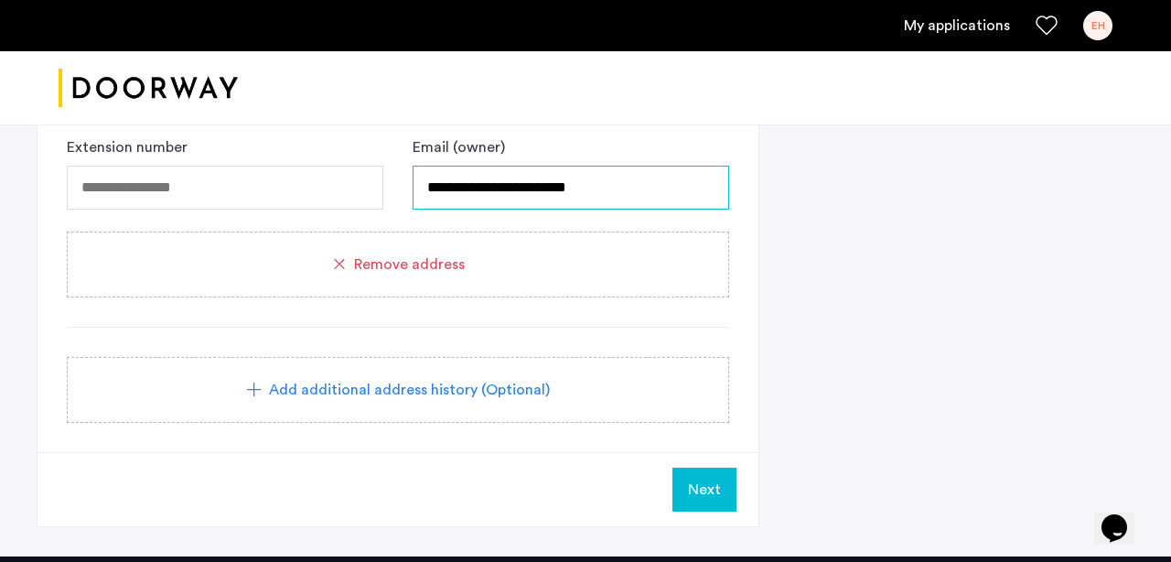
scroll to position [1138, 0]
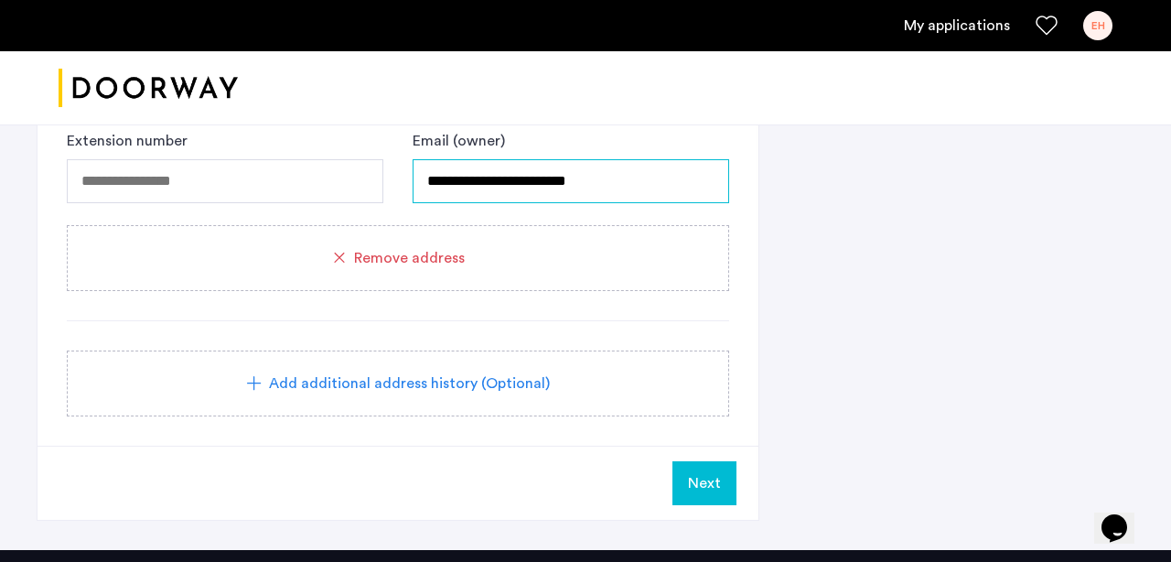
type input "**********"
click at [432, 400] on div "Add additional address history (Optional)" at bounding box center [398, 383] width 662 height 66
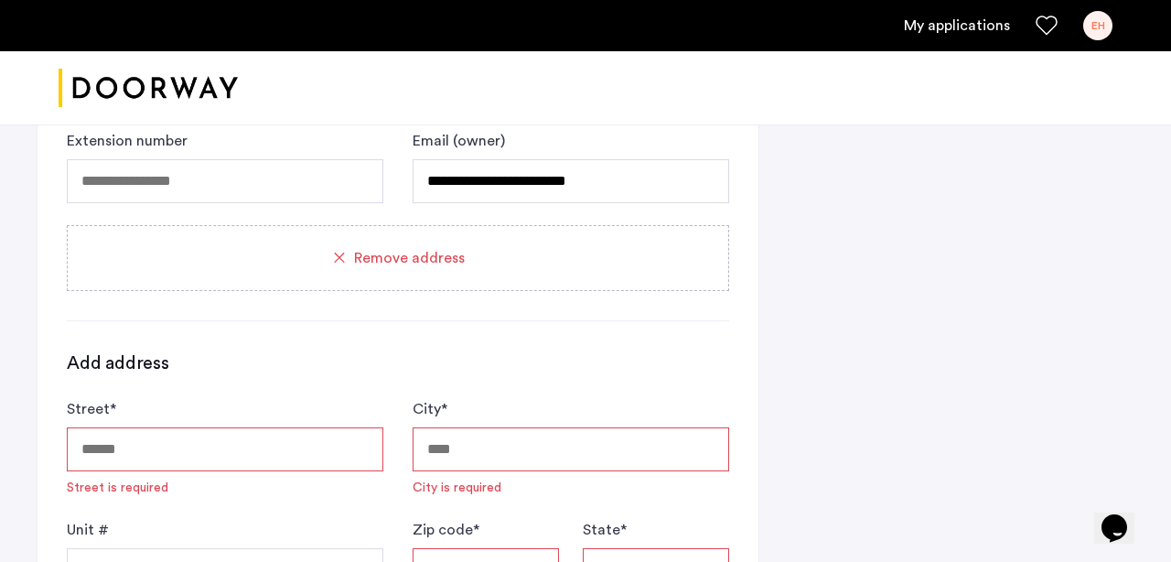
click at [271, 448] on input "Street *" at bounding box center [225, 449] width 316 height 44
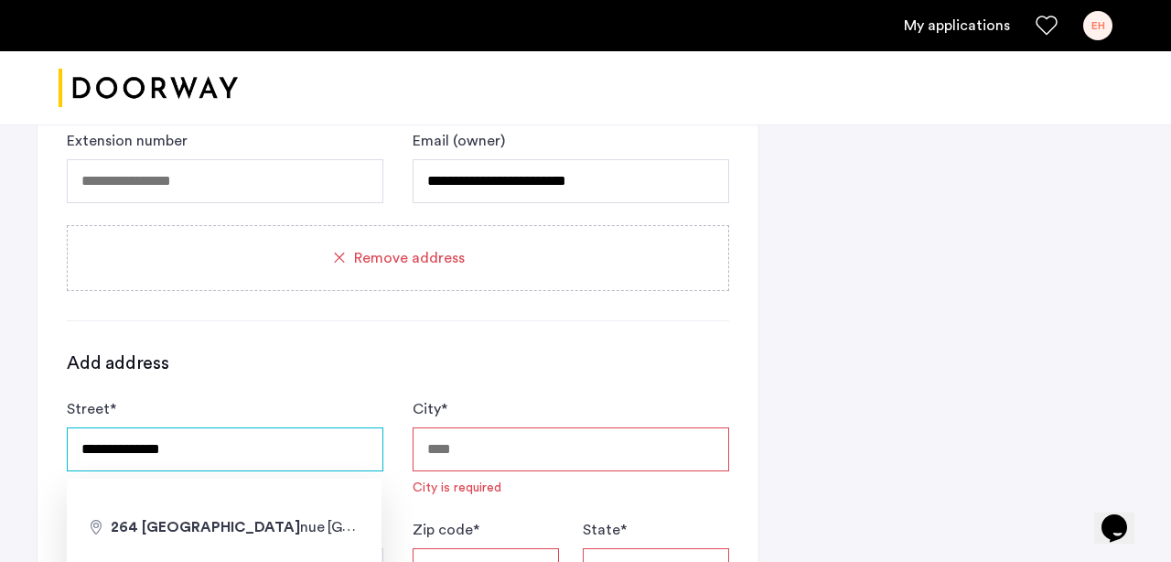
type input "**********"
type input "********"
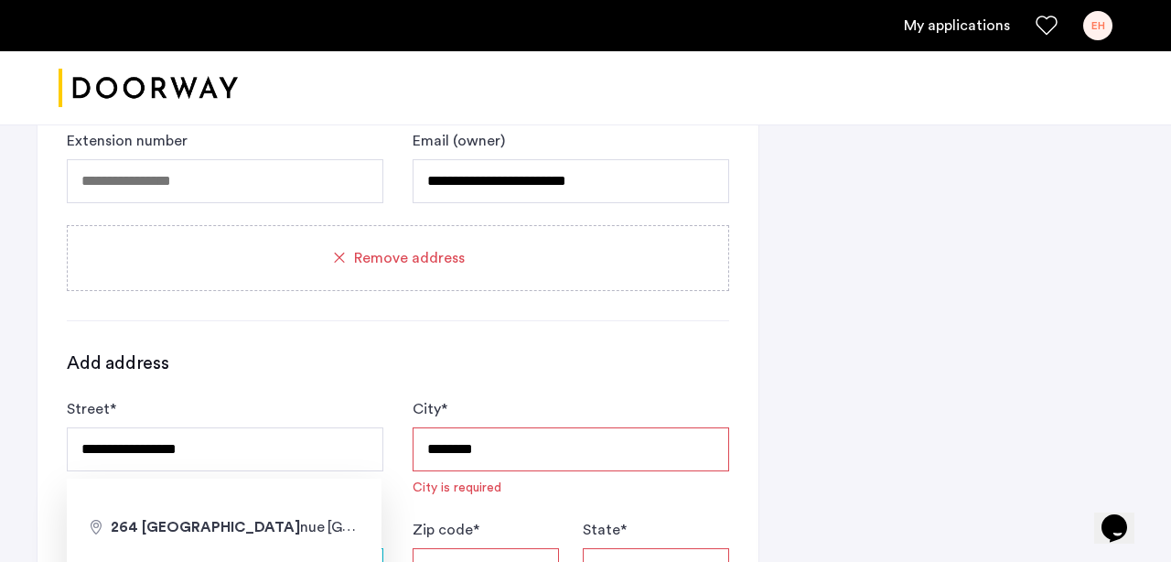
type input "******"
type input "*****"
type input "**"
type input "**********"
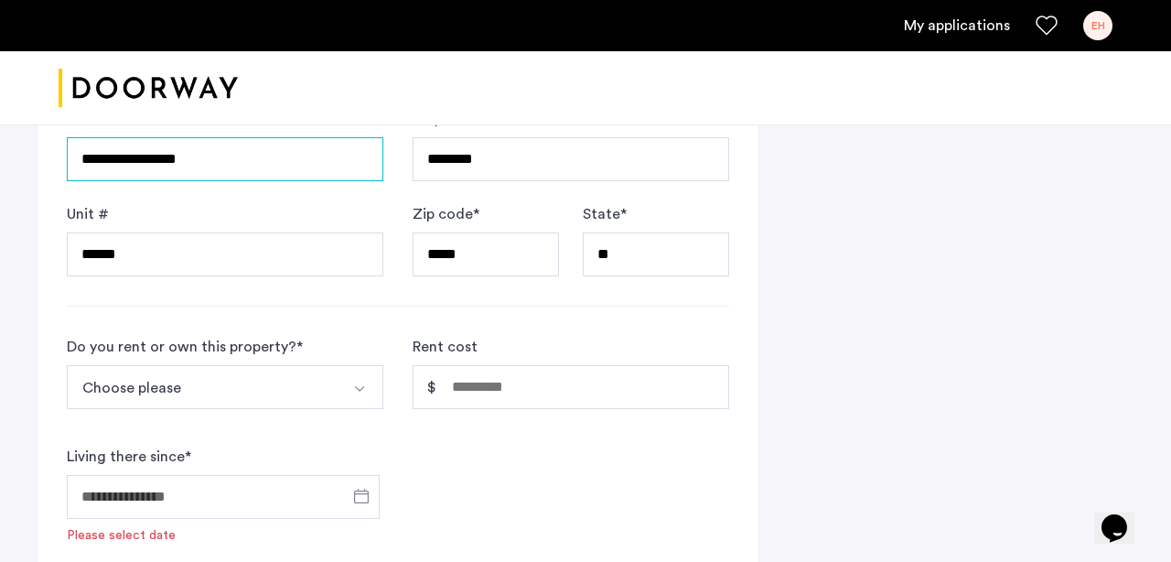
scroll to position [1438, 0]
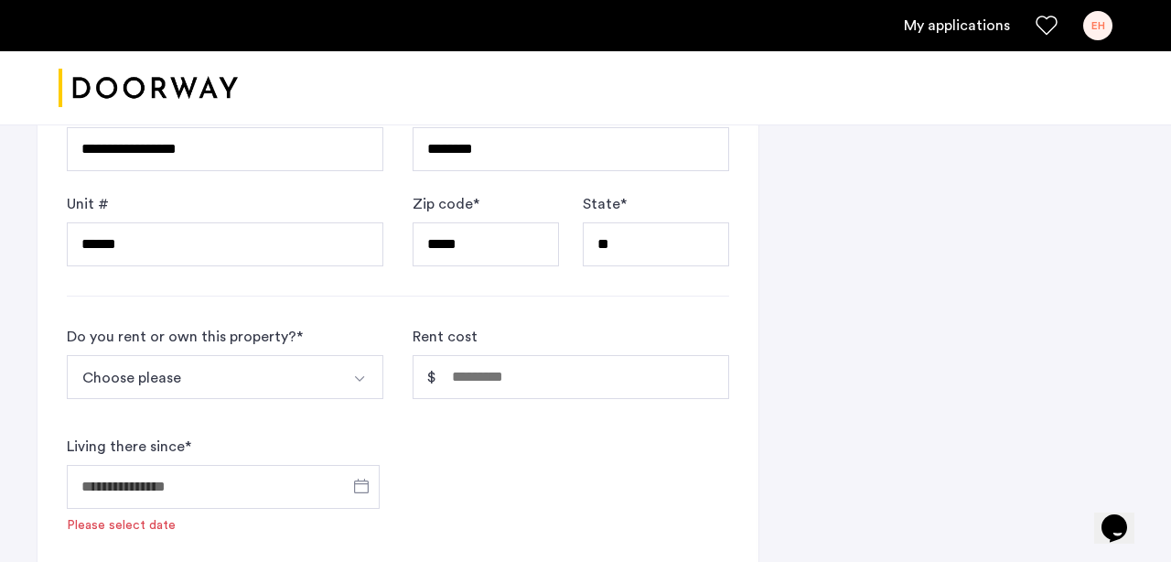
click at [271, 370] on button "Choose please" at bounding box center [203, 377] width 273 height 44
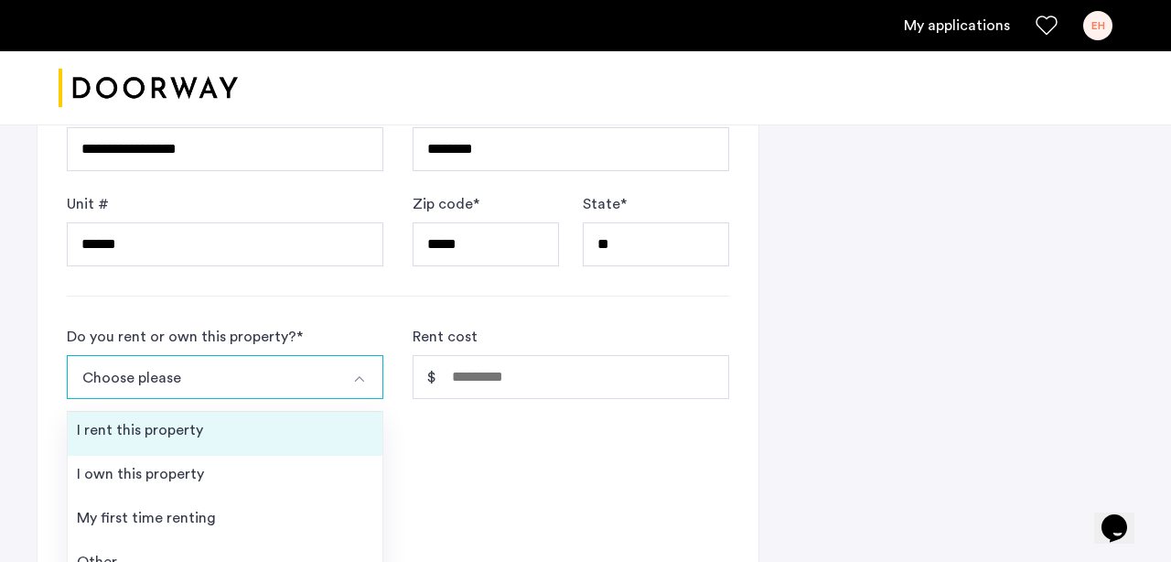
click at [234, 434] on li "I rent this property" at bounding box center [225, 434] width 315 height 44
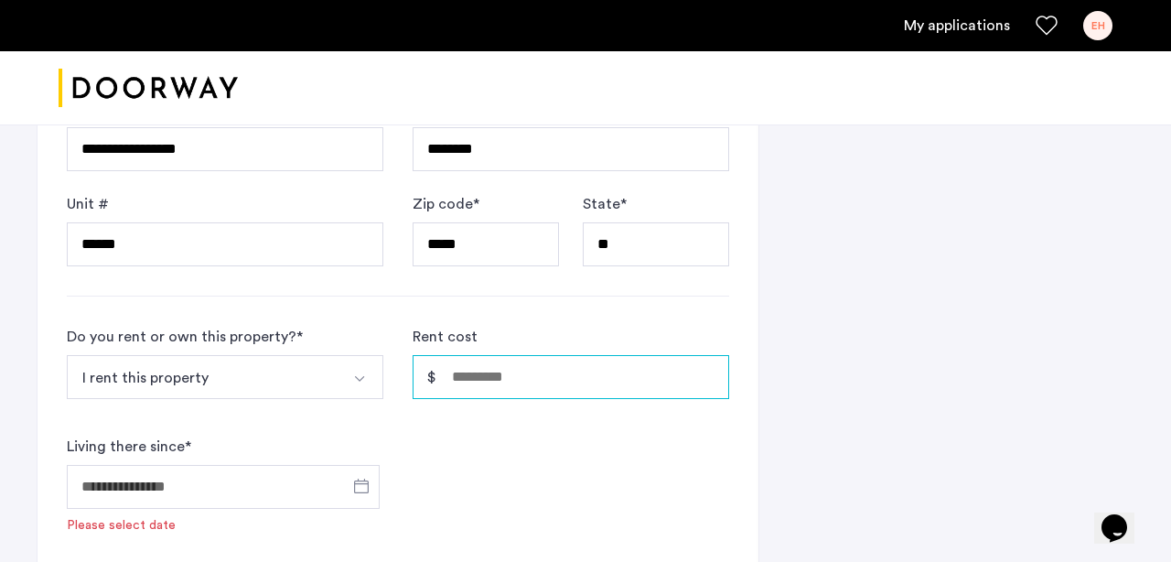
click at [475, 391] on input "Rent cost" at bounding box center [570, 377] width 316 height 44
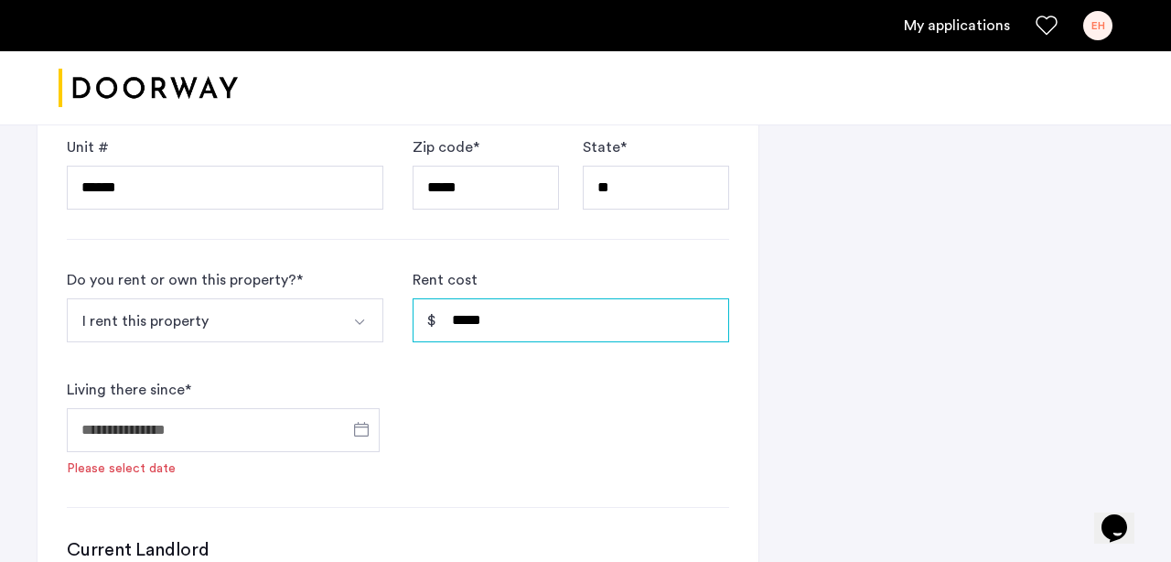
scroll to position [1539, 0]
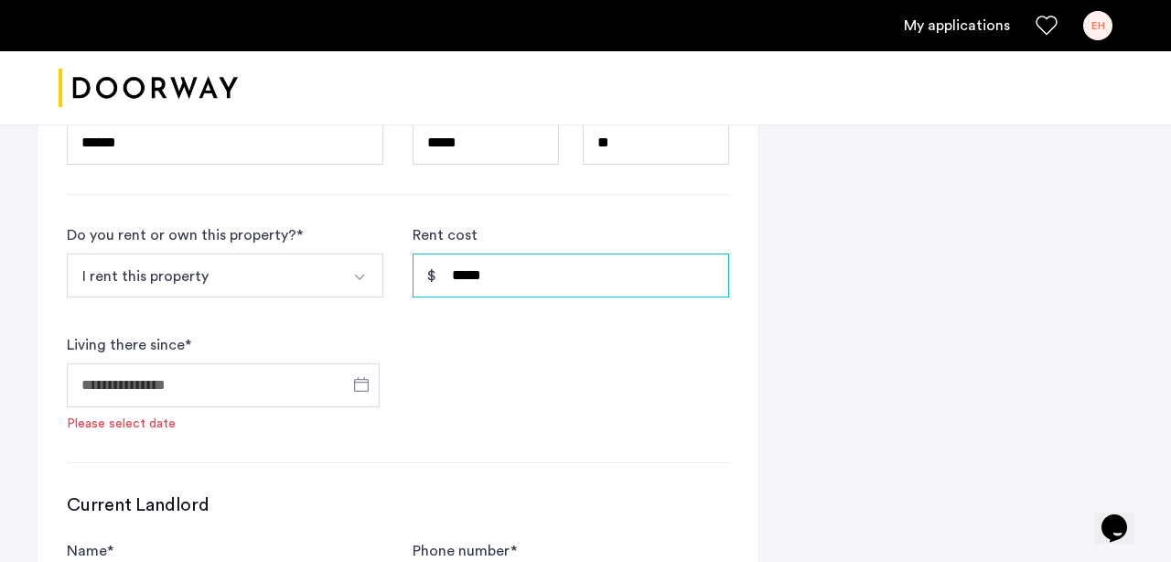
type input "*****"
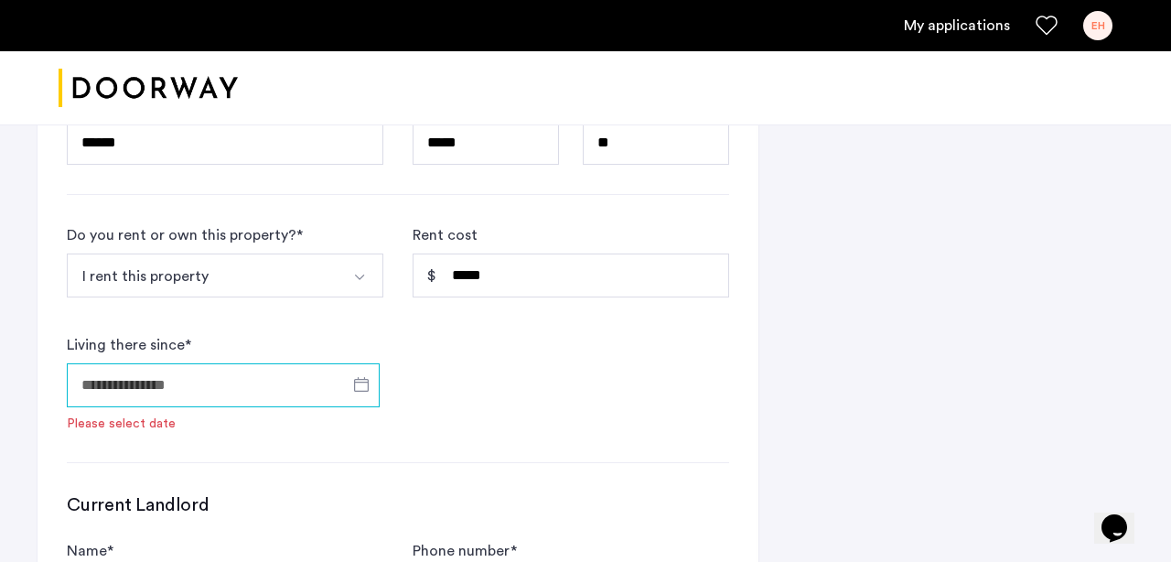
click at [247, 385] on input "Living there since *" at bounding box center [223, 385] width 313 height 44
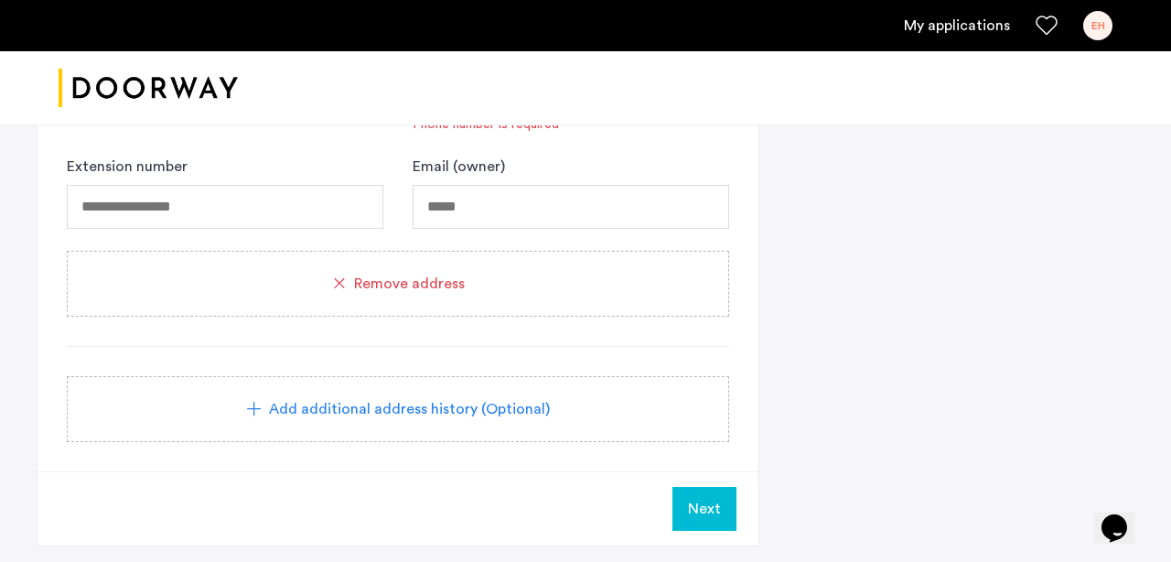
click at [400, 273] on div at bounding box center [585, 281] width 1171 height 562
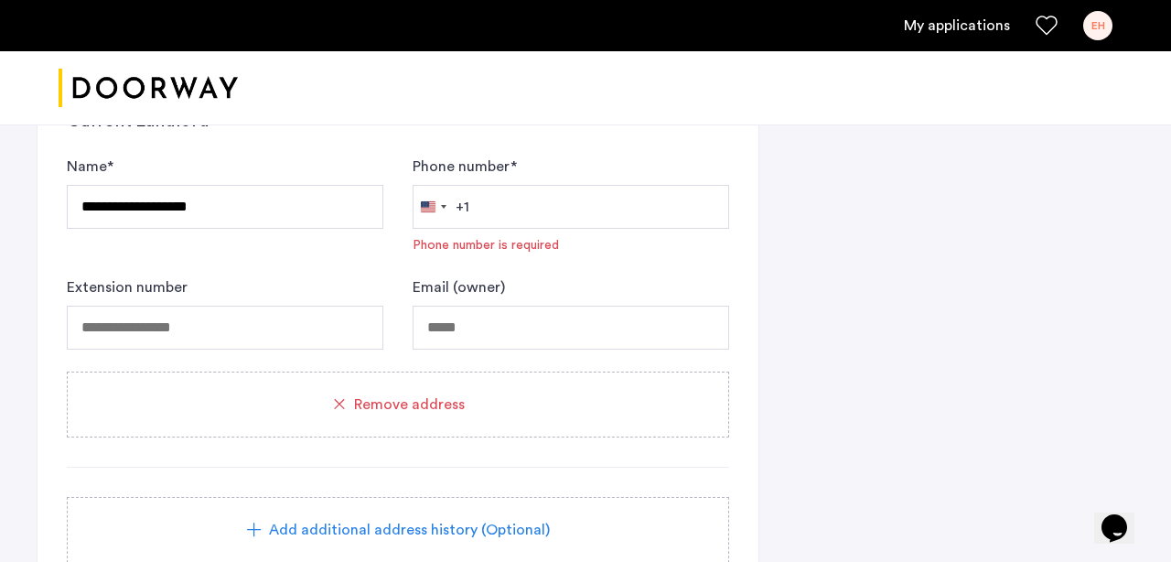
scroll to position [2015, 0]
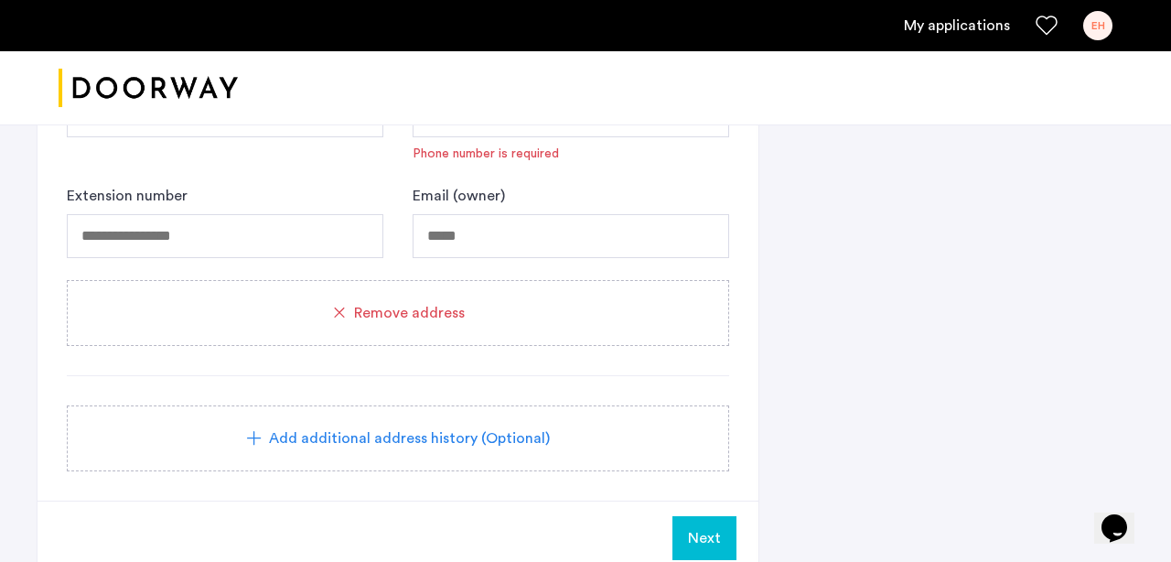
click at [433, 315] on span "Remove address" at bounding box center [409, 313] width 111 height 22
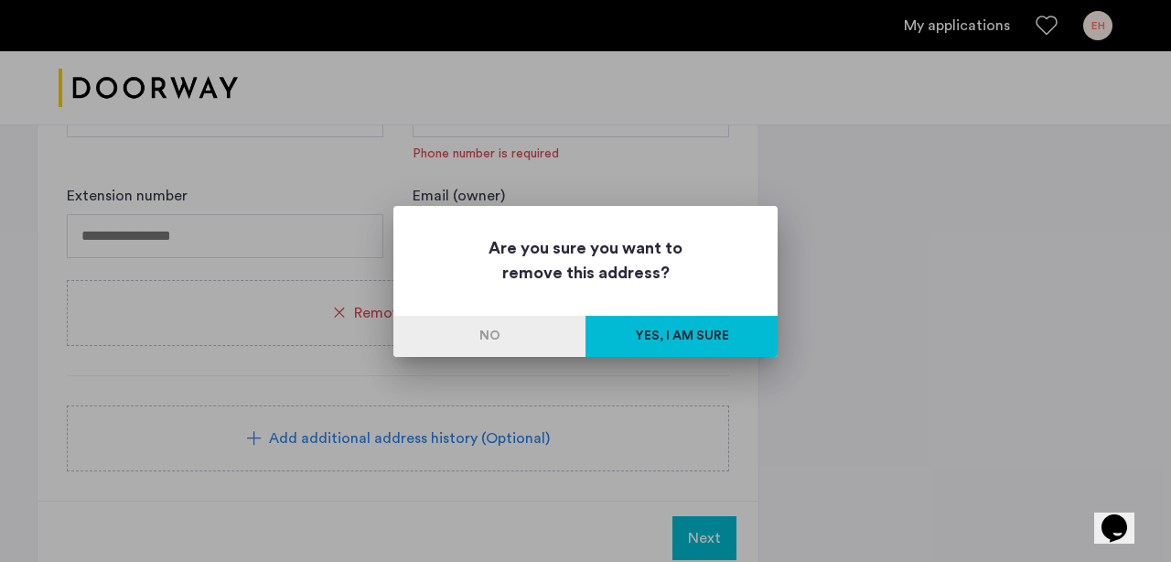
click at [650, 333] on button "Yes, I am sure" at bounding box center [681, 336] width 192 height 41
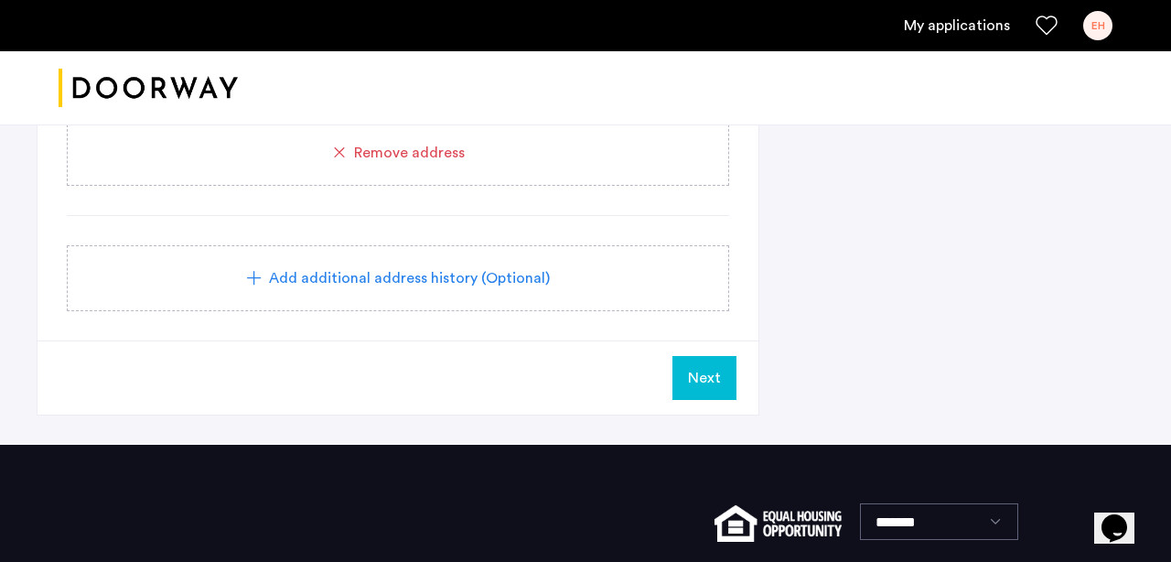
scroll to position [1277, 0]
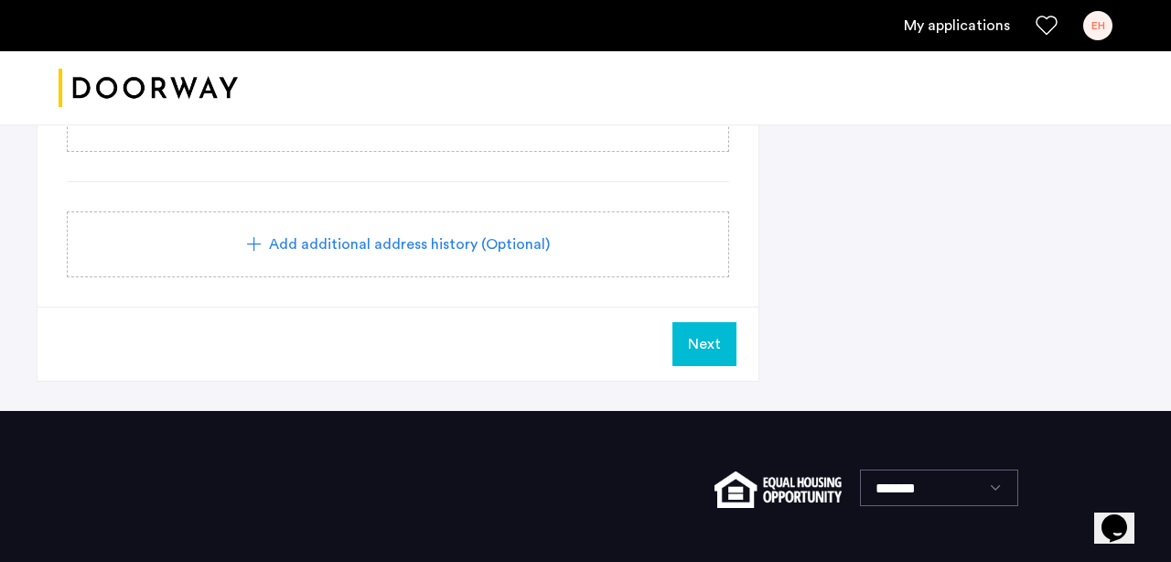
click at [723, 358] on button "Next" at bounding box center [704, 344] width 64 height 44
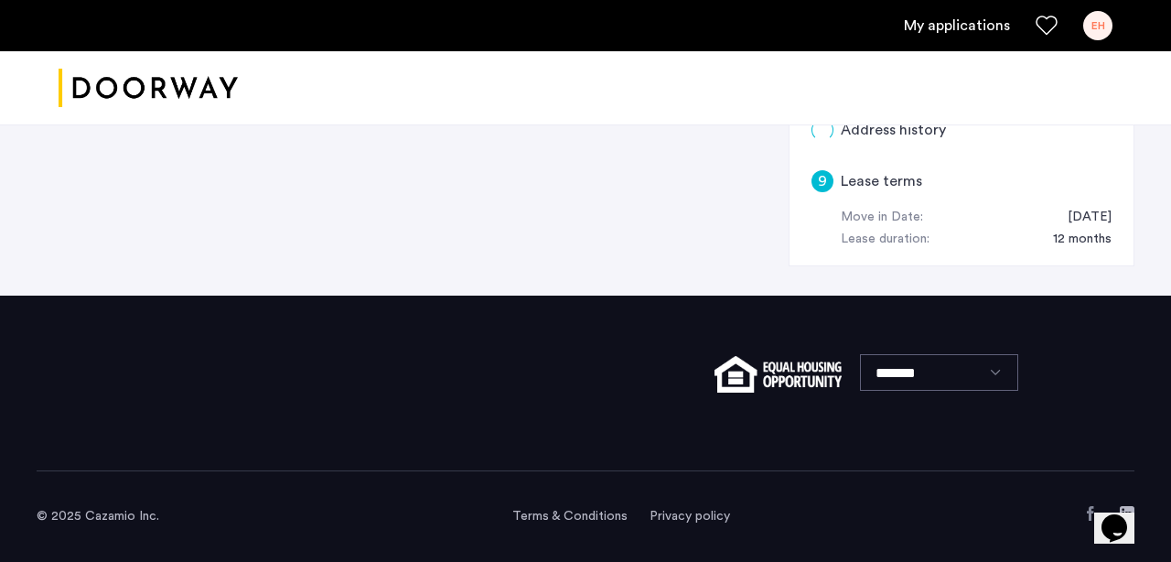
scroll to position [0, 0]
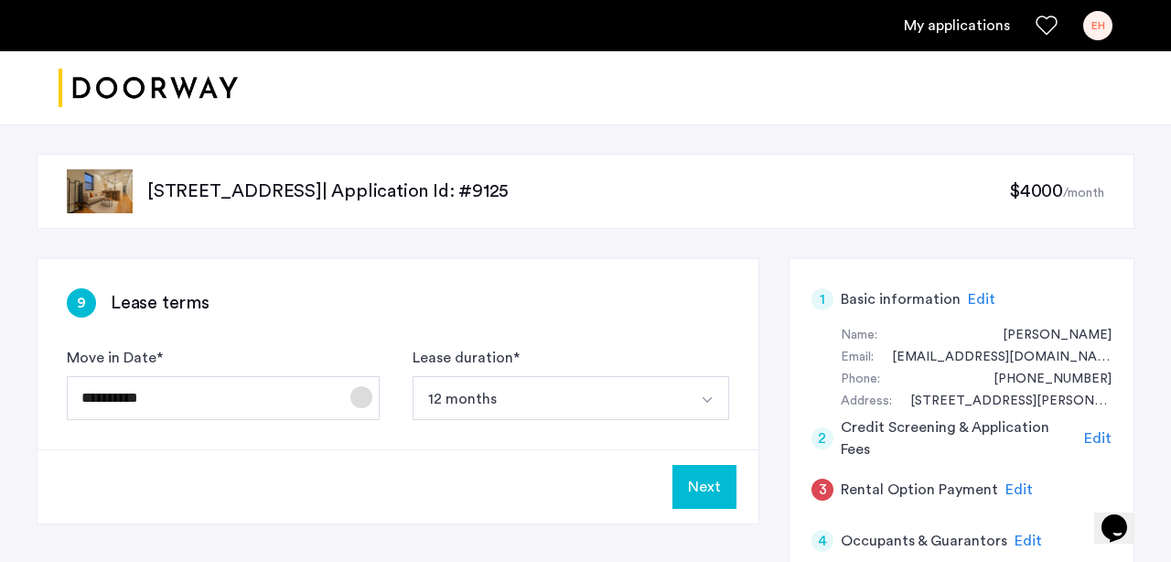
click at [359, 394] on span "Open calendar" at bounding box center [361, 397] width 44 height 44
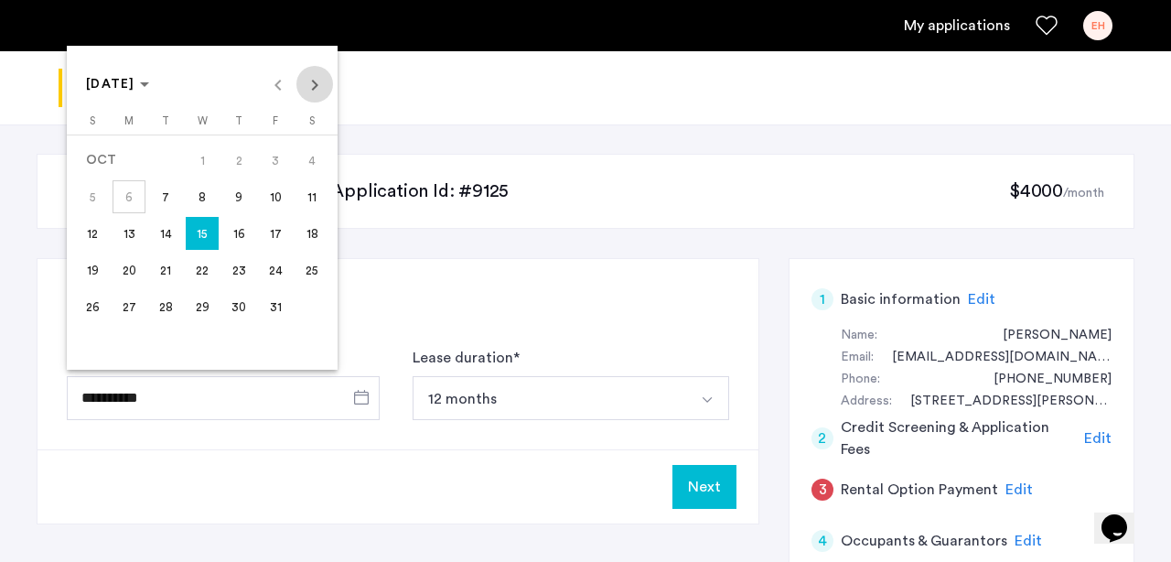
click at [316, 81] on span "Next month" at bounding box center [314, 84] width 37 height 37
click at [313, 161] on span "1" at bounding box center [311, 160] width 33 height 33
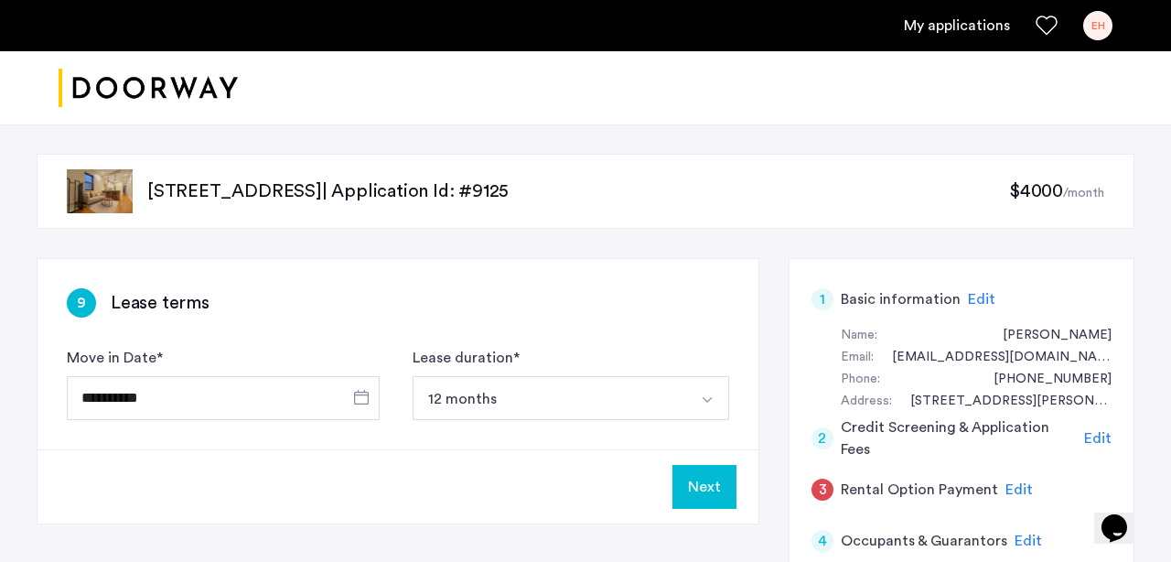
type input "**********"
click at [714, 487] on button "Next" at bounding box center [704, 487] width 64 height 44
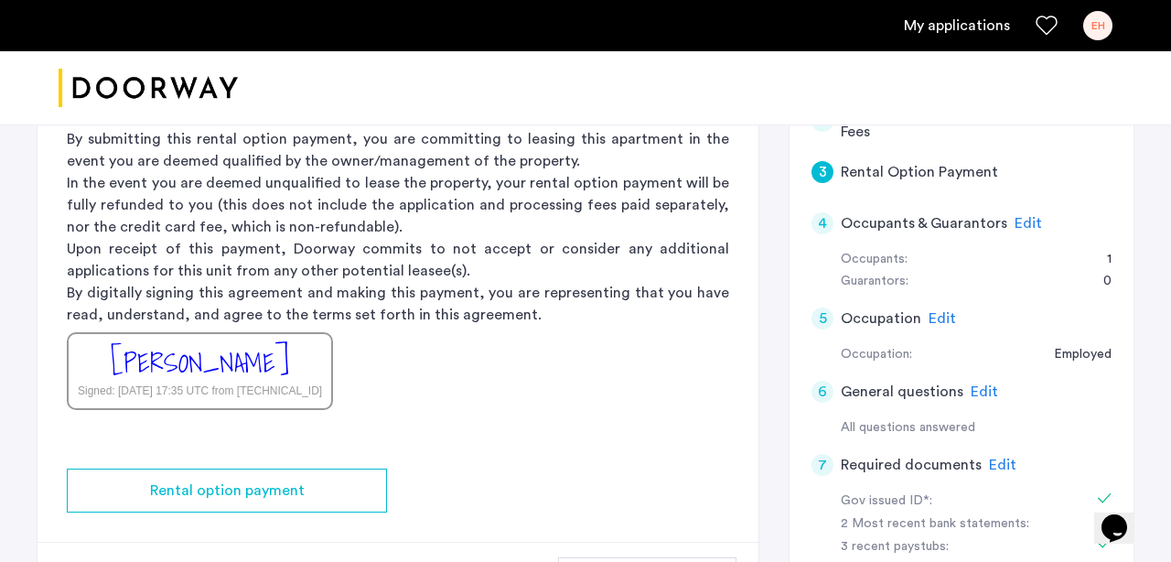
scroll to position [319, 0]
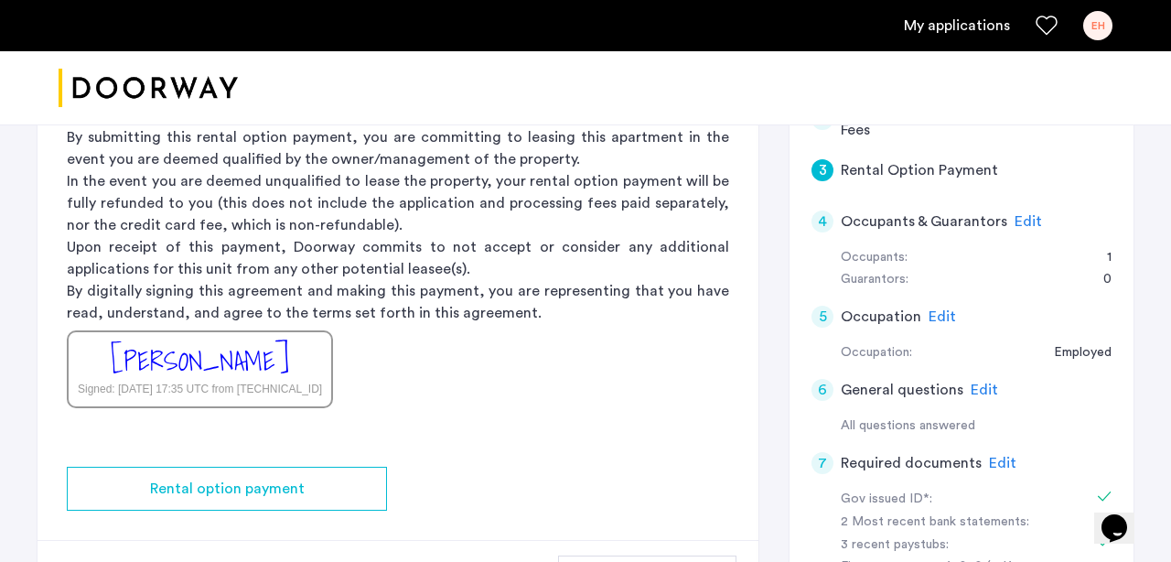
click at [827, 172] on div "3" at bounding box center [822, 170] width 22 height 22
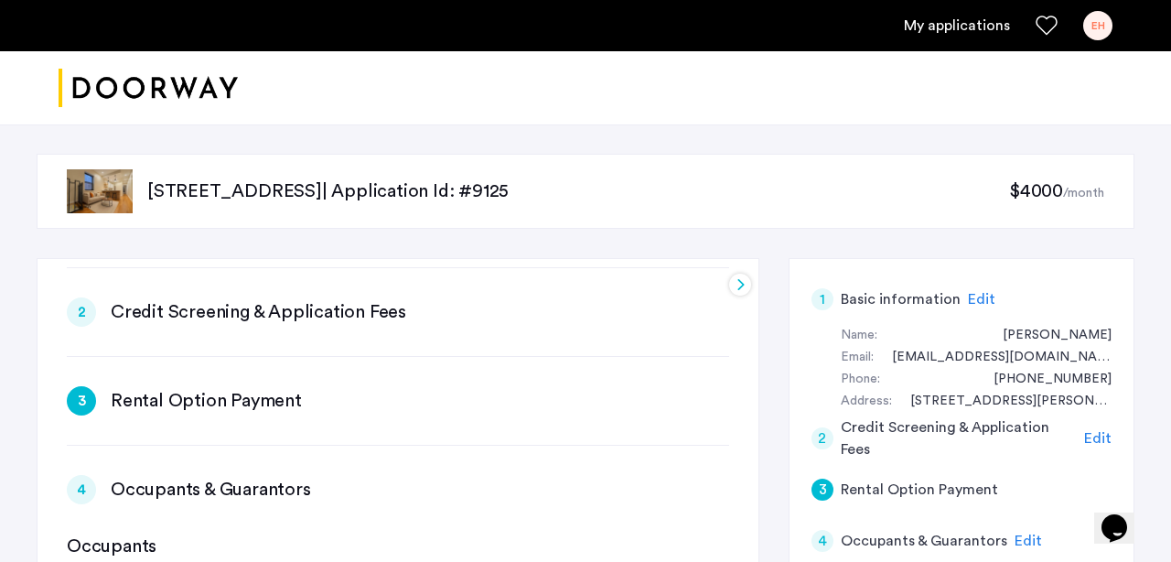
scroll to position [563, 0]
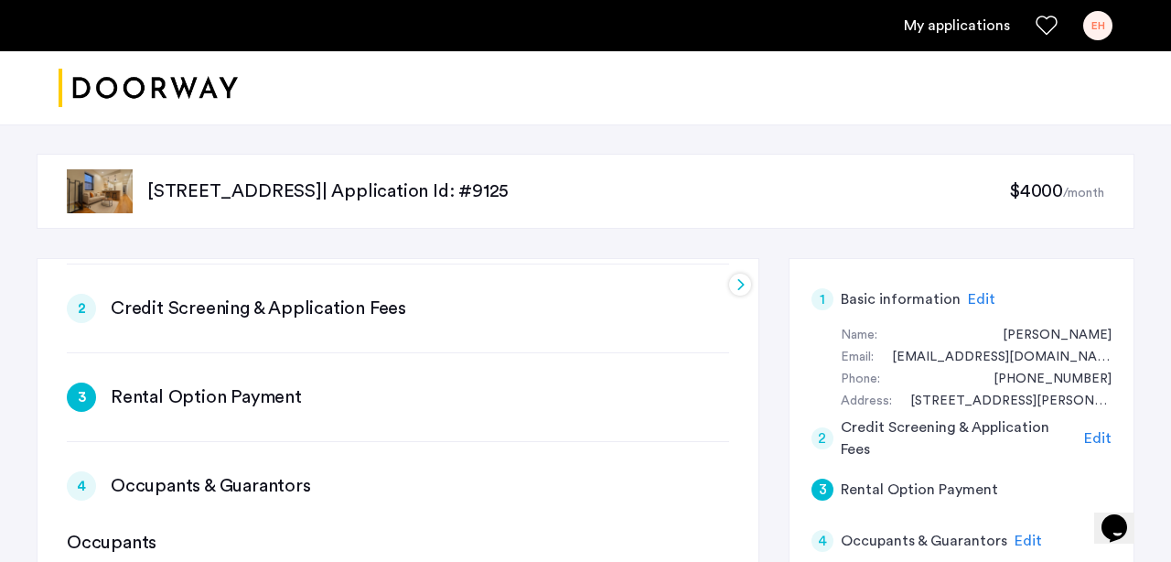
click at [183, 398] on h3 "Rental Option Payment" at bounding box center [206, 397] width 191 height 26
click at [76, 397] on div "3" at bounding box center [81, 396] width 29 height 29
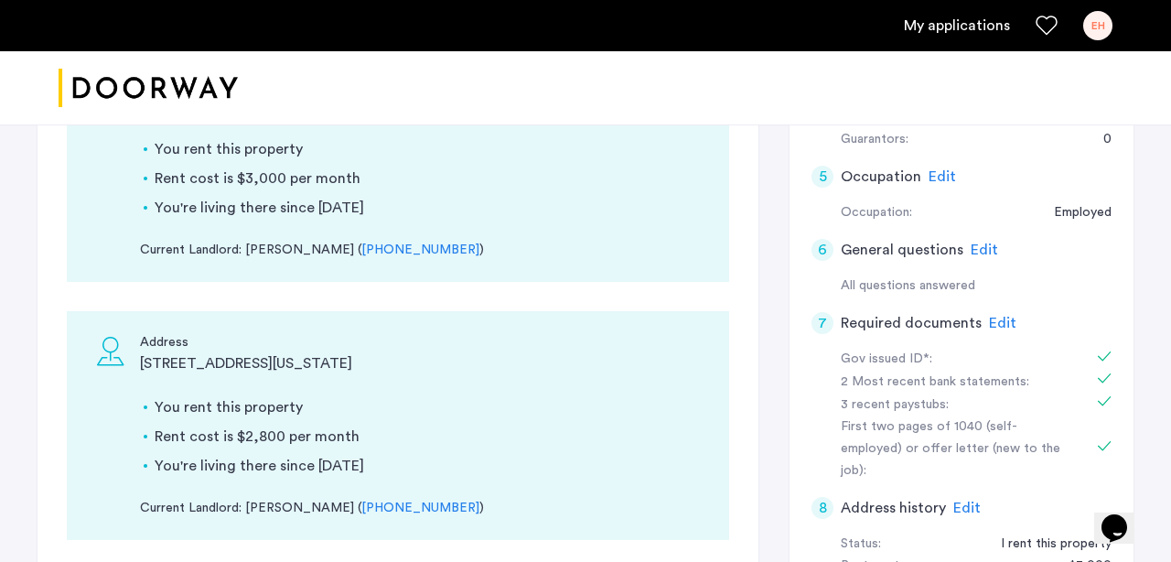
scroll to position [2185, 0]
click at [104, 412] on div "Address [STREET_ADDRESS][US_STATE] You rent this property Rent cost is $2,800 p…" at bounding box center [398, 425] width 662 height 229
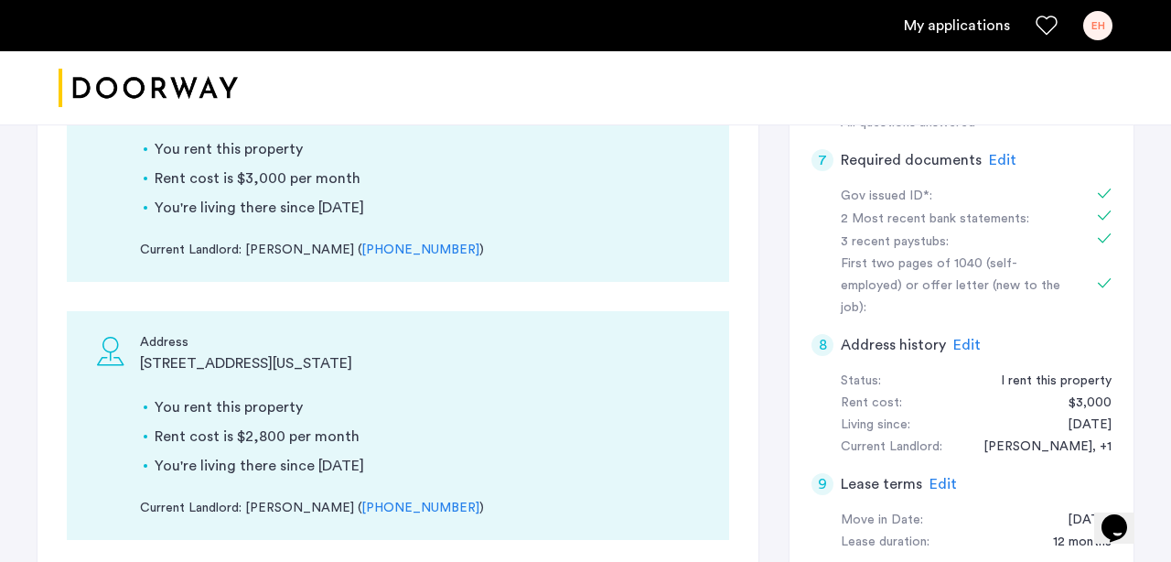
scroll to position [1967, 0]
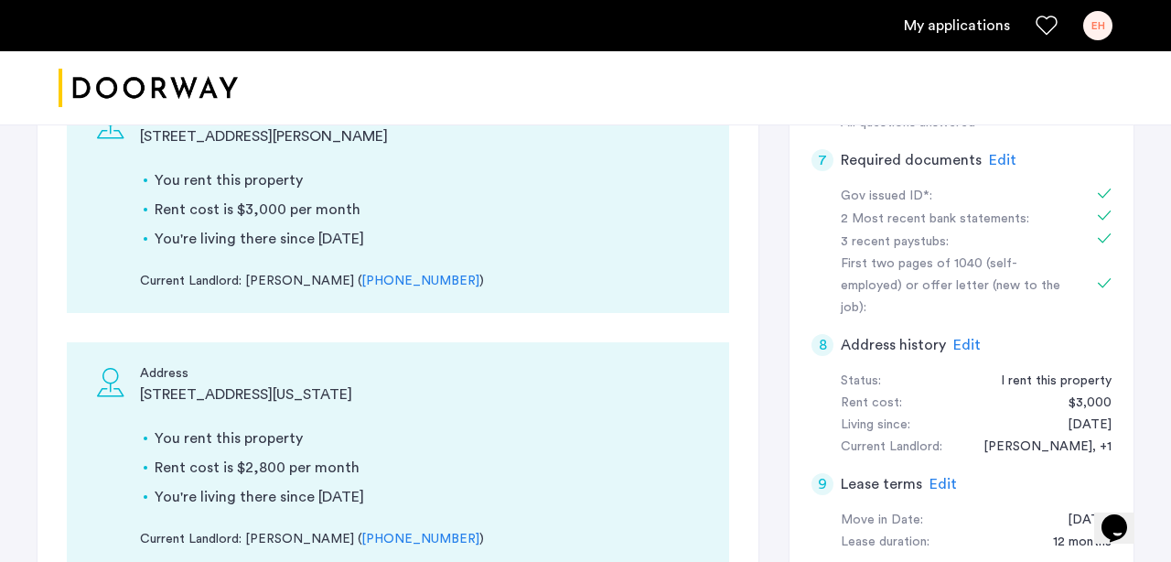
click at [956, 337] on span "Edit" at bounding box center [966, 344] width 27 height 15
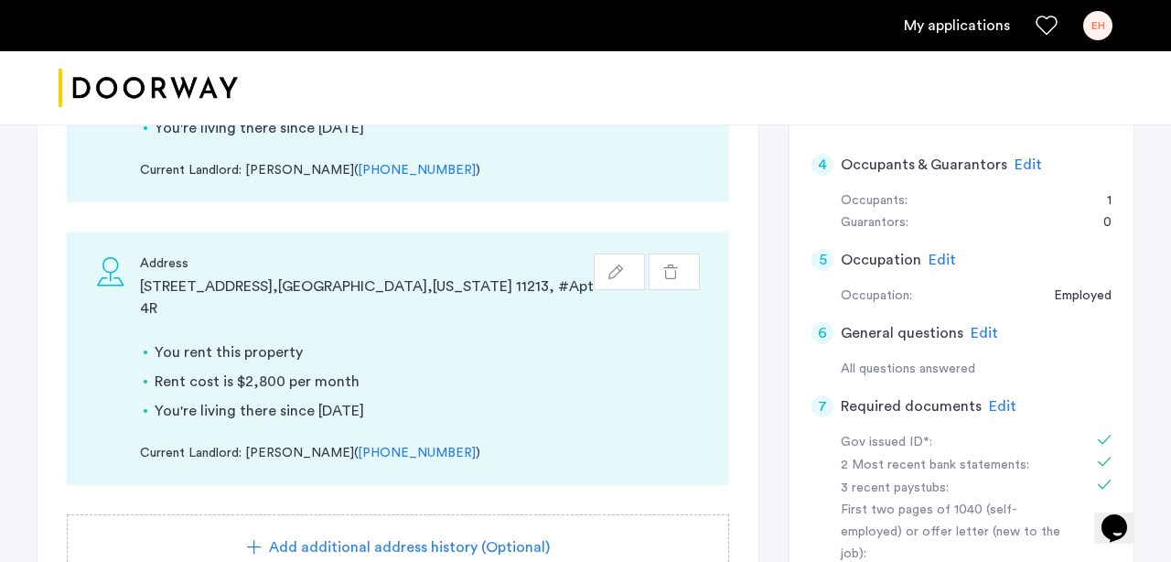
scroll to position [355, 0]
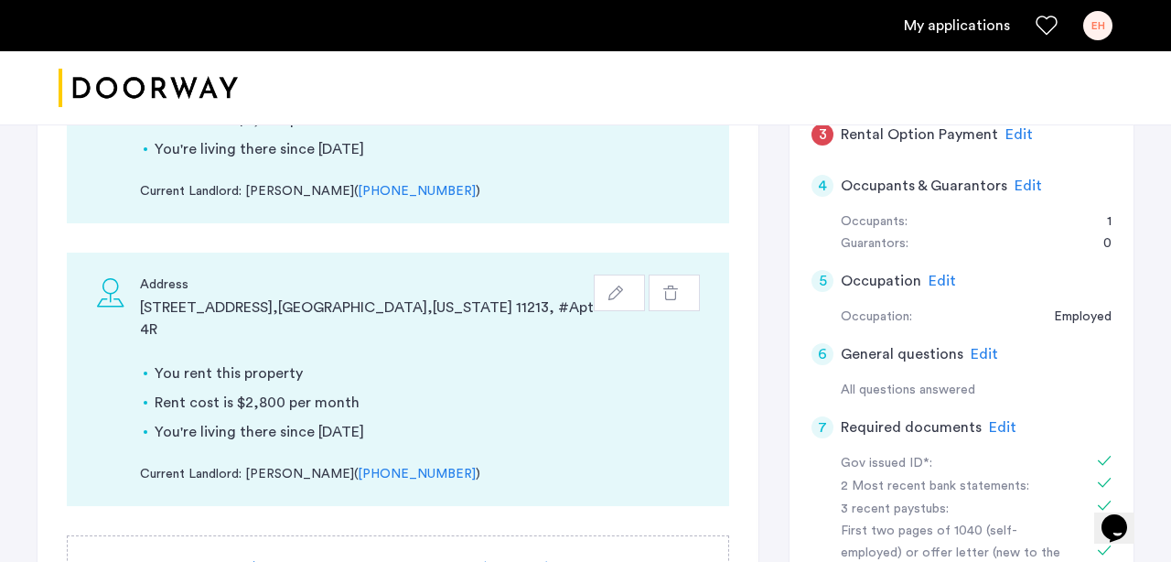
click at [621, 293] on icon "button" at bounding box center [615, 292] width 15 height 15
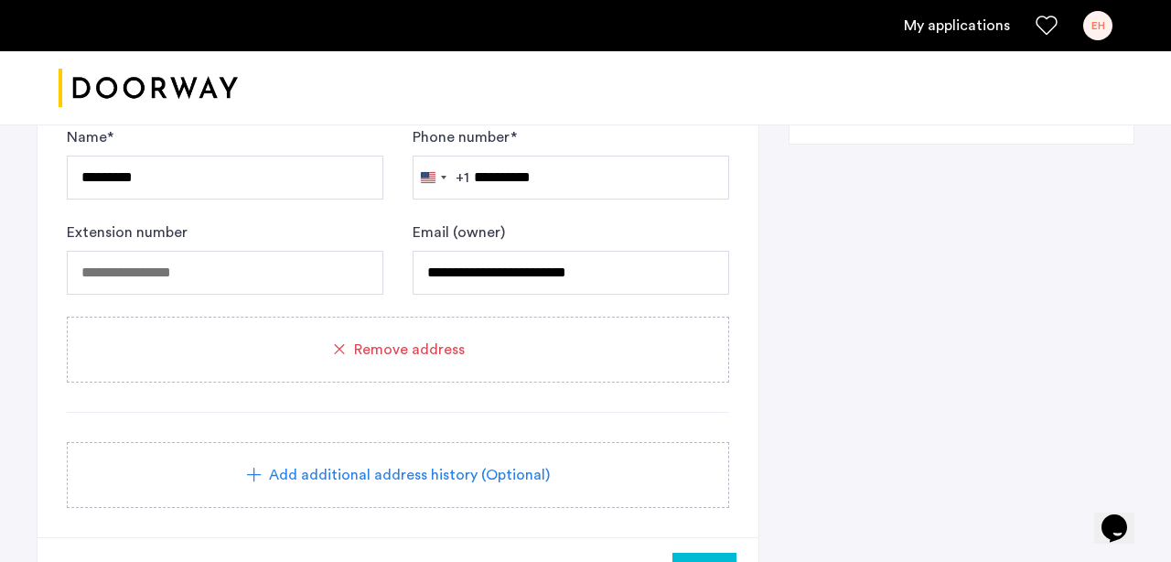
scroll to position [1041, 0]
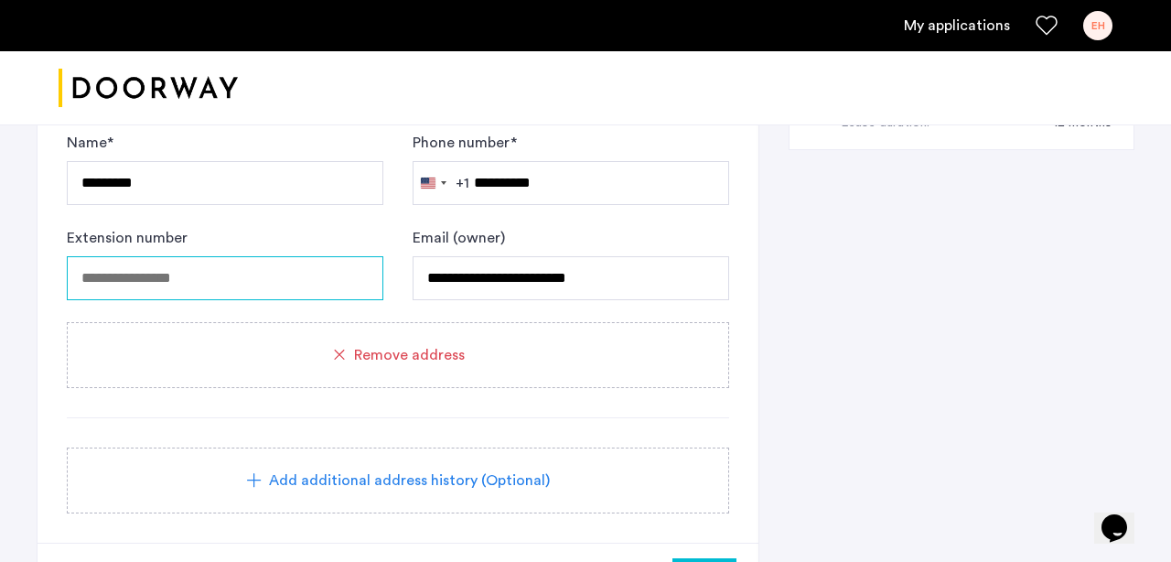
click at [241, 271] on input "tel" at bounding box center [225, 278] width 316 height 44
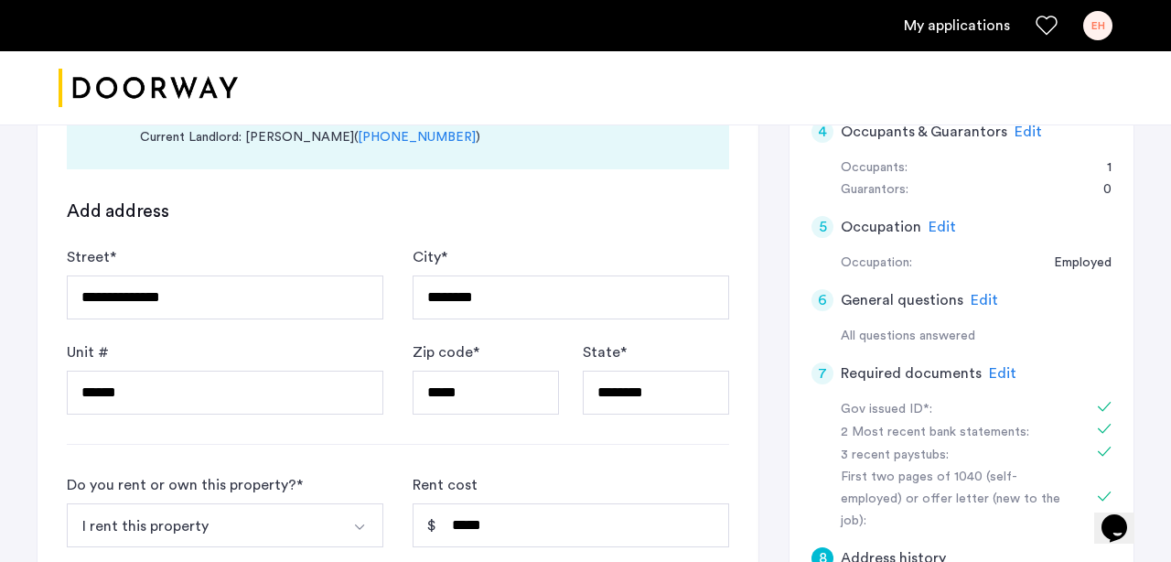
scroll to position [403, 0]
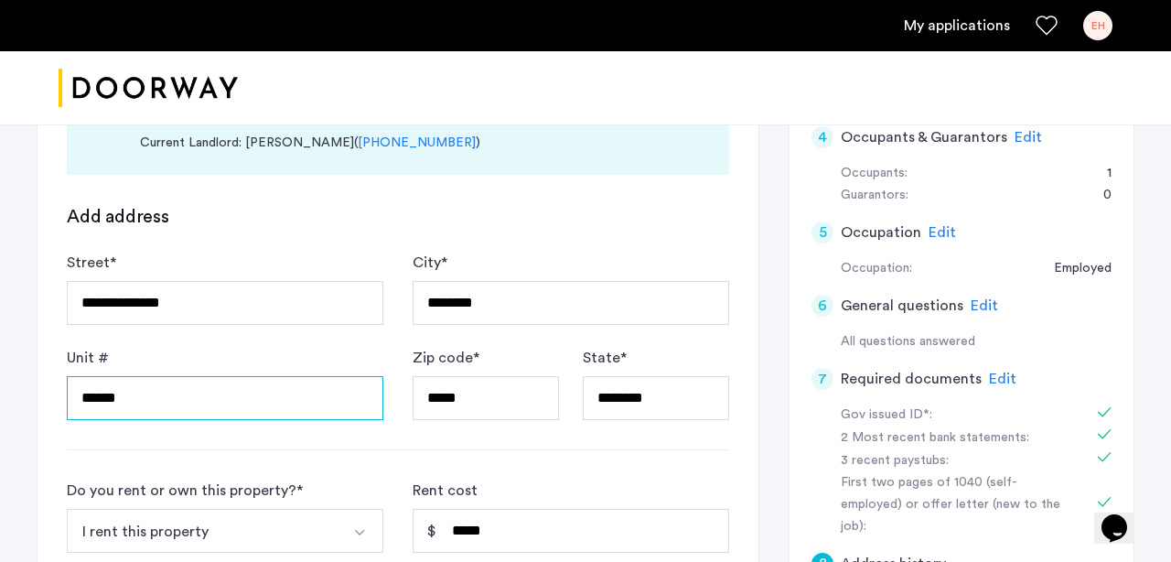
click at [269, 402] on input "******" at bounding box center [225, 398] width 316 height 44
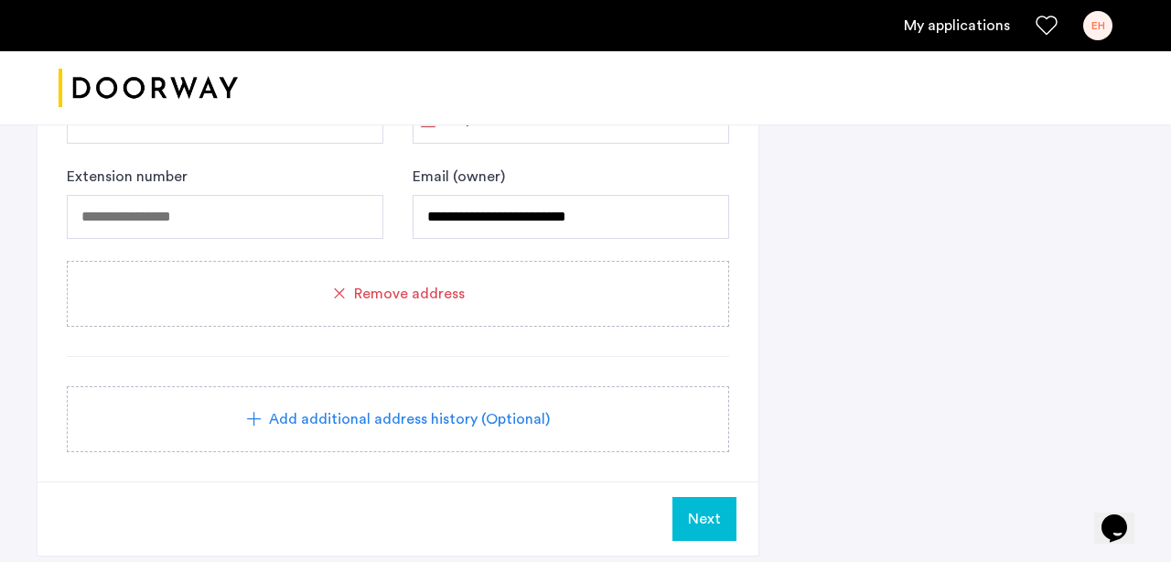
scroll to position [1104, 0]
type input "**********"
click at [673, 498] on button "Next" at bounding box center [704, 517] width 64 height 44
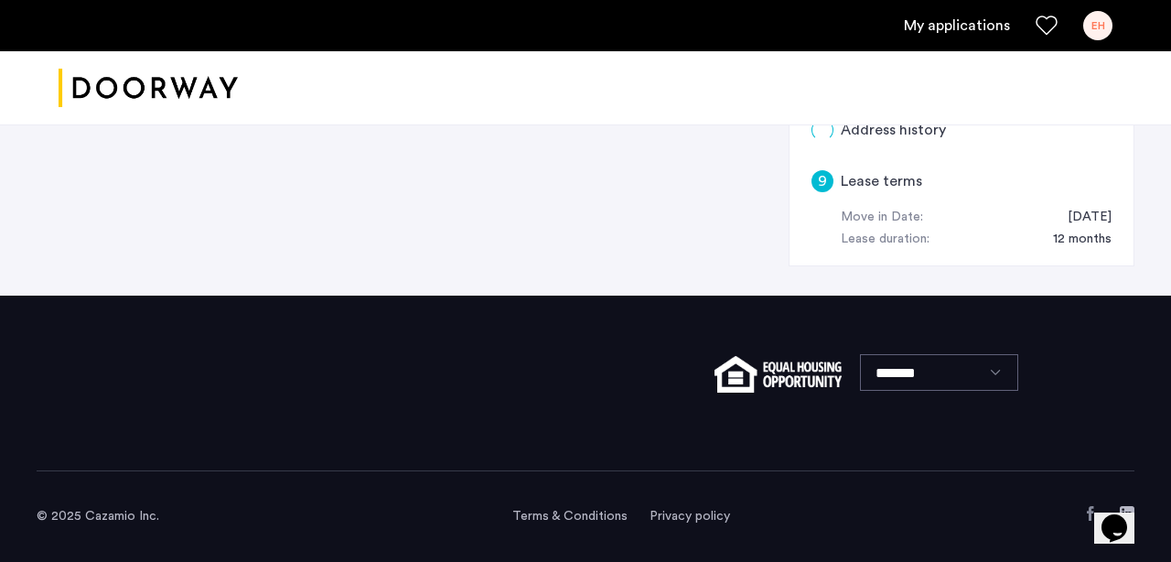
scroll to position [0, 0]
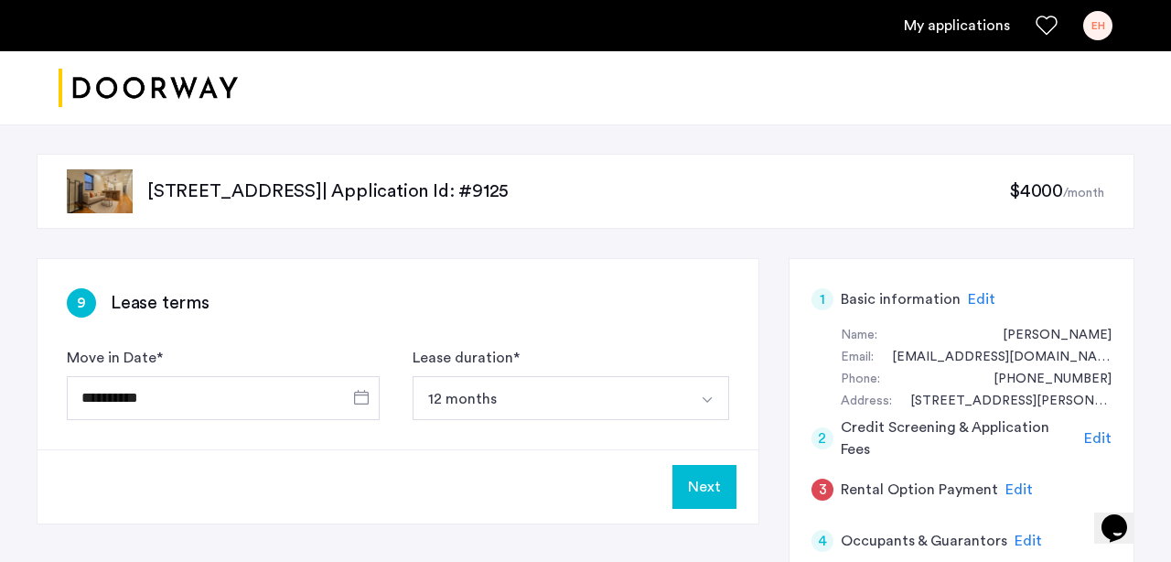
click at [707, 476] on button "Next" at bounding box center [704, 487] width 64 height 44
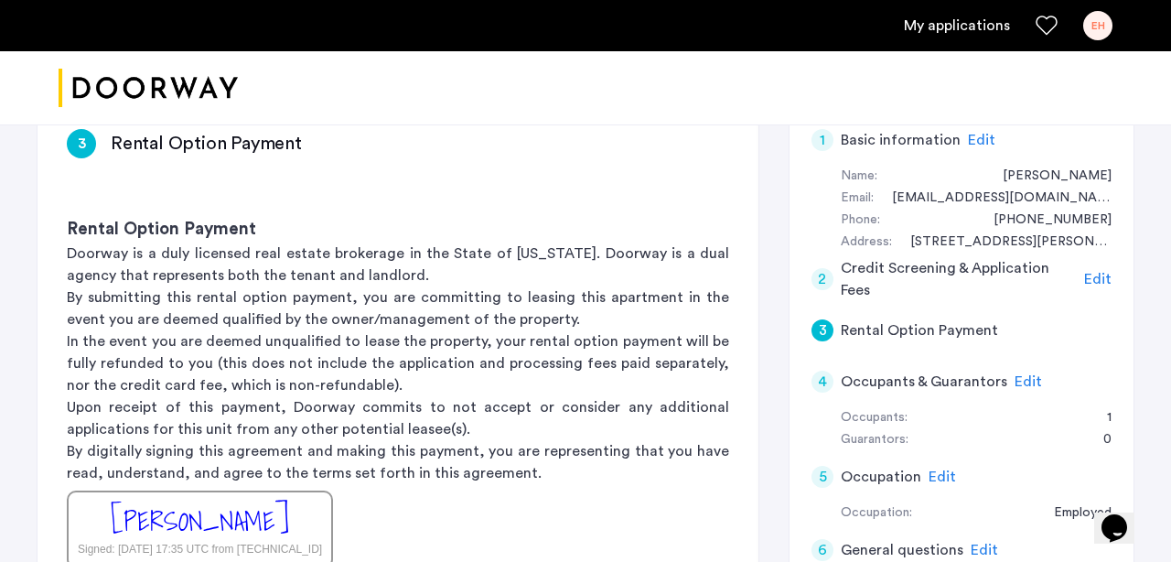
scroll to position [166, 0]
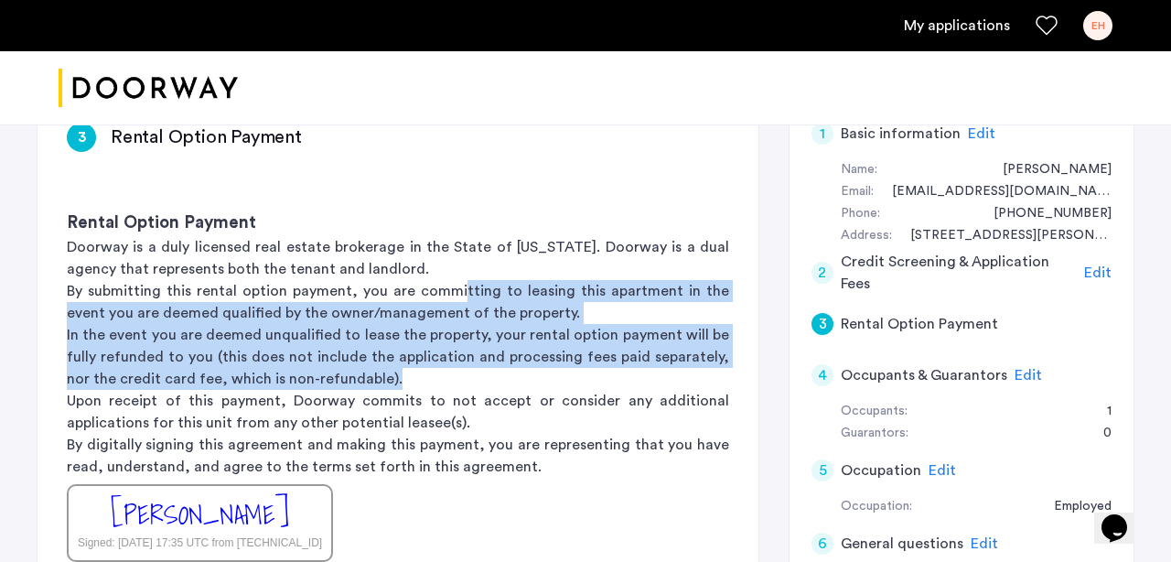
drag, startPoint x: 445, startPoint y: 287, endPoint x: 498, endPoint y: 371, distance: 99.5
click at [498, 372] on div "Rental Option Payment Doorway is a duly licensed real estate brokerage in the S…" at bounding box center [397, 386] width 721 height 410
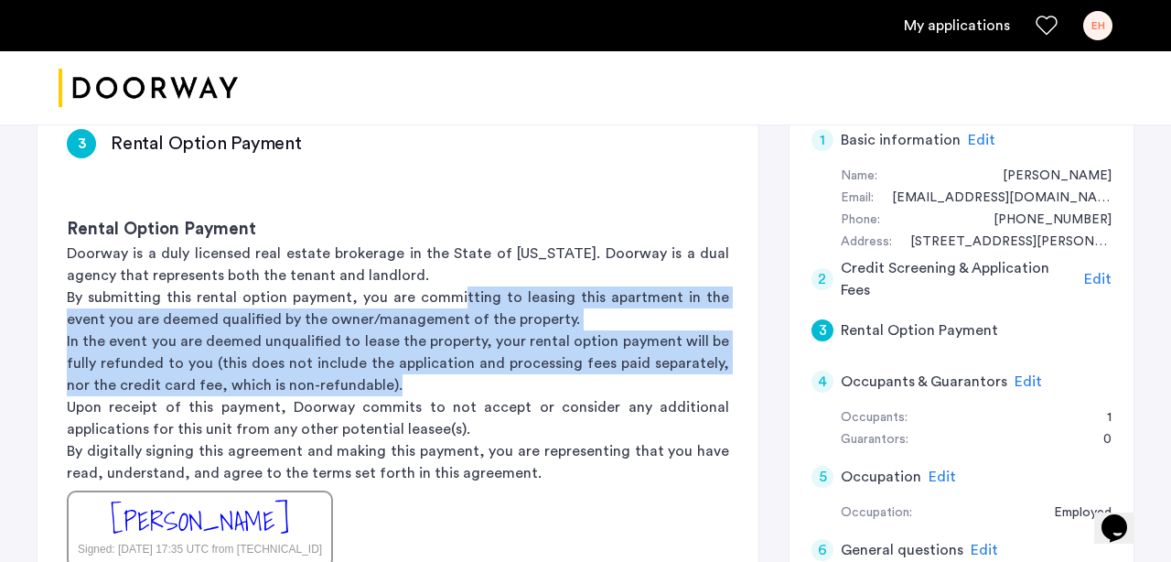
scroll to position [126, 0]
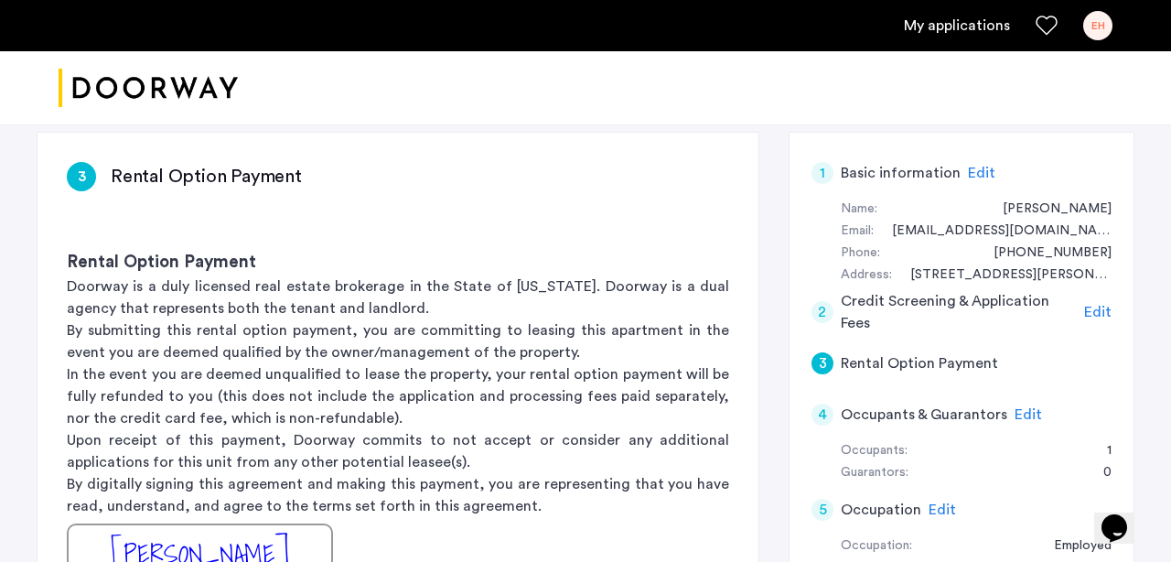
click at [943, 366] on h5 "Rental Option Payment" at bounding box center [919, 363] width 157 height 22
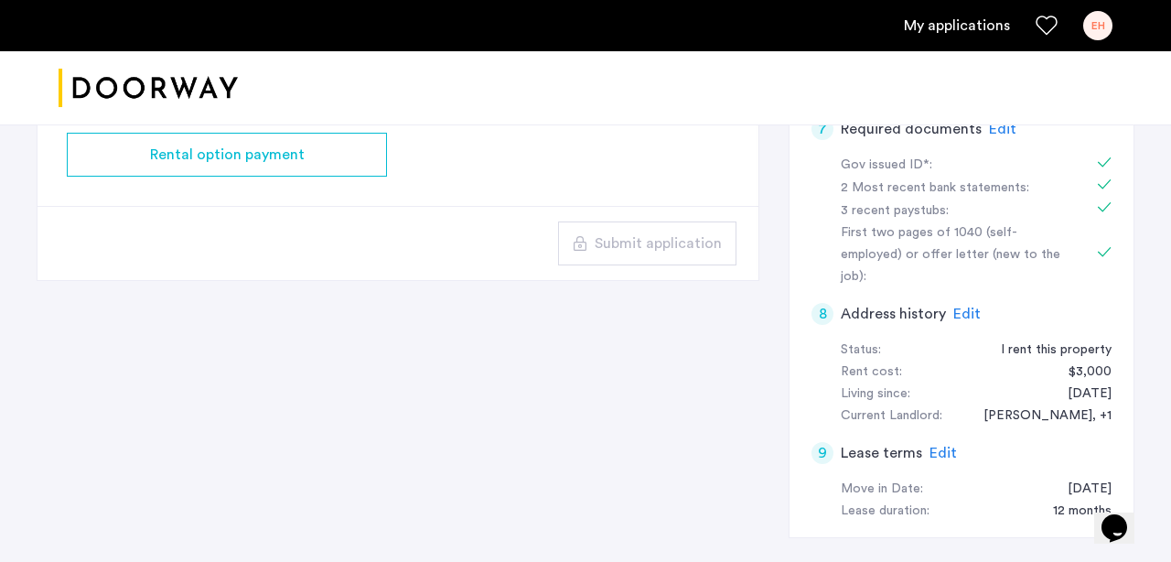
scroll to position [579, 0]
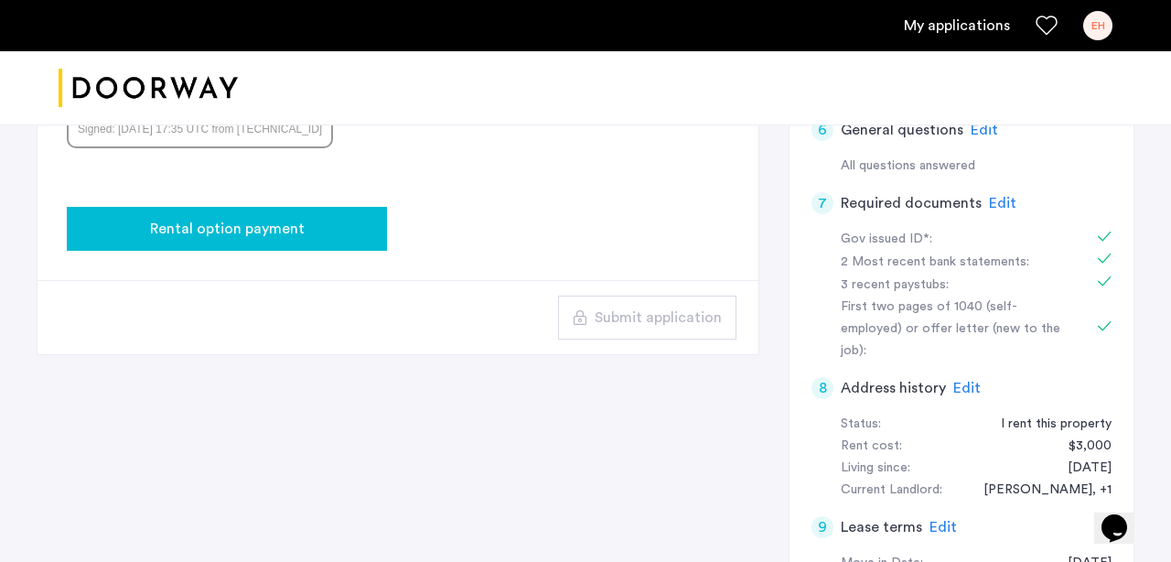
click at [327, 233] on div "Rental option payment" at bounding box center [226, 229] width 291 height 22
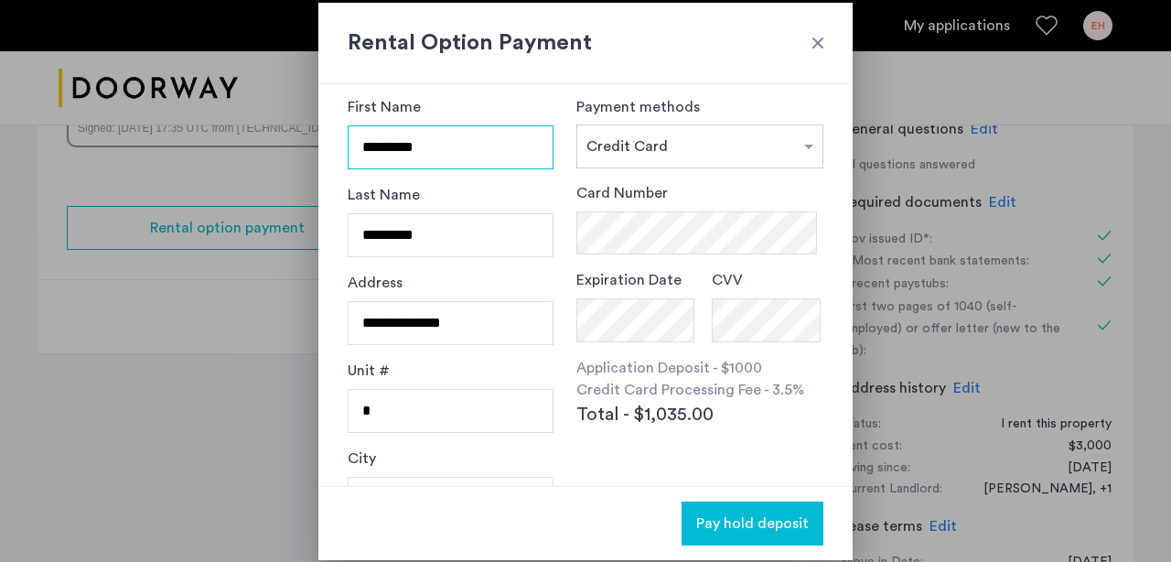
scroll to position [24, 0]
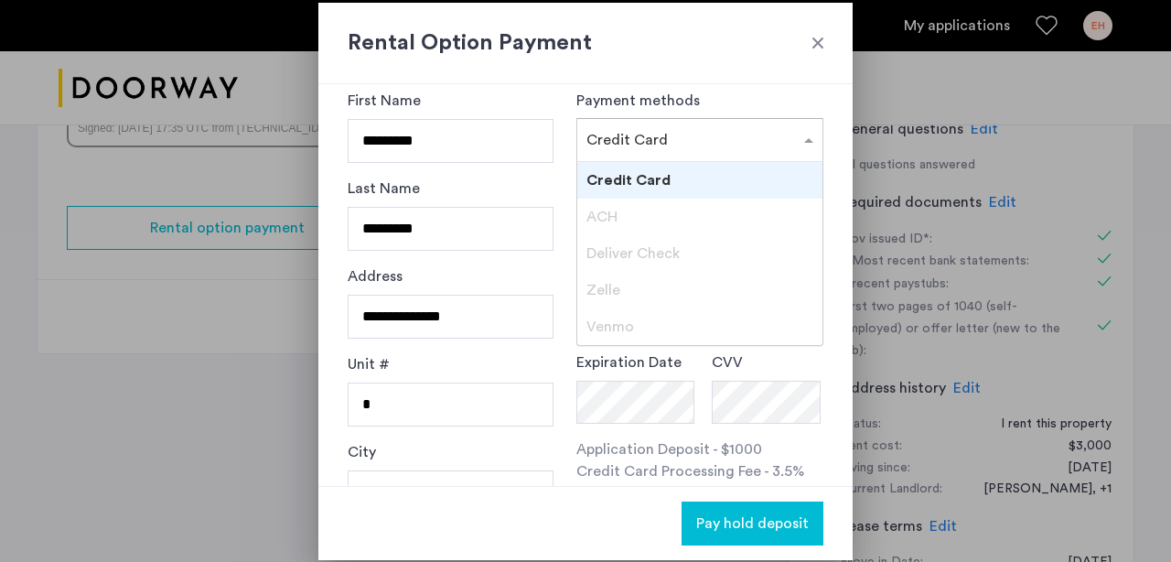
click at [637, 149] on div "× Credit Card" at bounding box center [626, 140] width 81 height 22
click at [611, 249] on span "Deliver Check" at bounding box center [632, 253] width 93 height 15
click at [599, 293] on span "Zelle" at bounding box center [603, 290] width 34 height 15
click at [678, 82] on div "Rental Option Payment" at bounding box center [585, 43] width 534 height 81
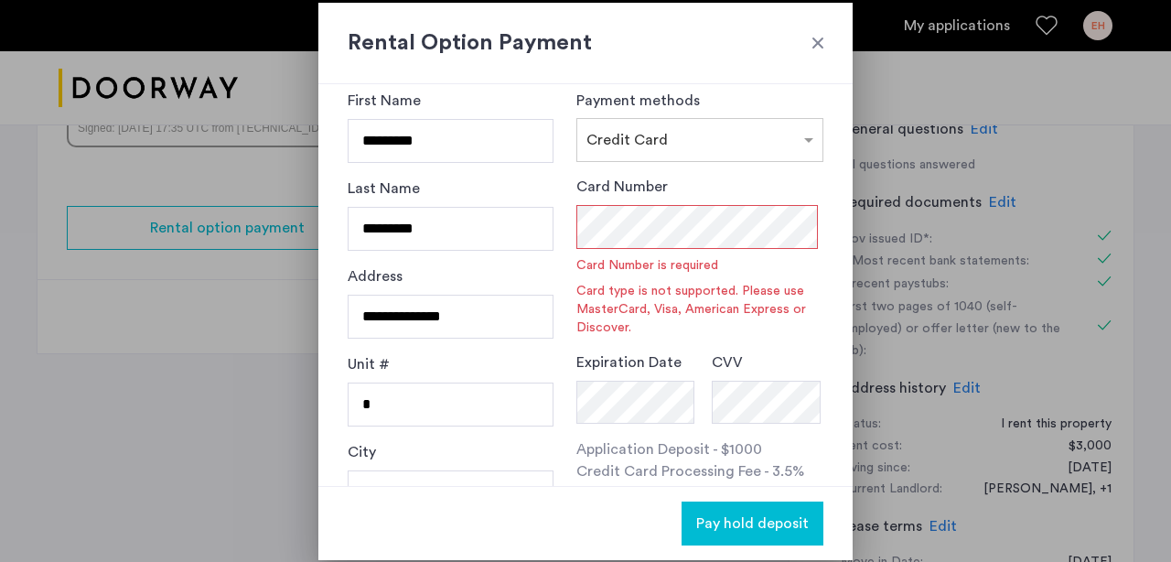
click at [816, 26] on div "Rental Option Payment" at bounding box center [585, 43] width 534 height 81
click at [816, 36] on div at bounding box center [817, 43] width 18 height 18
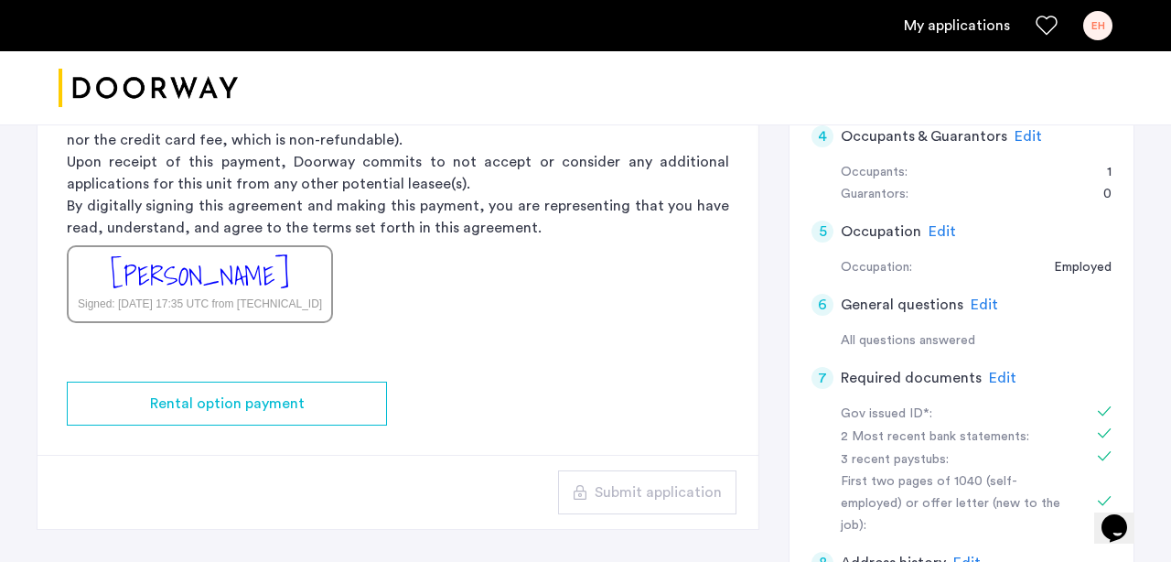
scroll to position [392, 0]
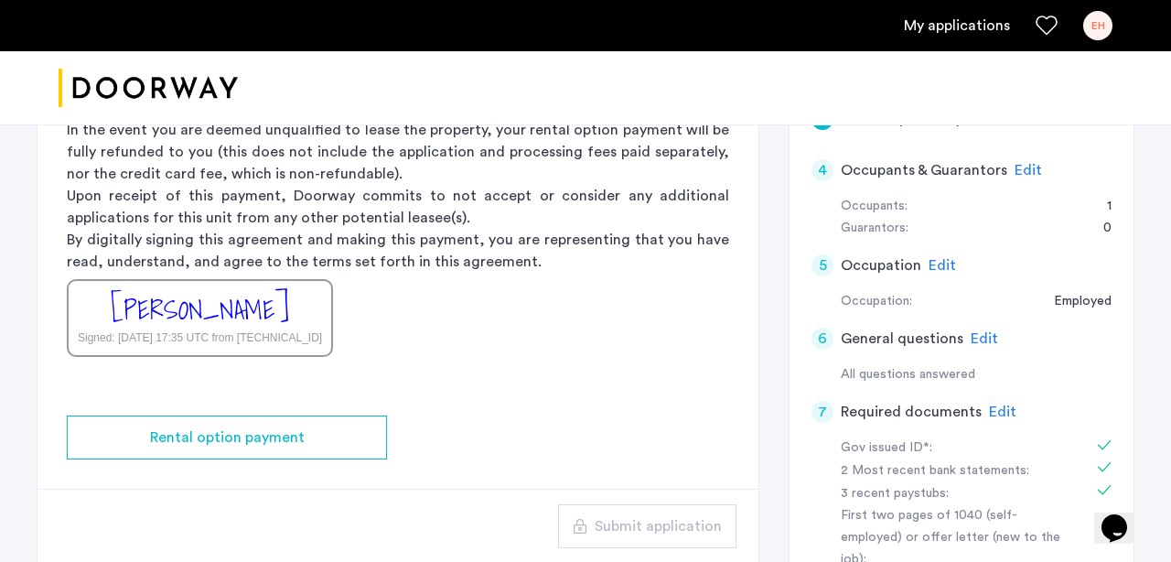
click at [1038, 166] on div "4 Occupants & Guarantors Edit" at bounding box center [961, 170] width 300 height 51
click at [1023, 166] on span "Edit" at bounding box center [1027, 170] width 27 height 15
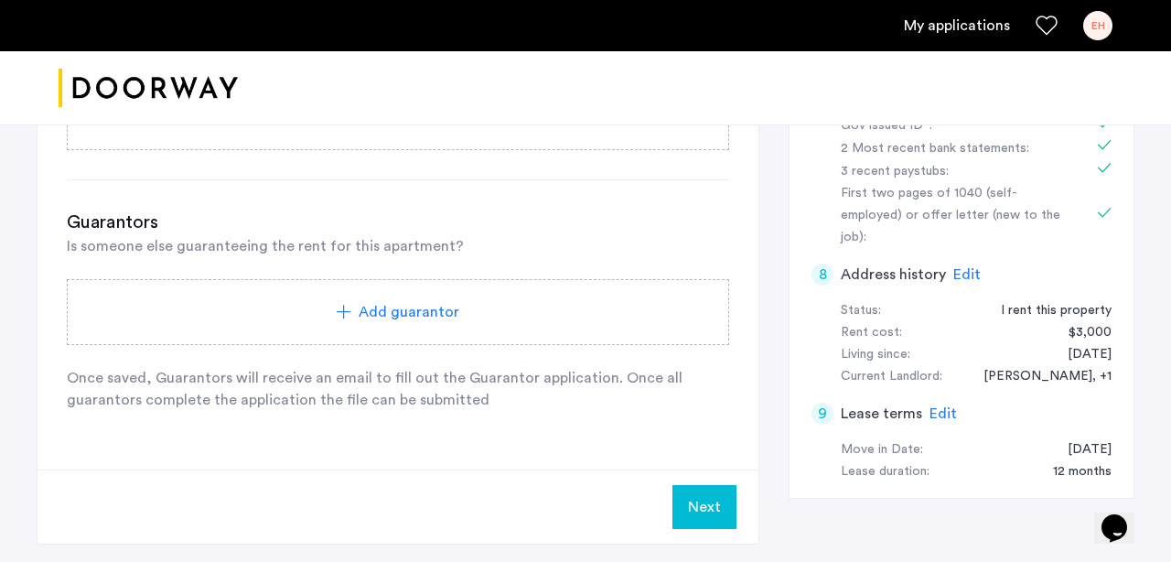
scroll to position [694, 0]
click at [697, 508] on button "Next" at bounding box center [704, 505] width 64 height 44
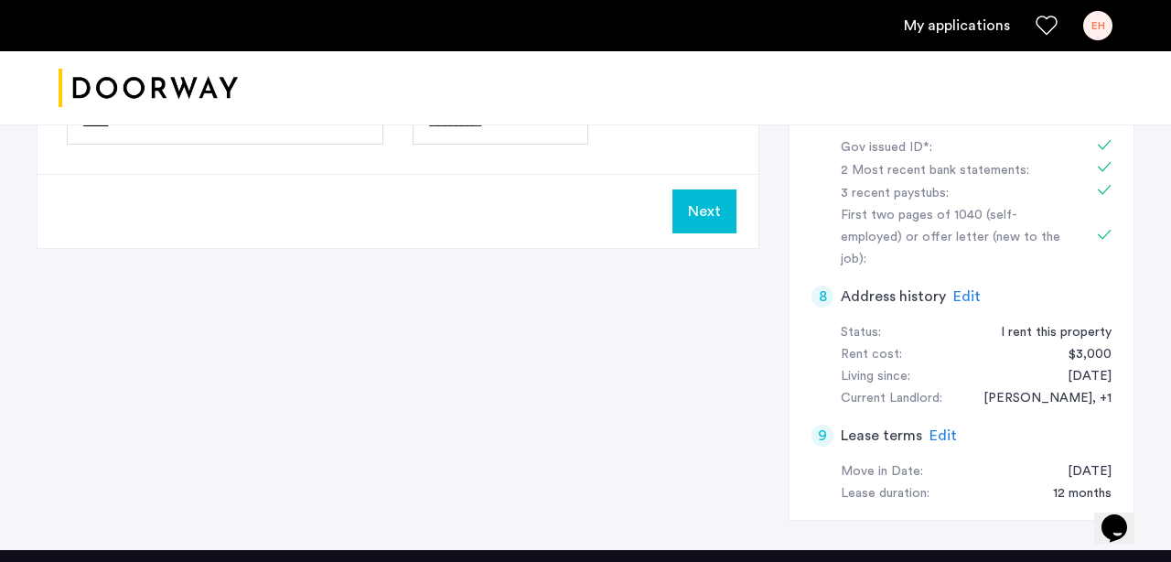
scroll to position [684, 0]
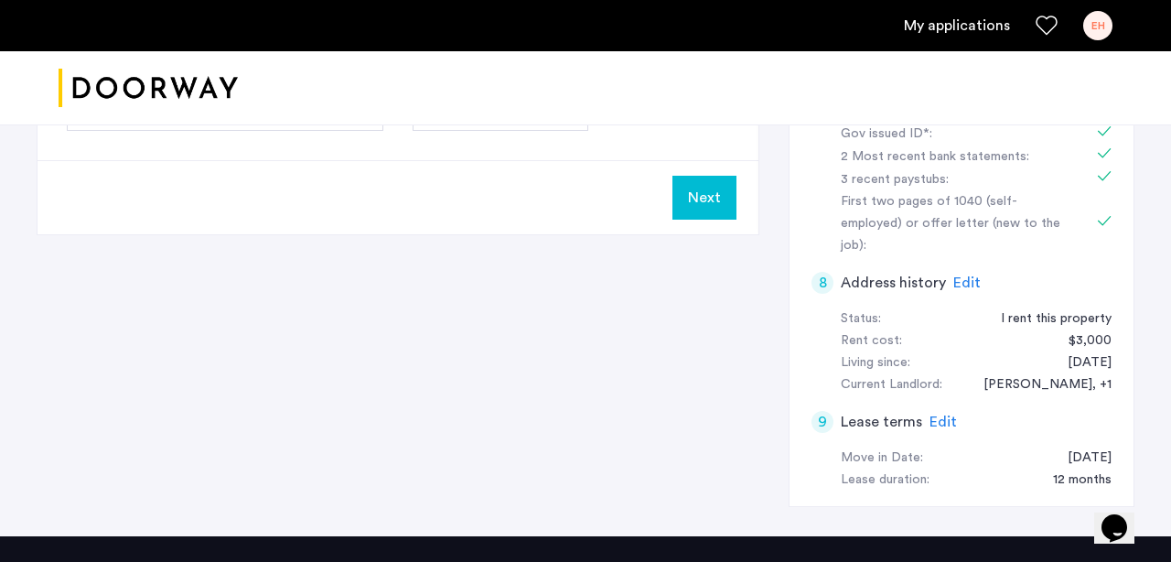
click at [693, 191] on button "Next" at bounding box center [704, 198] width 64 height 44
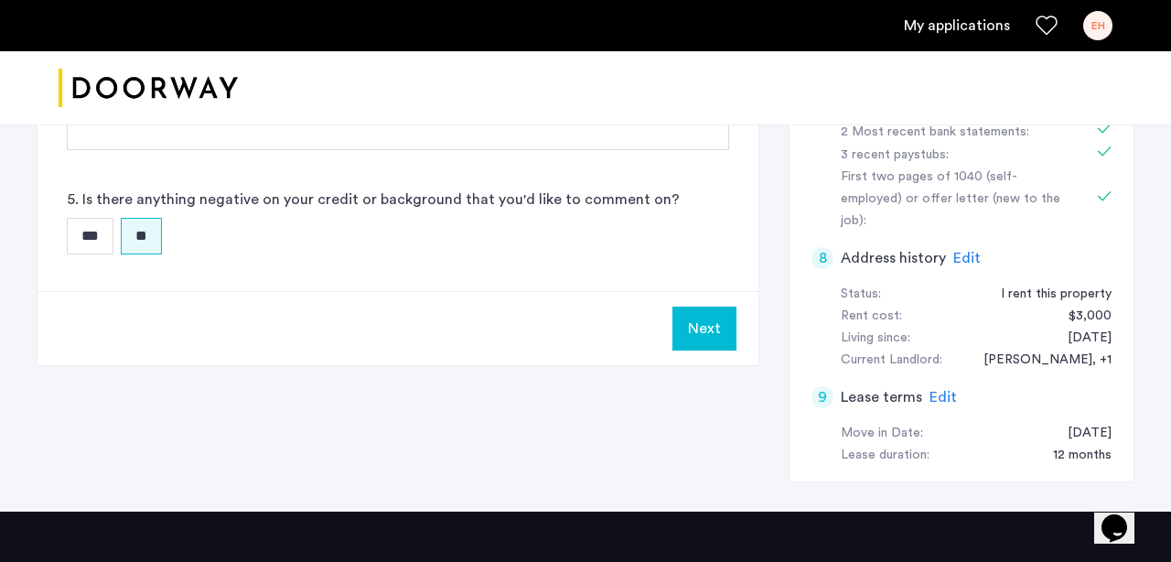
scroll to position [697, 0]
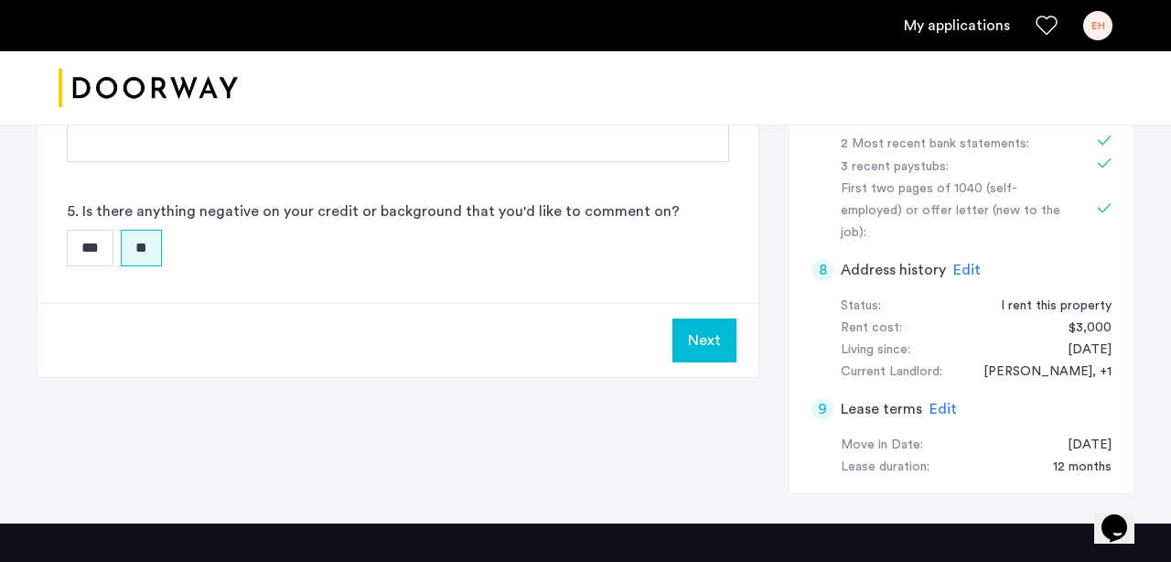
click at [697, 346] on button "Next" at bounding box center [704, 340] width 64 height 44
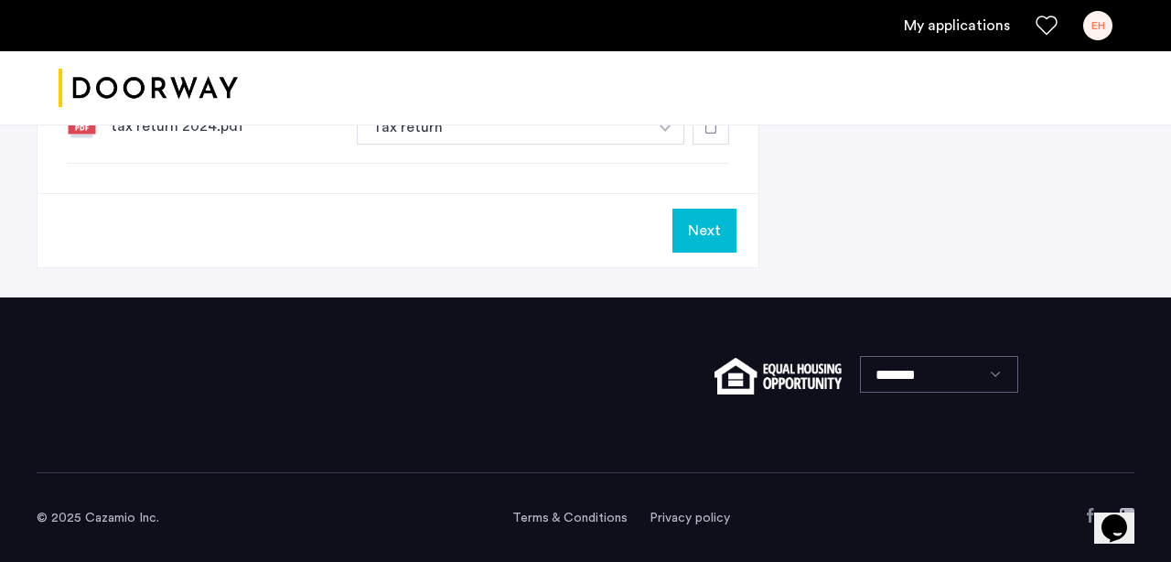
scroll to position [1393, 0]
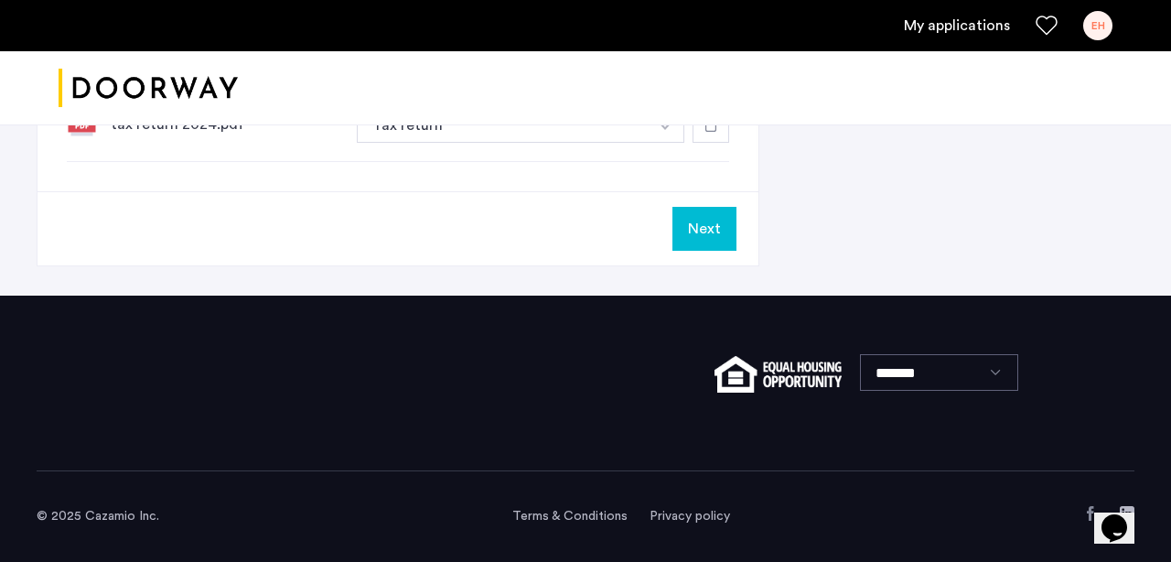
click at [697, 226] on button "Next" at bounding box center [704, 229] width 64 height 44
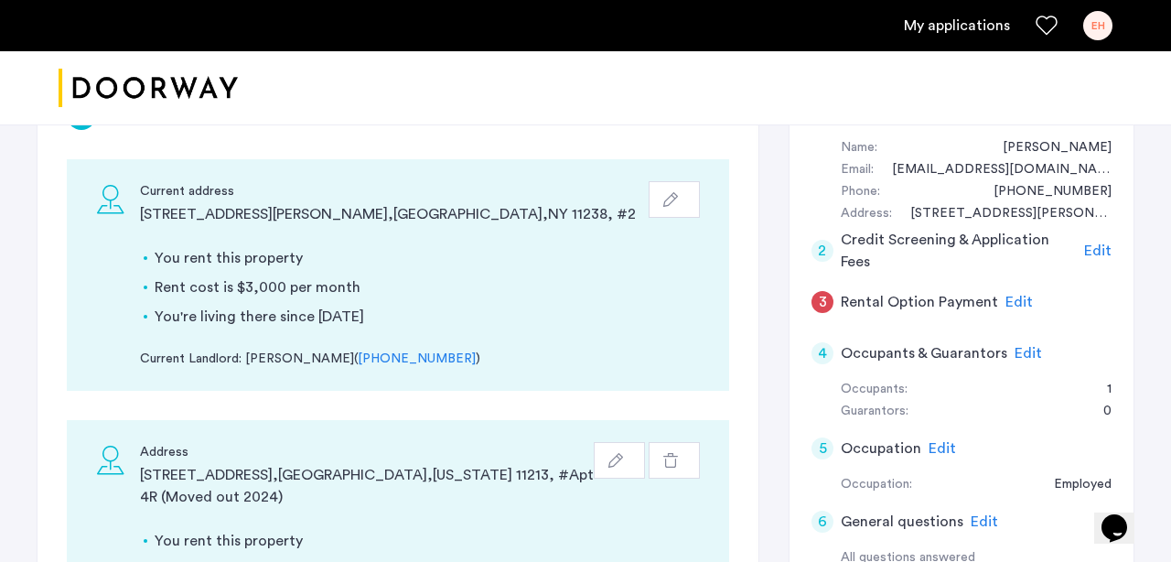
scroll to position [205, 0]
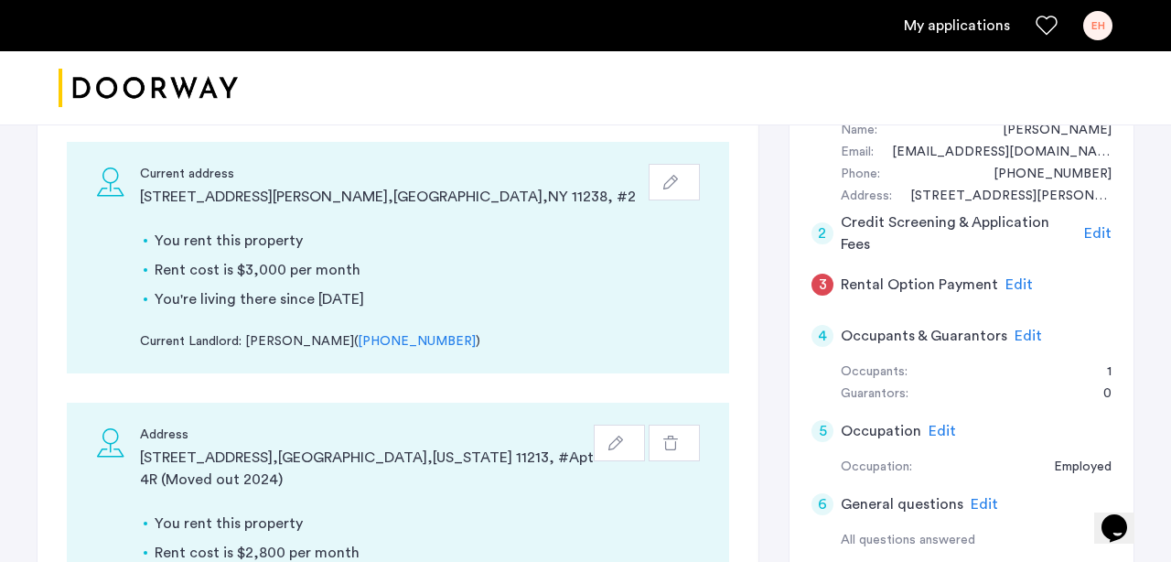
click at [1012, 282] on span "Edit" at bounding box center [1018, 284] width 27 height 15
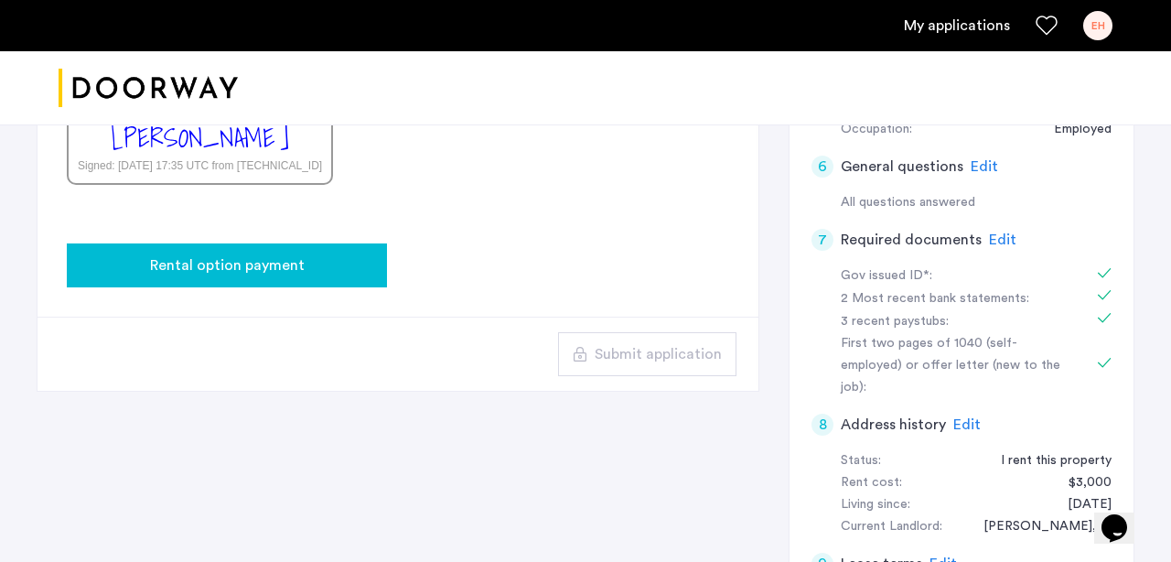
scroll to position [564, 0]
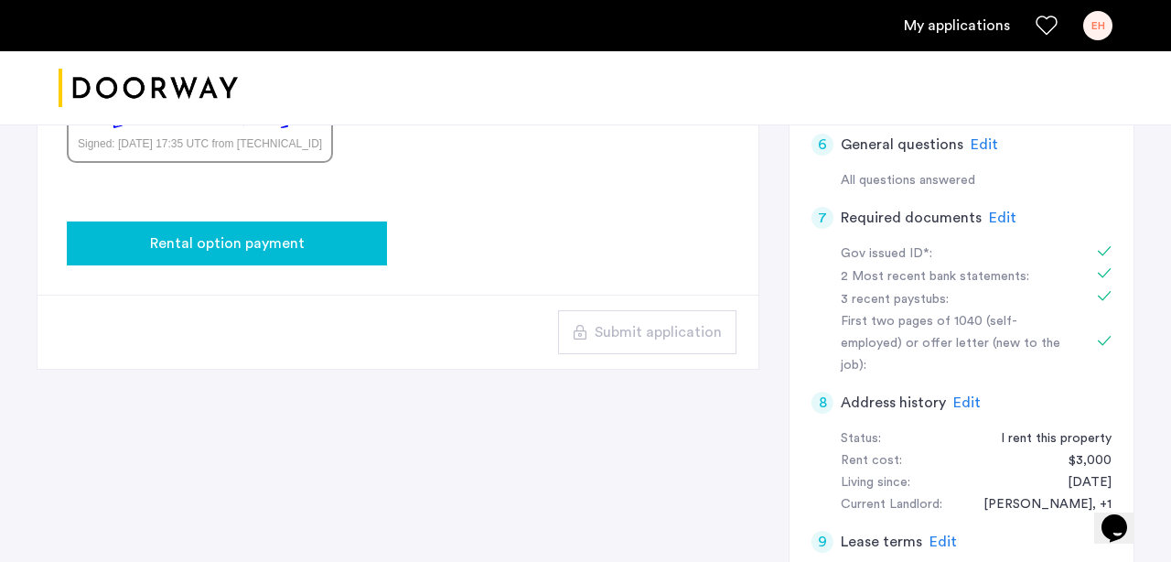
click at [337, 251] on div "Rental option payment" at bounding box center [226, 243] width 291 height 22
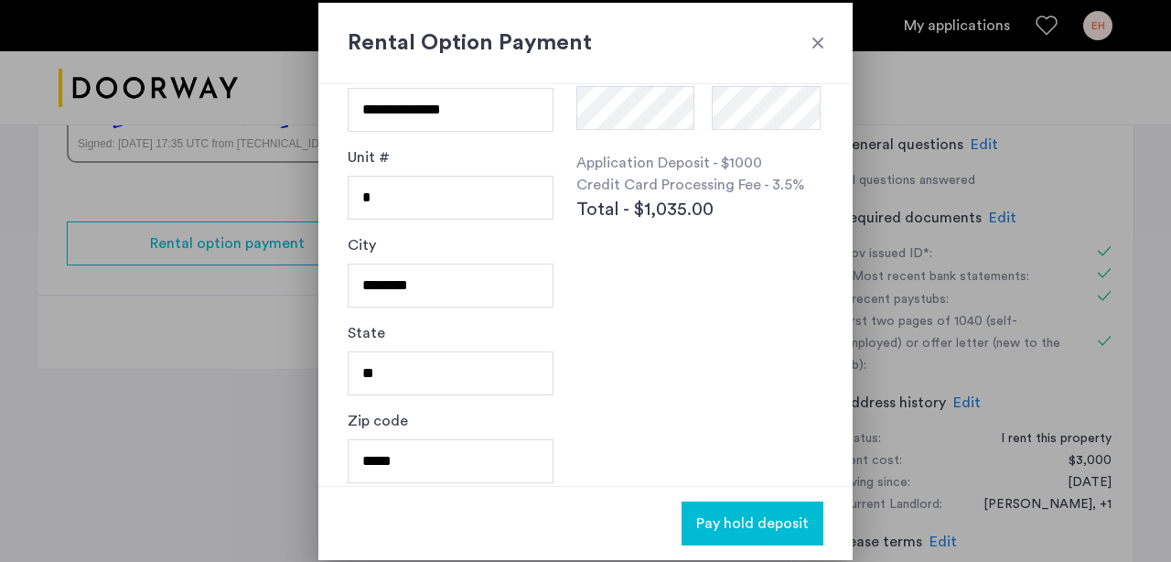
scroll to position [242, 0]
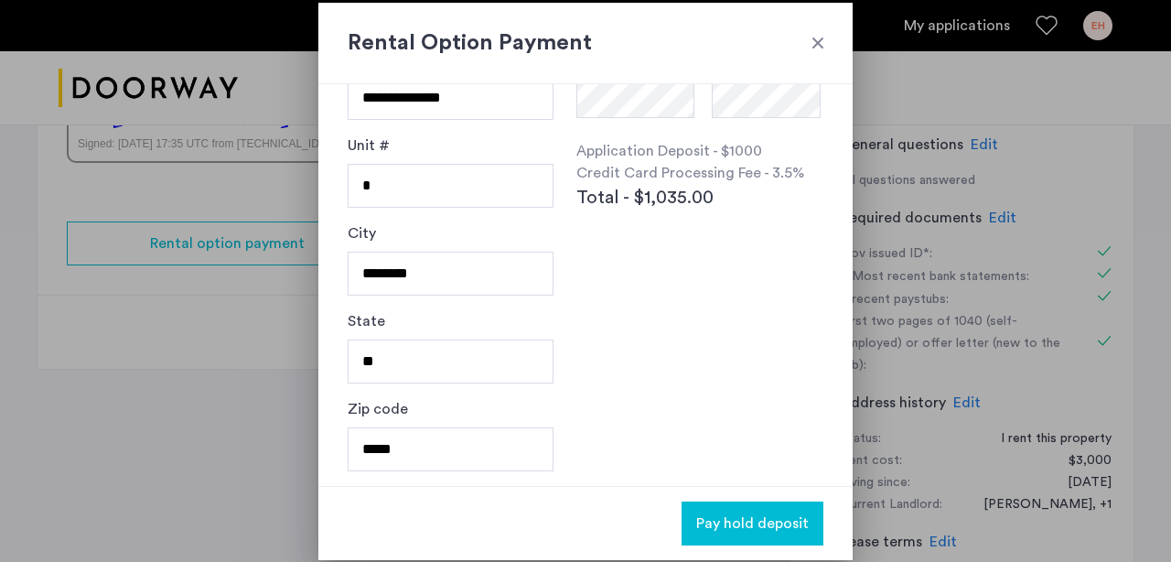
click at [744, 528] on span "Pay hold deposit" at bounding box center [752, 523] width 112 height 22
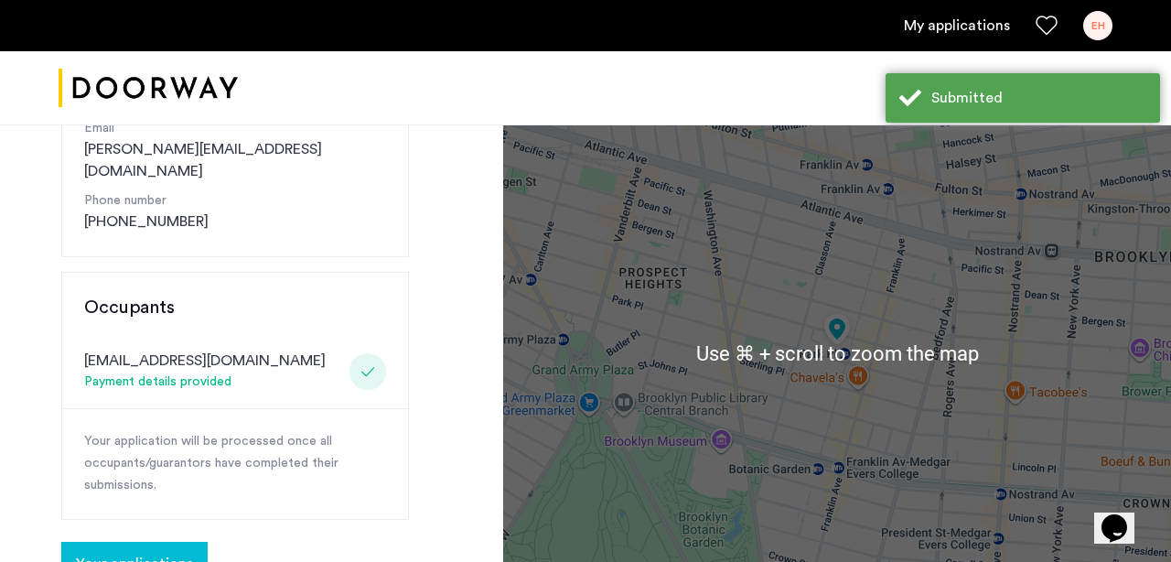
scroll to position [369, 0]
